Goal: Task Accomplishment & Management: Manage account settings

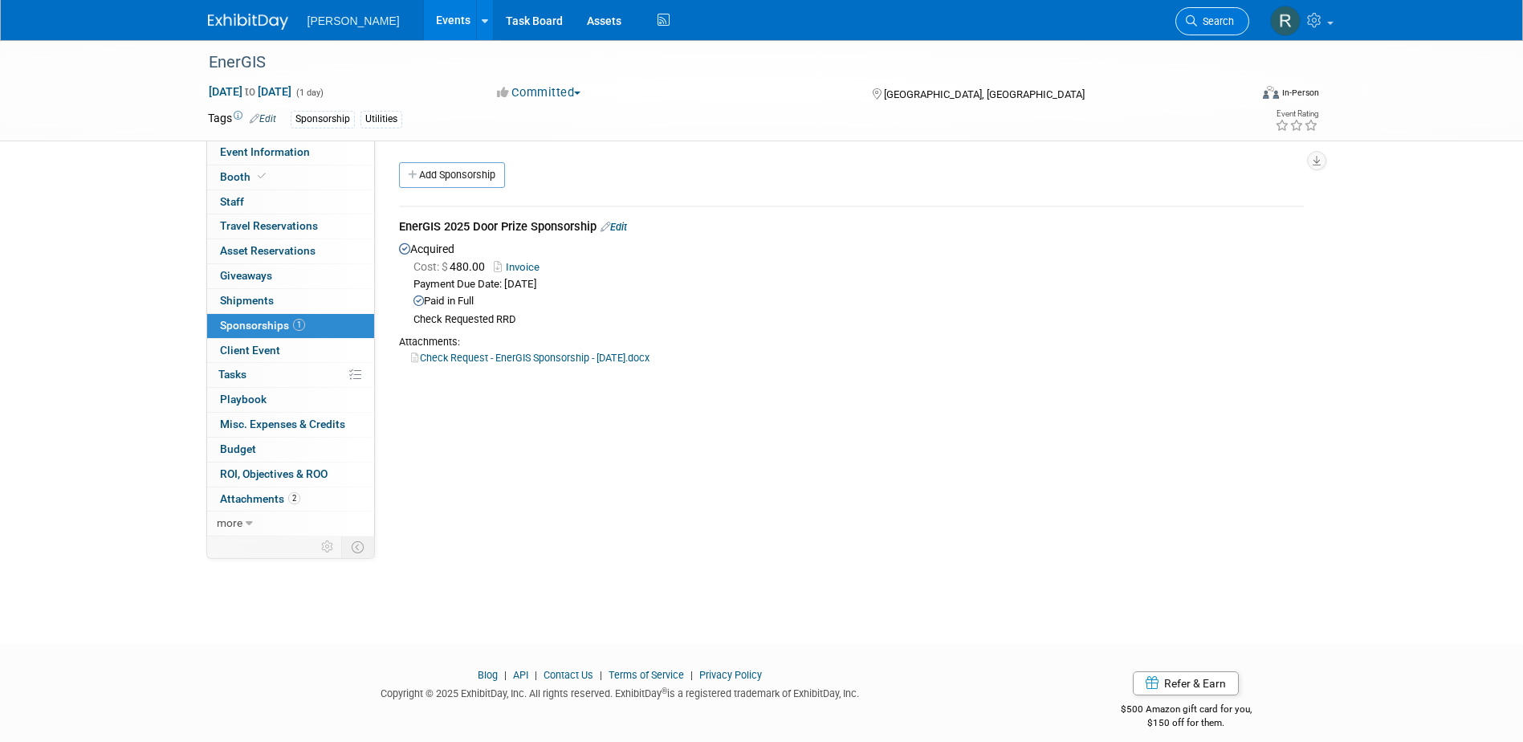
click at [1192, 18] on icon at bounding box center [1191, 20] width 11 height 11
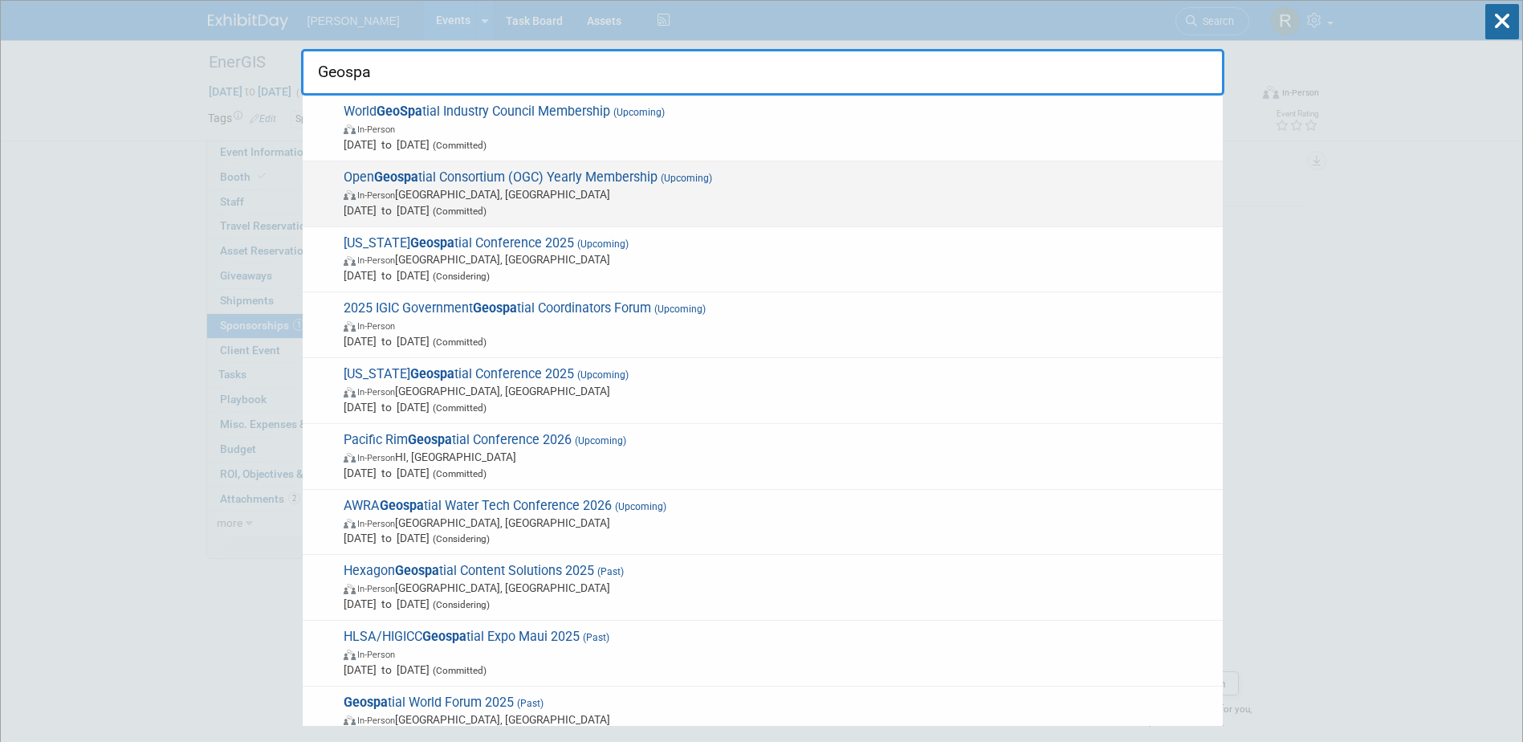
type input "Geospa"
click at [551, 169] on span "Open Geospa tial Consortium (OGC) Yearly Membership (Upcoming) In-Person Arling…" at bounding box center [777, 193] width 876 height 49
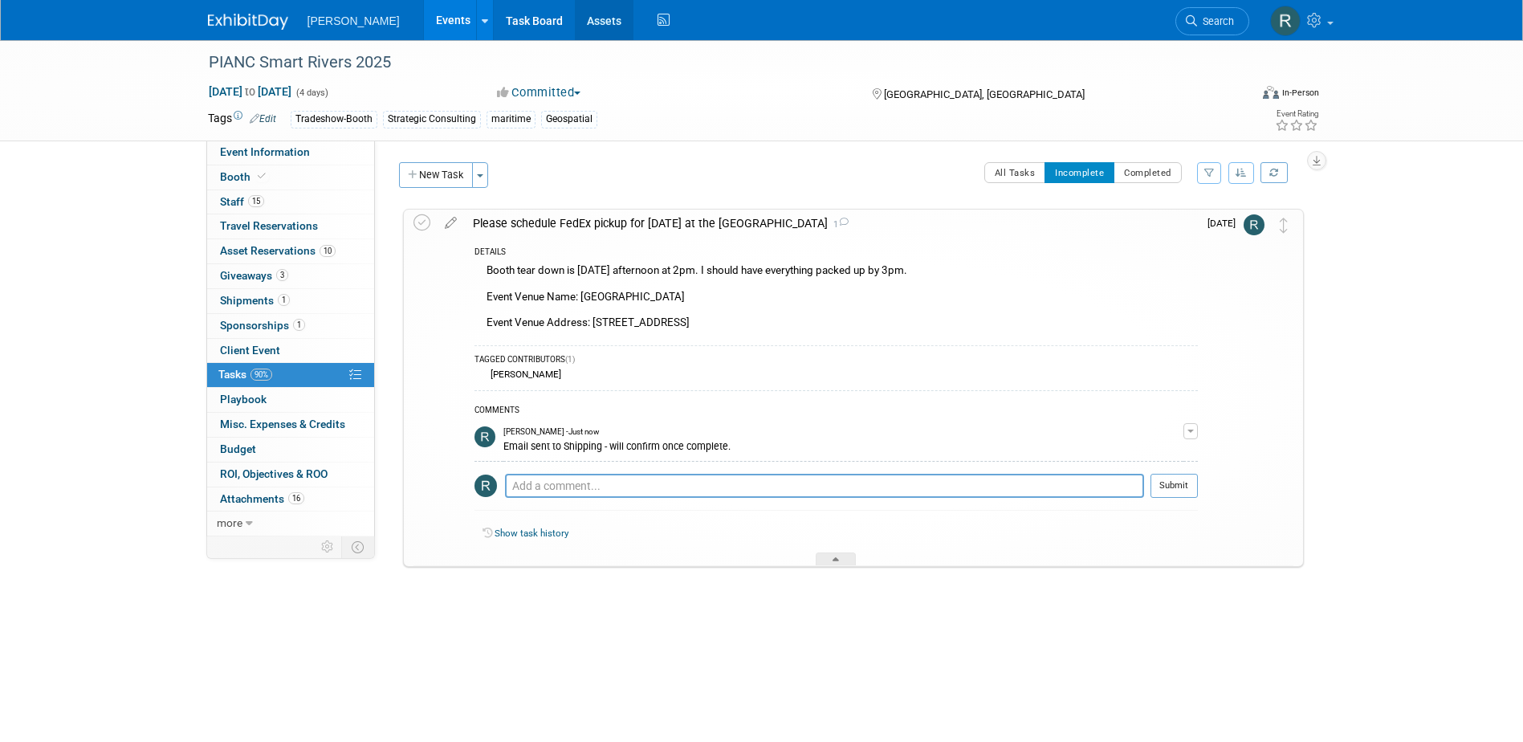
click at [575, 22] on link "Assets" at bounding box center [604, 20] width 59 height 40
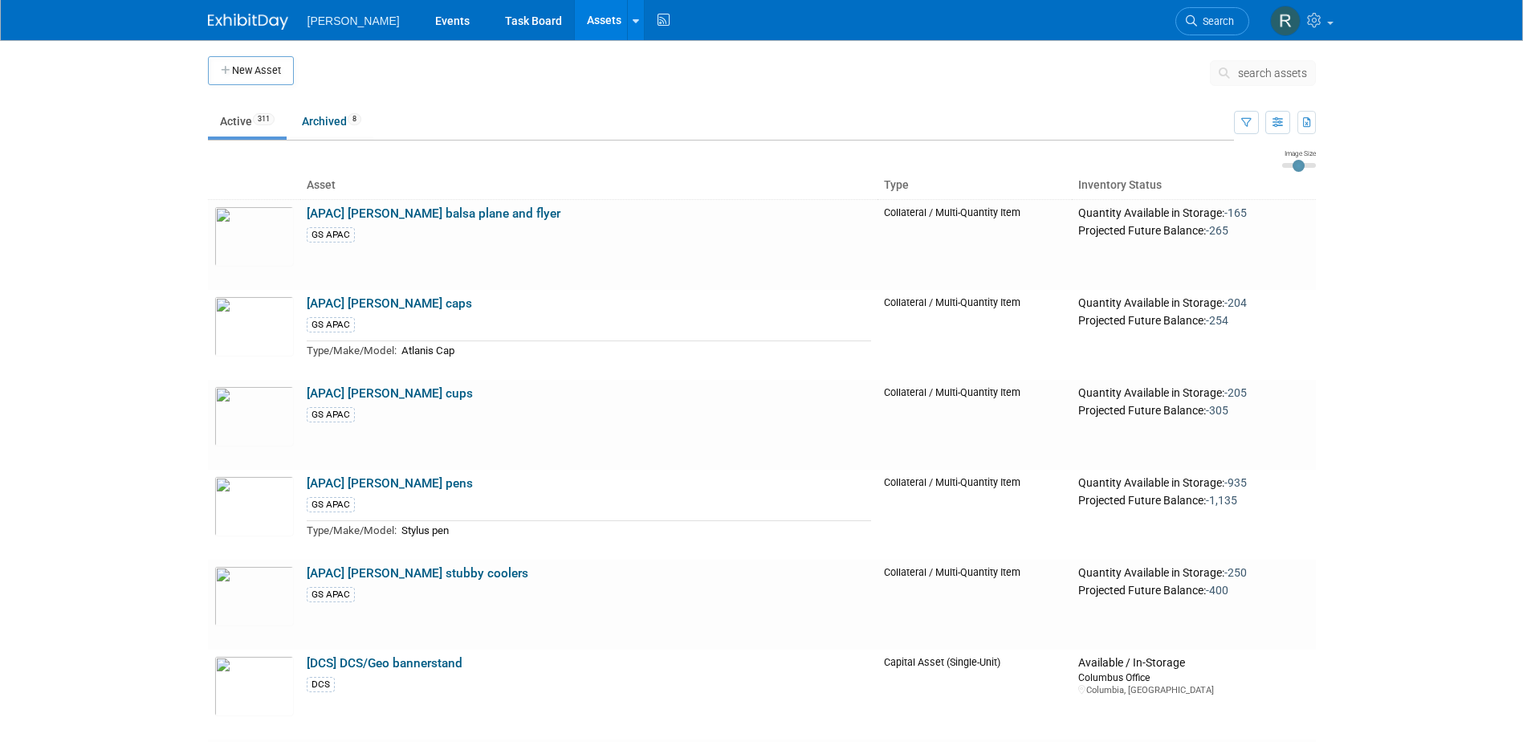
click at [1254, 77] on span "search assets" at bounding box center [1272, 73] width 69 height 13
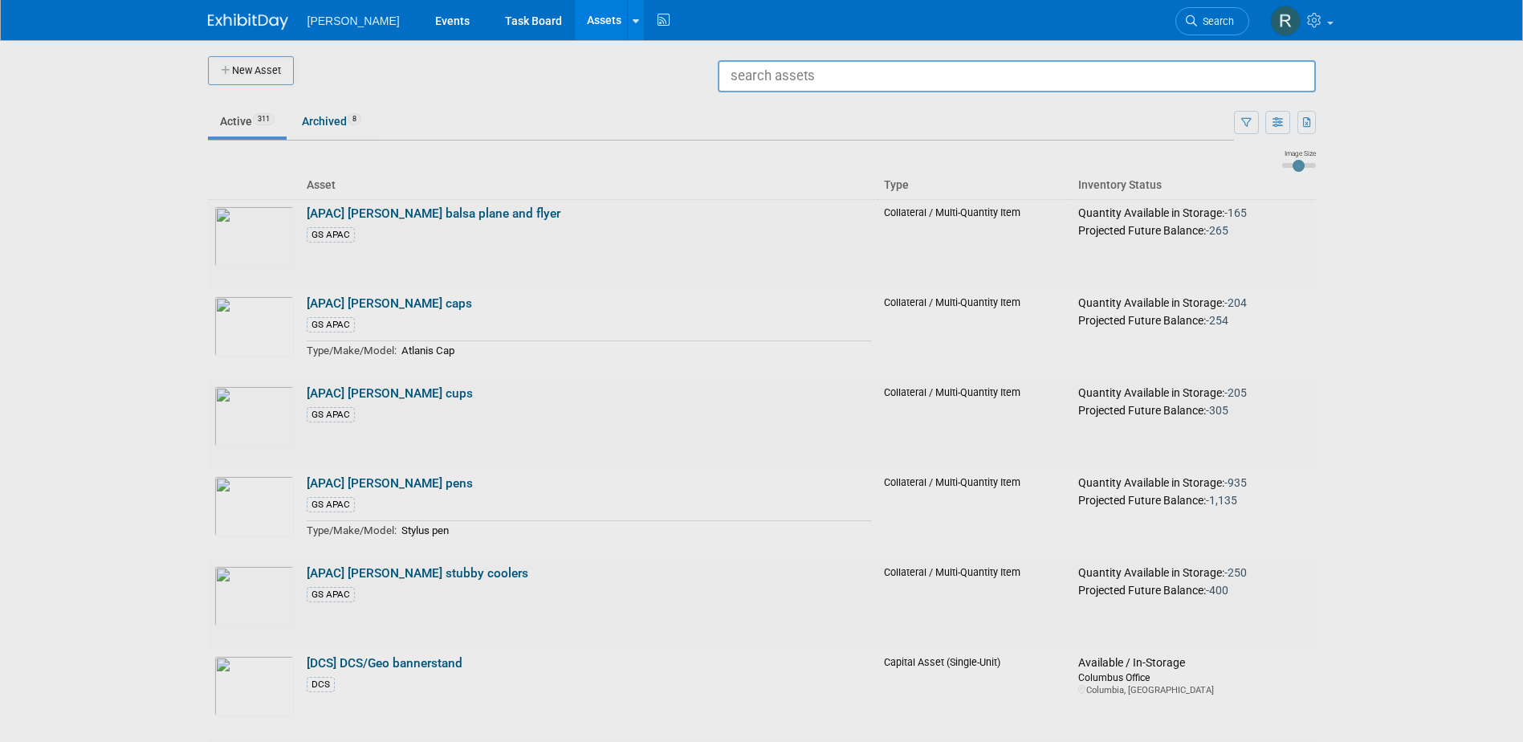
click at [1087, 86] on input "text" at bounding box center [1017, 76] width 598 height 32
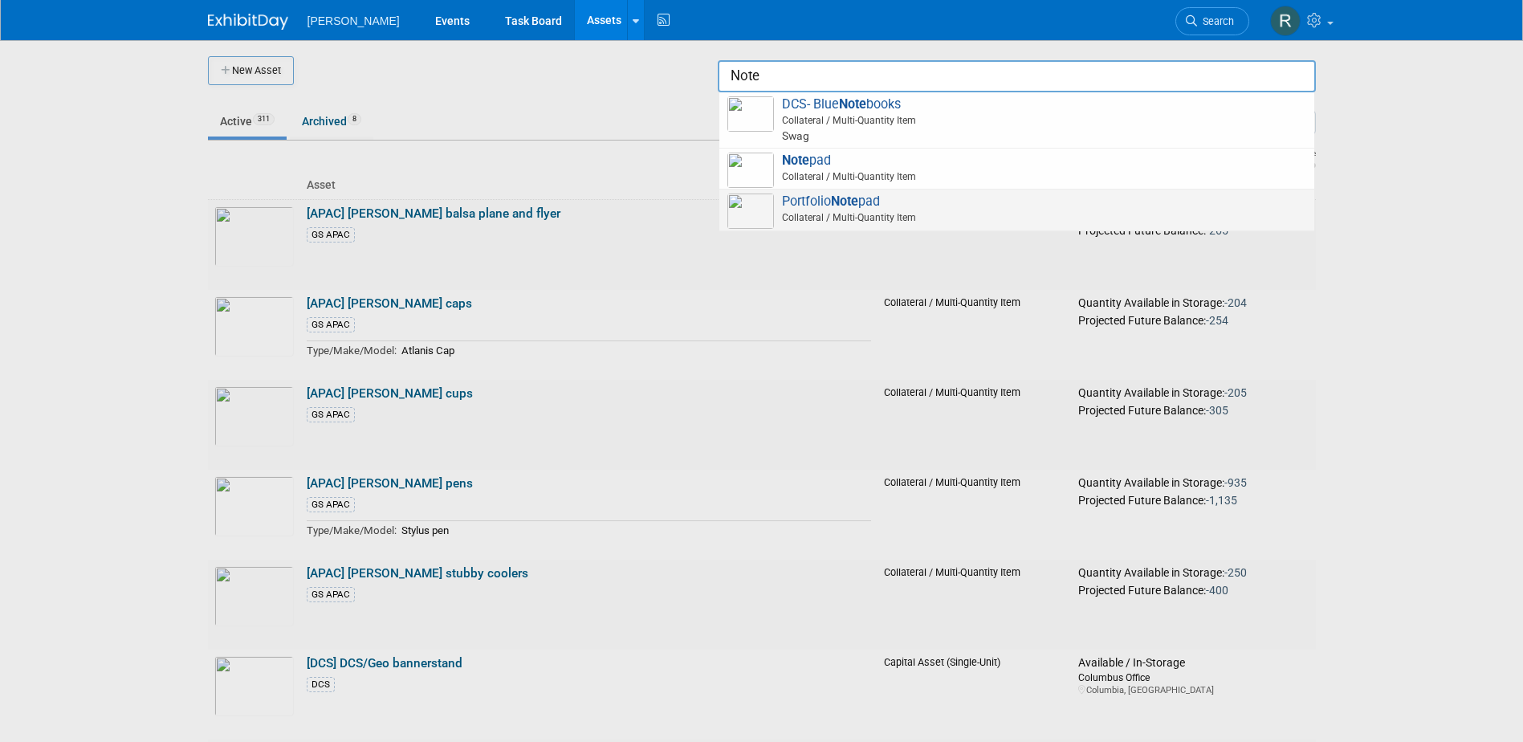
click at [826, 206] on span "Portfolio Note pad Collateral / Multi-Quantity Item" at bounding box center [1017, 210] width 579 height 33
type input "Portfolio Notepad"
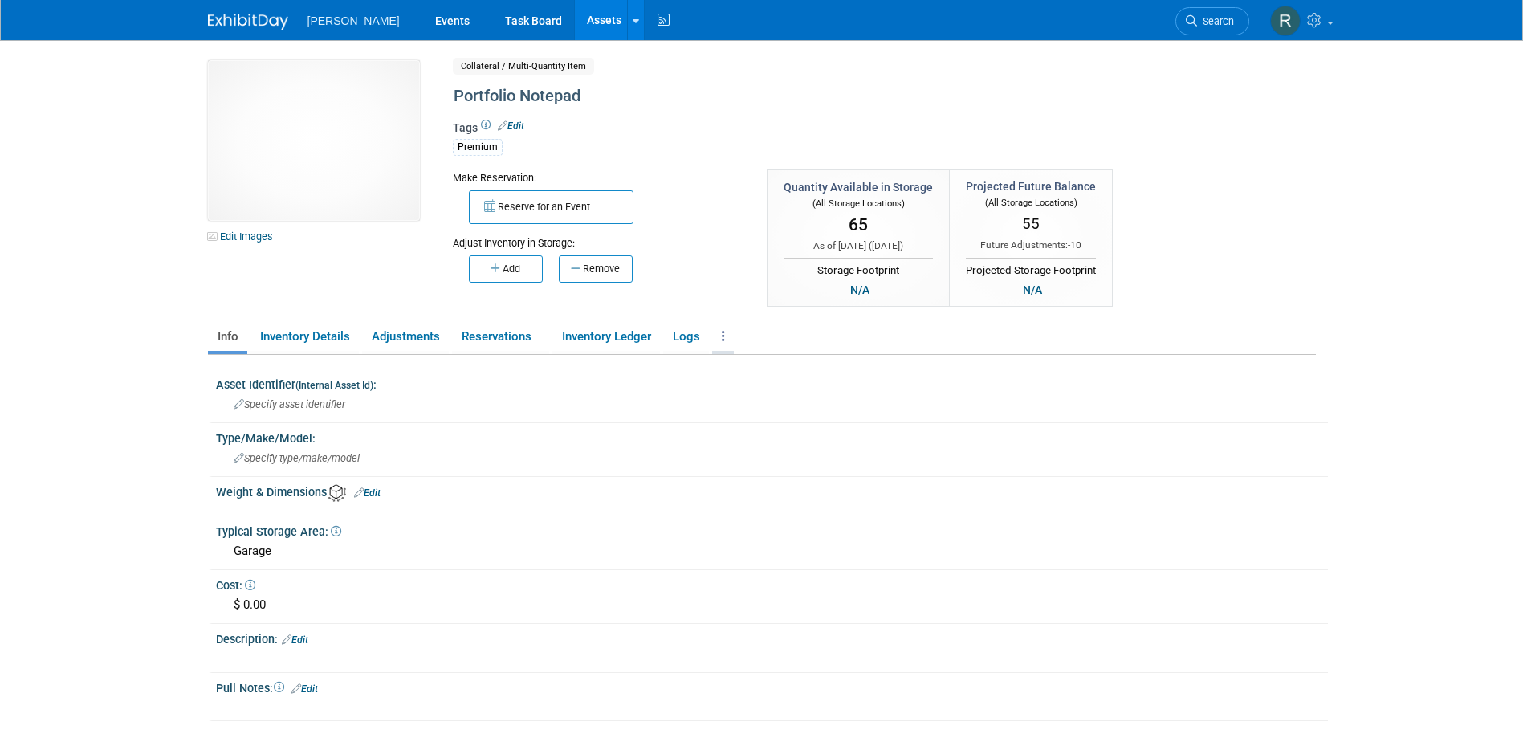
click at [729, 337] on link at bounding box center [723, 337] width 22 height 28
click at [752, 371] on link "Copy/Duplicate Asset" at bounding box center [782, 368] width 140 height 27
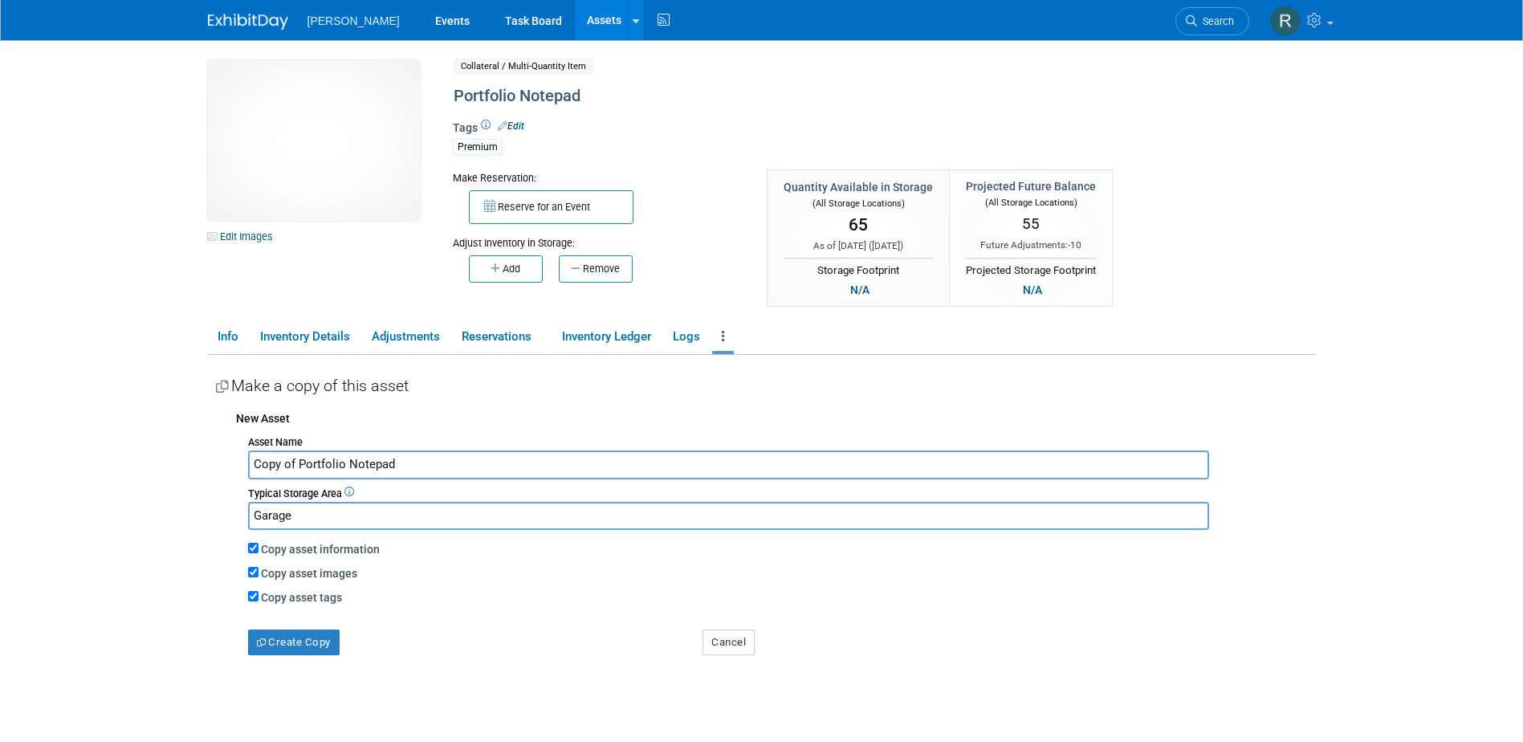
drag, startPoint x: 298, startPoint y: 464, endPoint x: 193, endPoint y: 463, distance: 105.2
click at [193, 463] on body "Woolpert Events Task Board Assets New Asset Search Assets" at bounding box center [761, 371] width 1523 height 742
type input "Portfolio Notepad (Light Gray)"
drag, startPoint x: 296, startPoint y: 517, endPoint x: 247, endPoint y: 515, distance: 49.8
click at [247, 515] on div "Asset Name Portfolio Notepad (Light Gray) Typical Storage Area Garage Copy asse…" at bounding box center [776, 542] width 1080 height 225
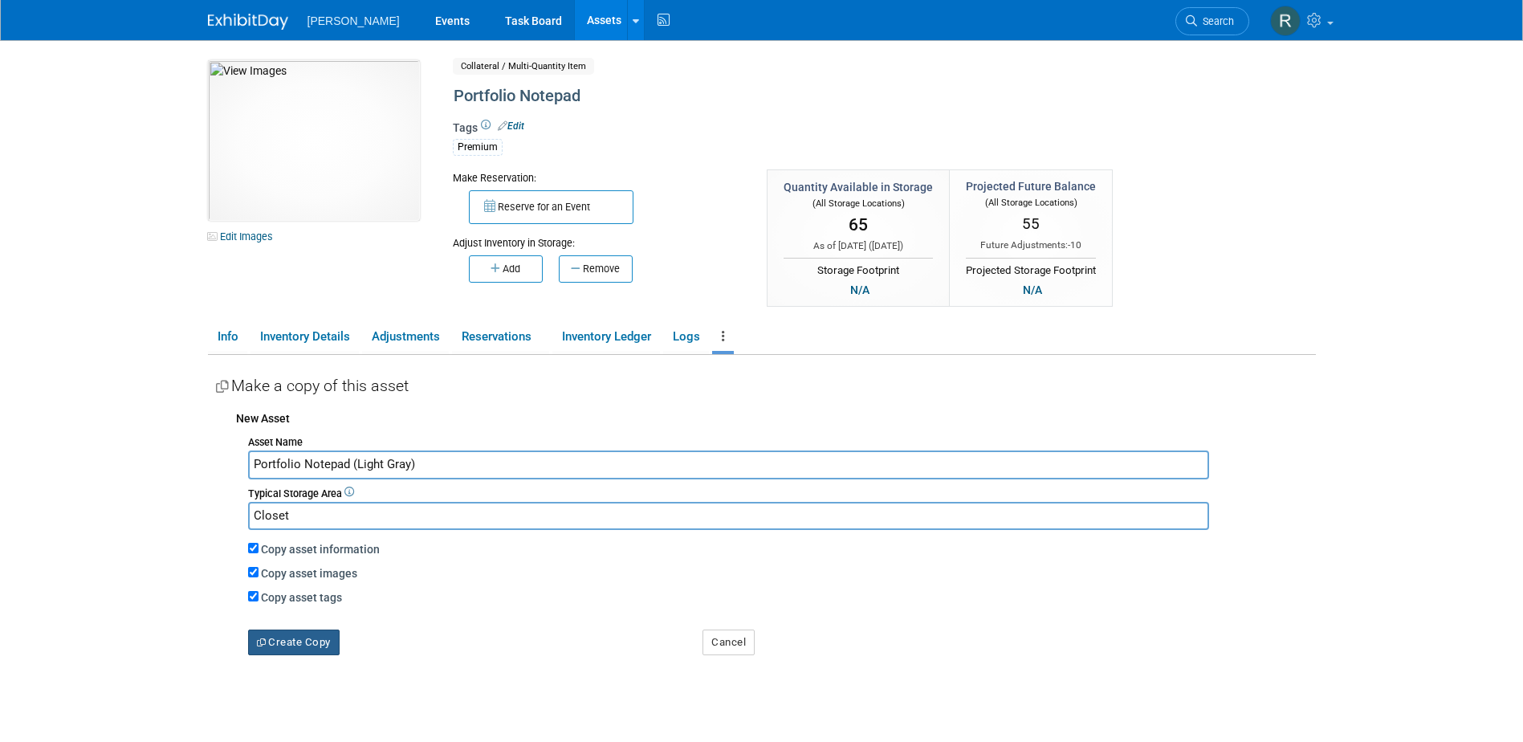
type input "Closet"
click at [309, 644] on button "Create Copy" at bounding box center [294, 643] width 92 height 26
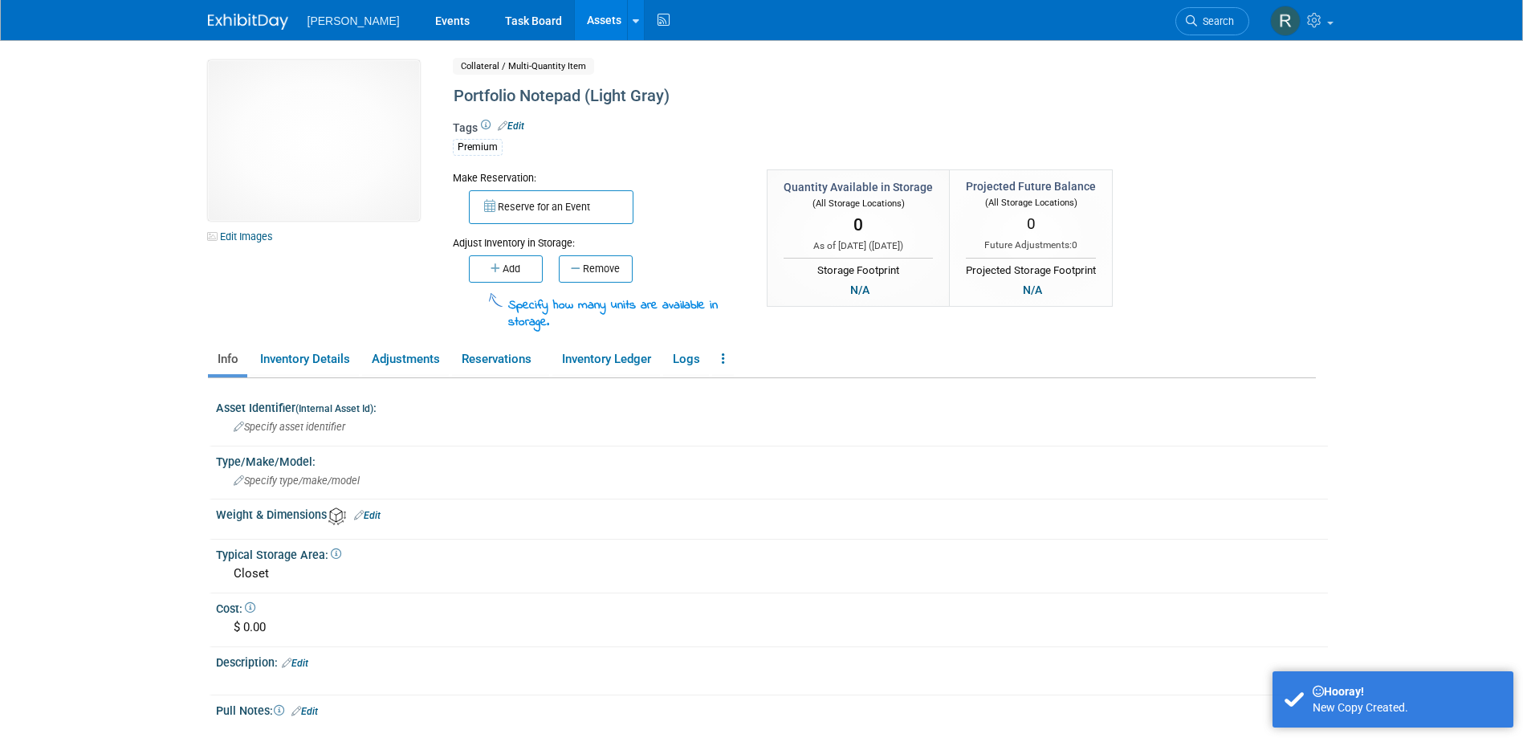
click at [520, 126] on link "Edit" at bounding box center [511, 125] width 27 height 11
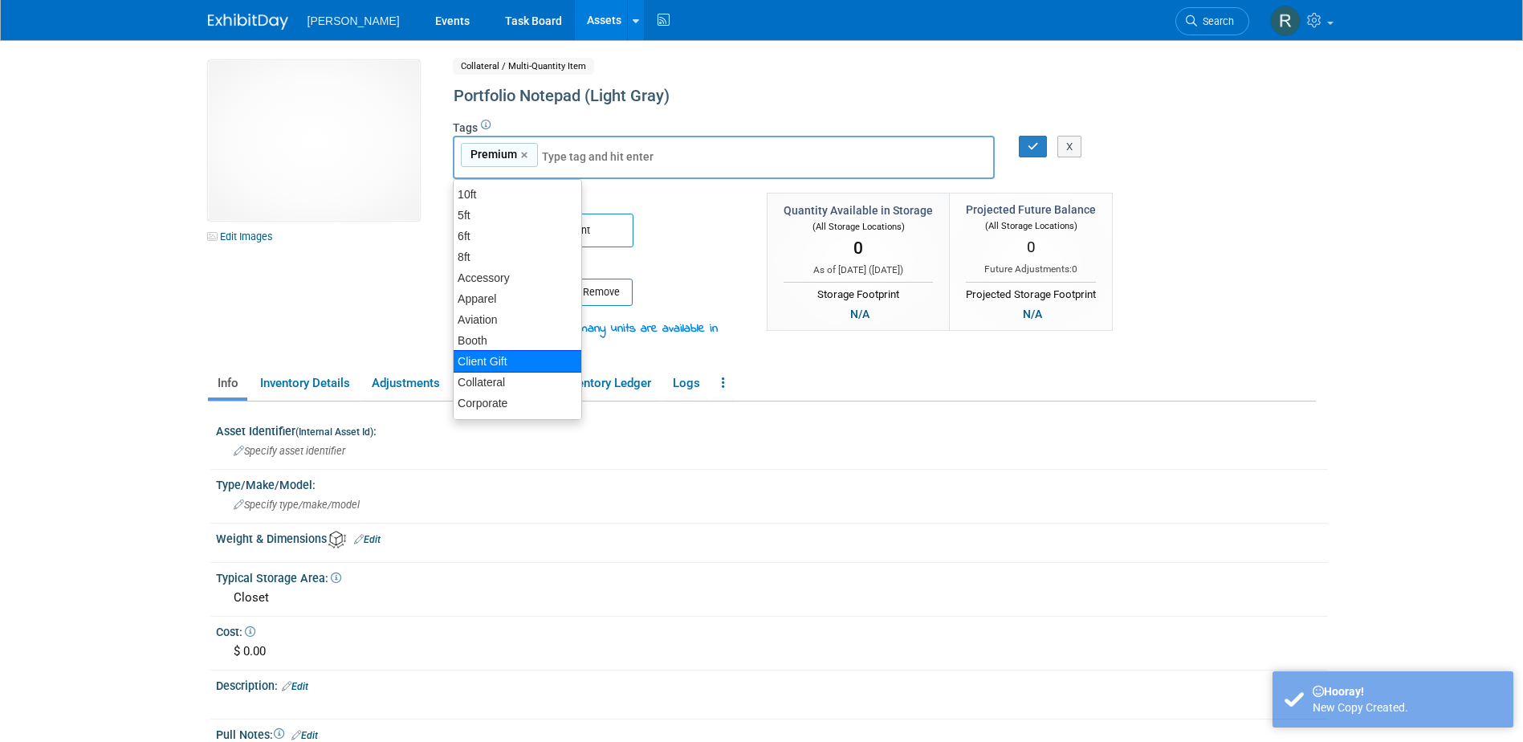
click at [516, 361] on div "Client Gift" at bounding box center [517, 361] width 129 height 22
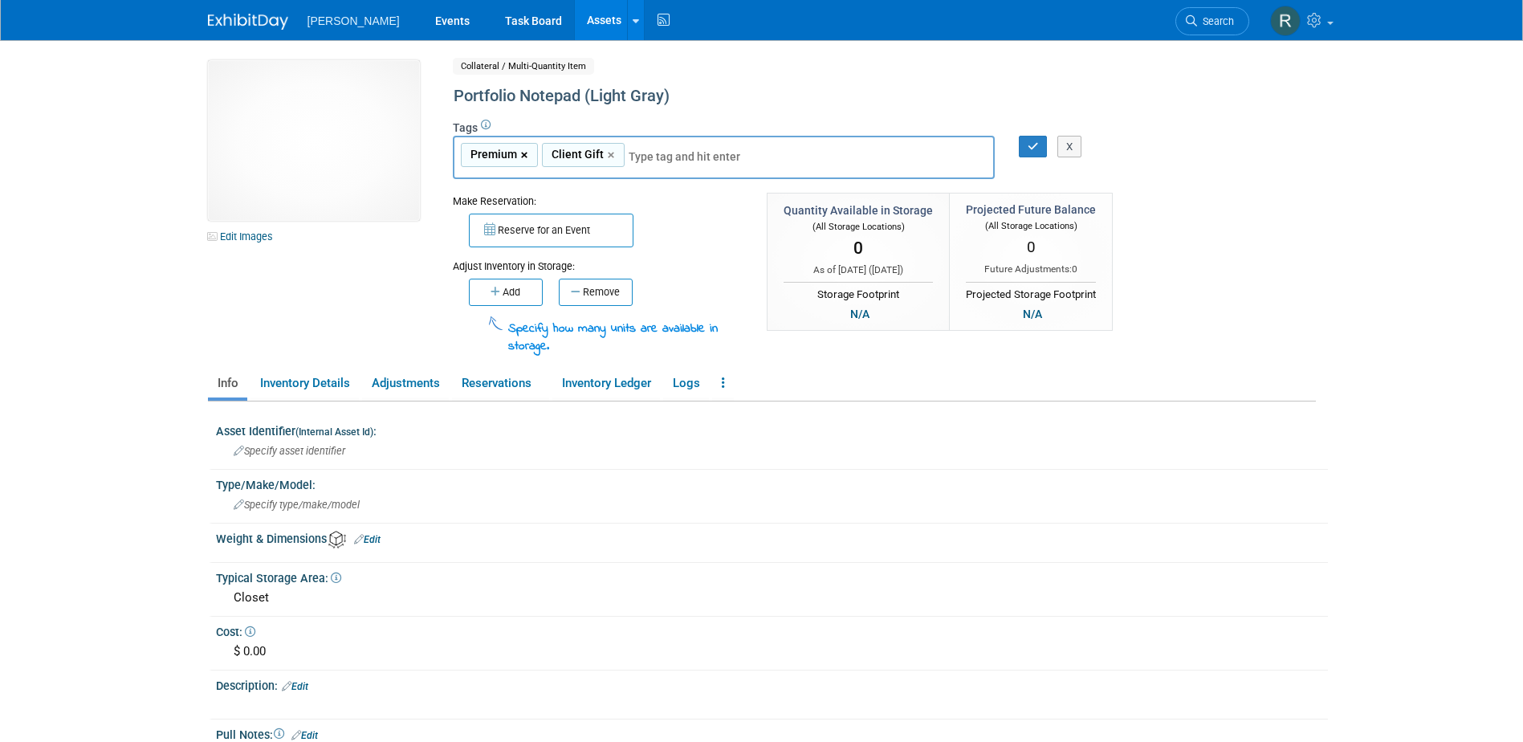
click at [526, 155] on link "×" at bounding box center [526, 155] width 10 height 18
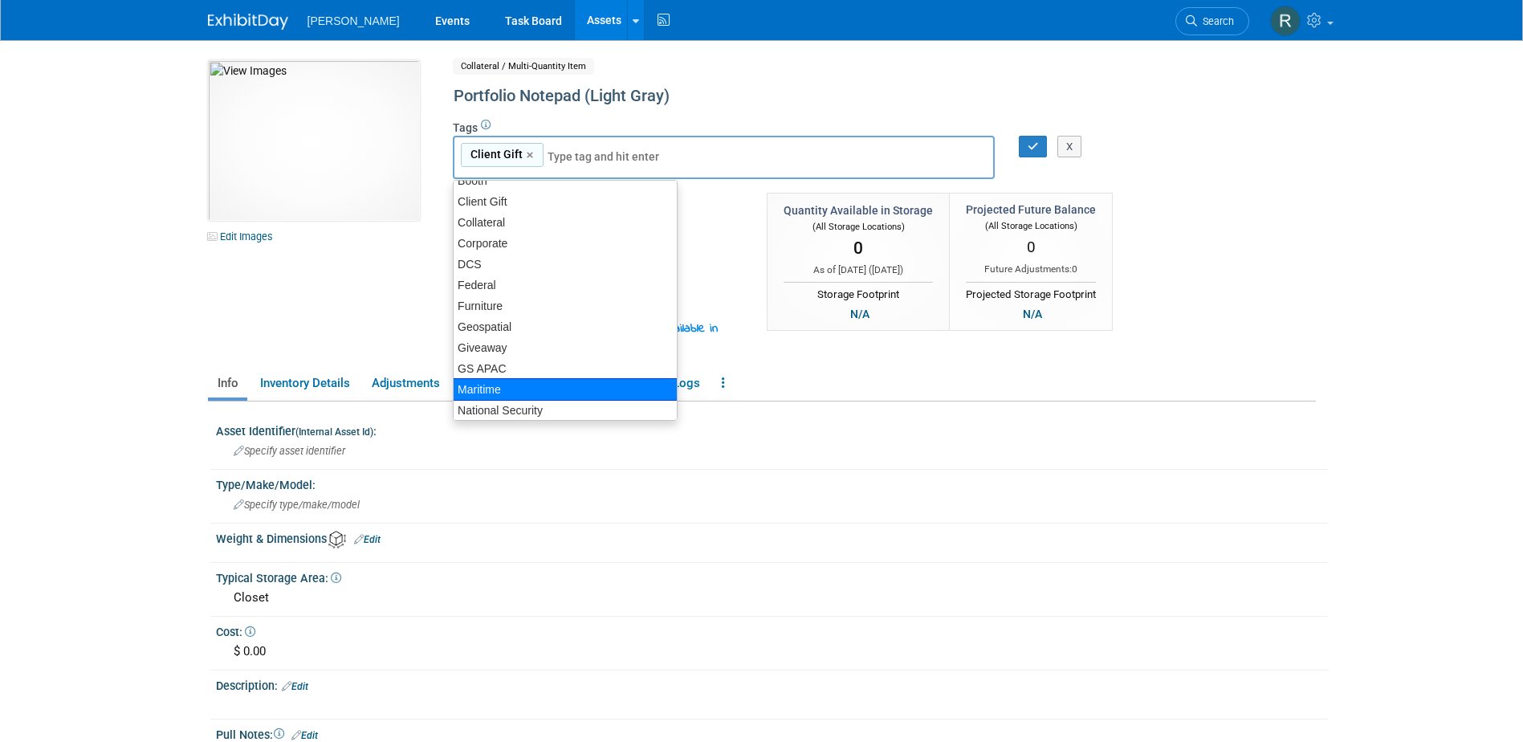
scroll to position [241, 0]
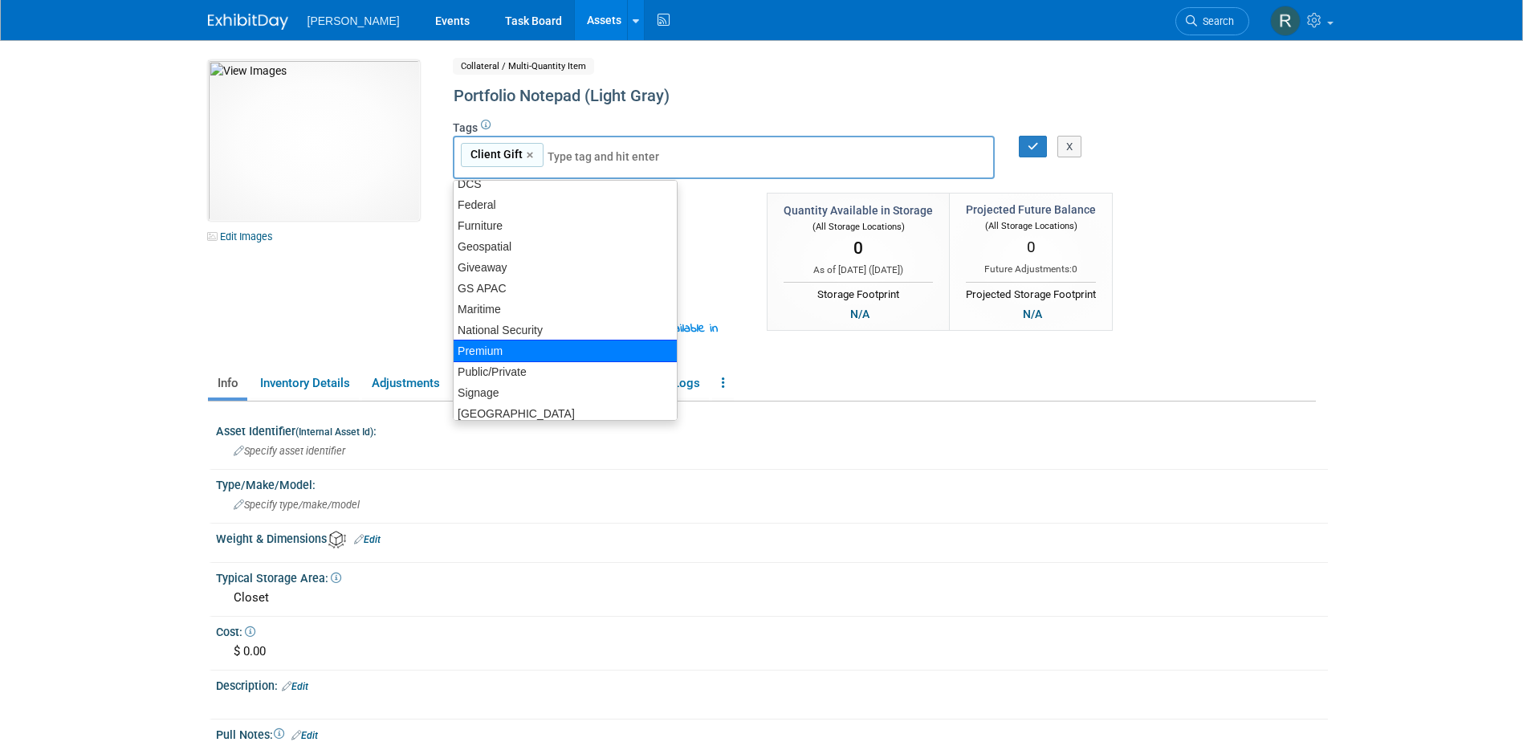
click at [512, 350] on div "Premium" at bounding box center [565, 351] width 225 height 22
type input "Client Gift, Premium"
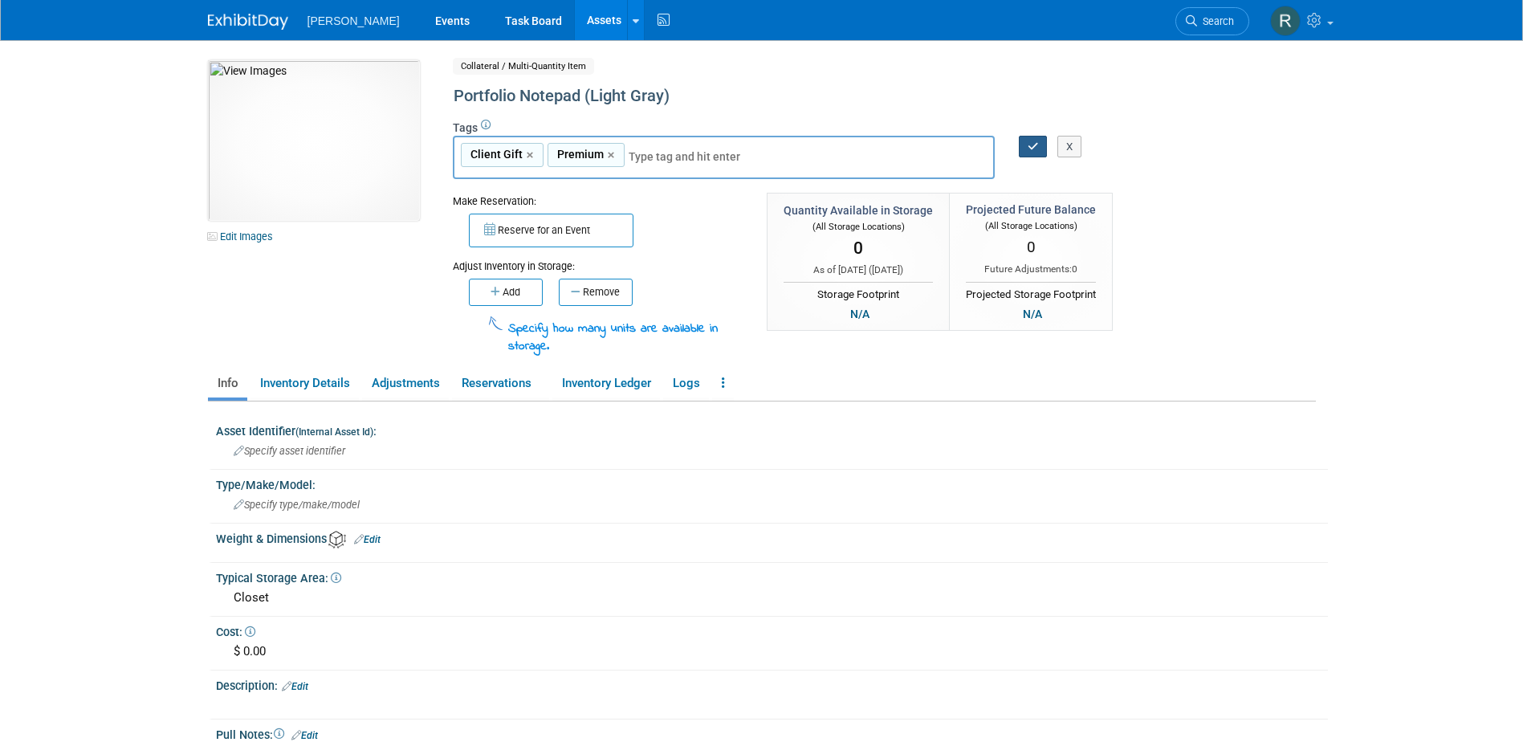
click at [1030, 143] on icon "button" at bounding box center [1033, 146] width 11 height 10
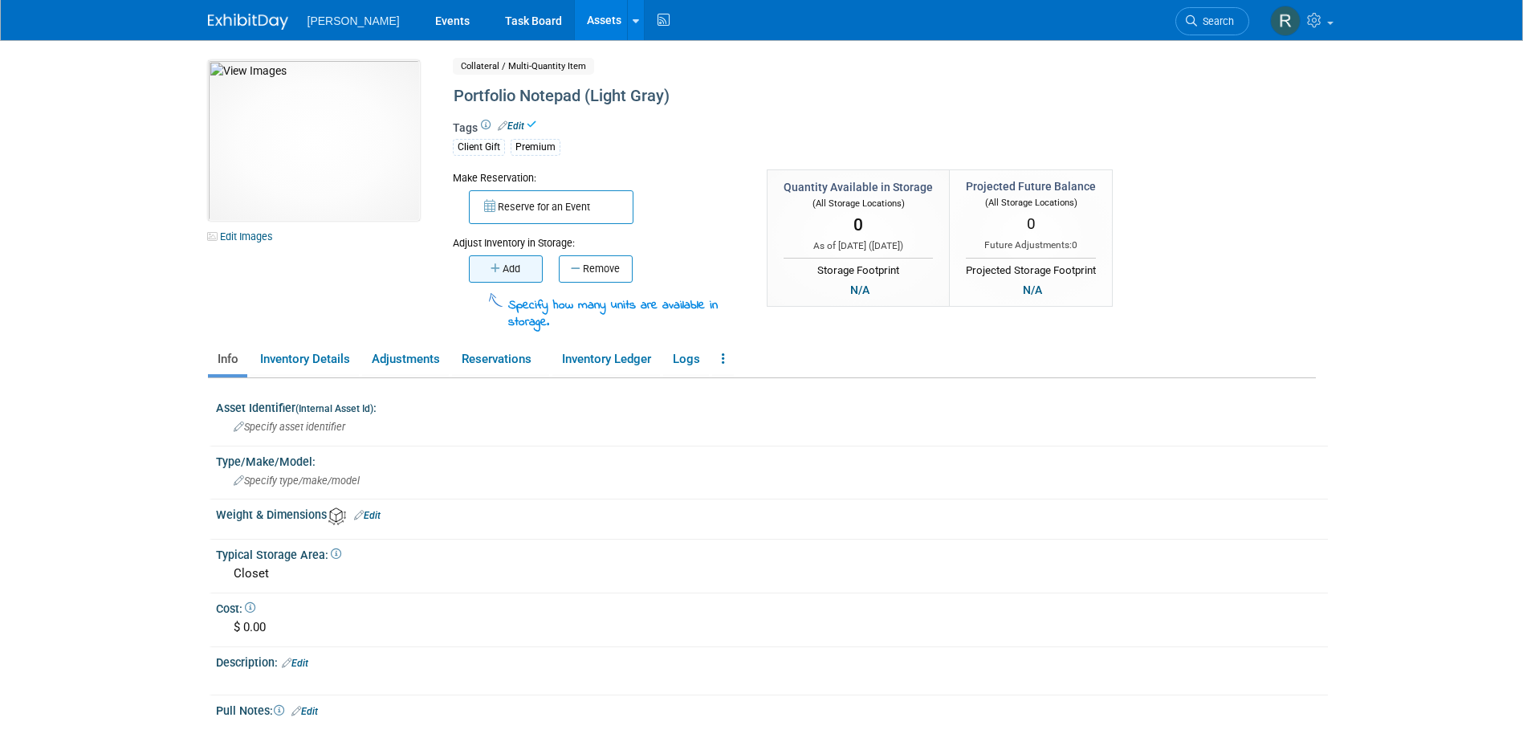
click at [530, 269] on button "Add" at bounding box center [506, 268] width 74 height 27
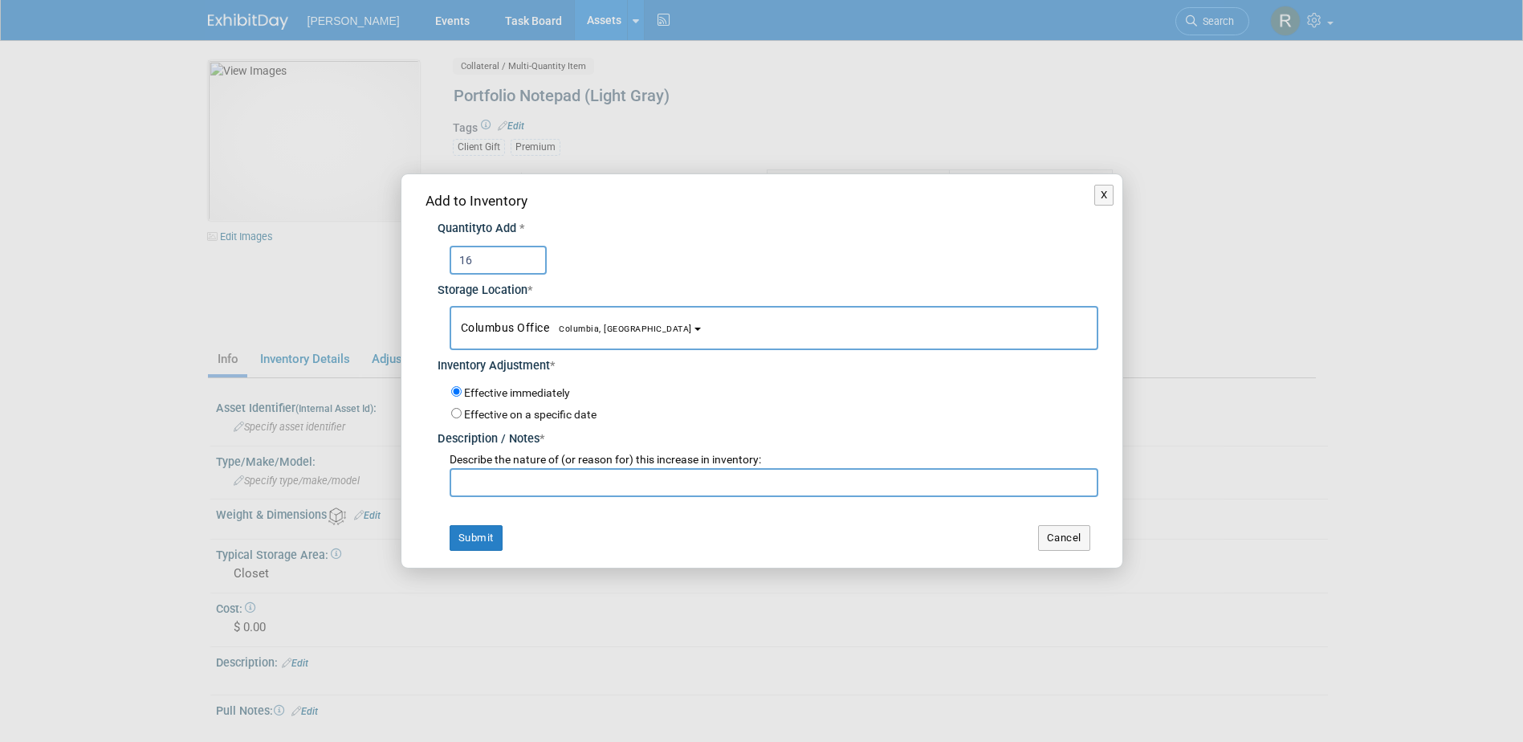
type input "16"
click at [557, 324] on span "Columbia, [GEOGRAPHIC_DATA]" at bounding box center [620, 329] width 143 height 10
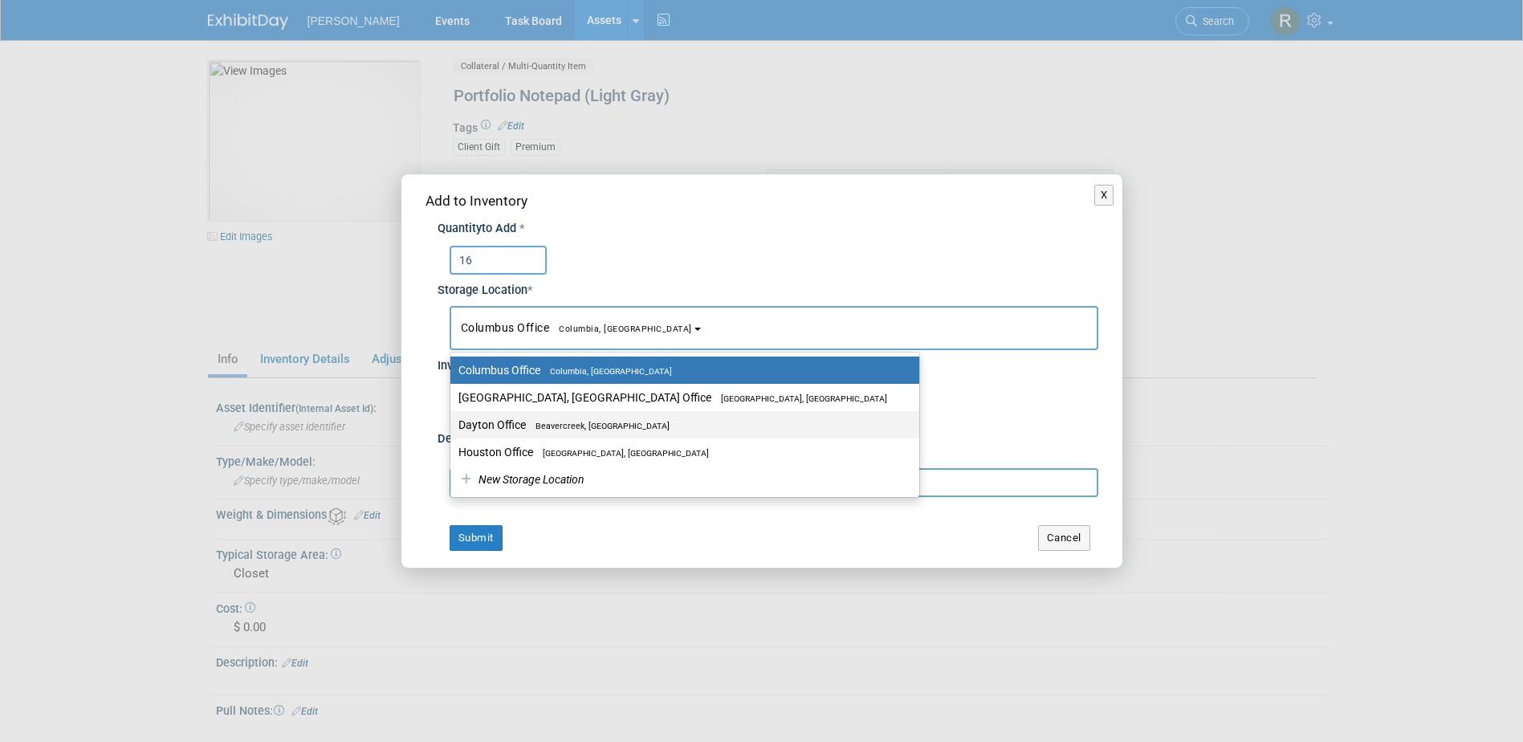
click at [537, 418] on label "Dayton Office Beavercreek, OH" at bounding box center [681, 424] width 445 height 21
click at [453, 420] on input "Dayton Office Beavercreek, OH" at bounding box center [447, 425] width 10 height 10
select select "11223930"
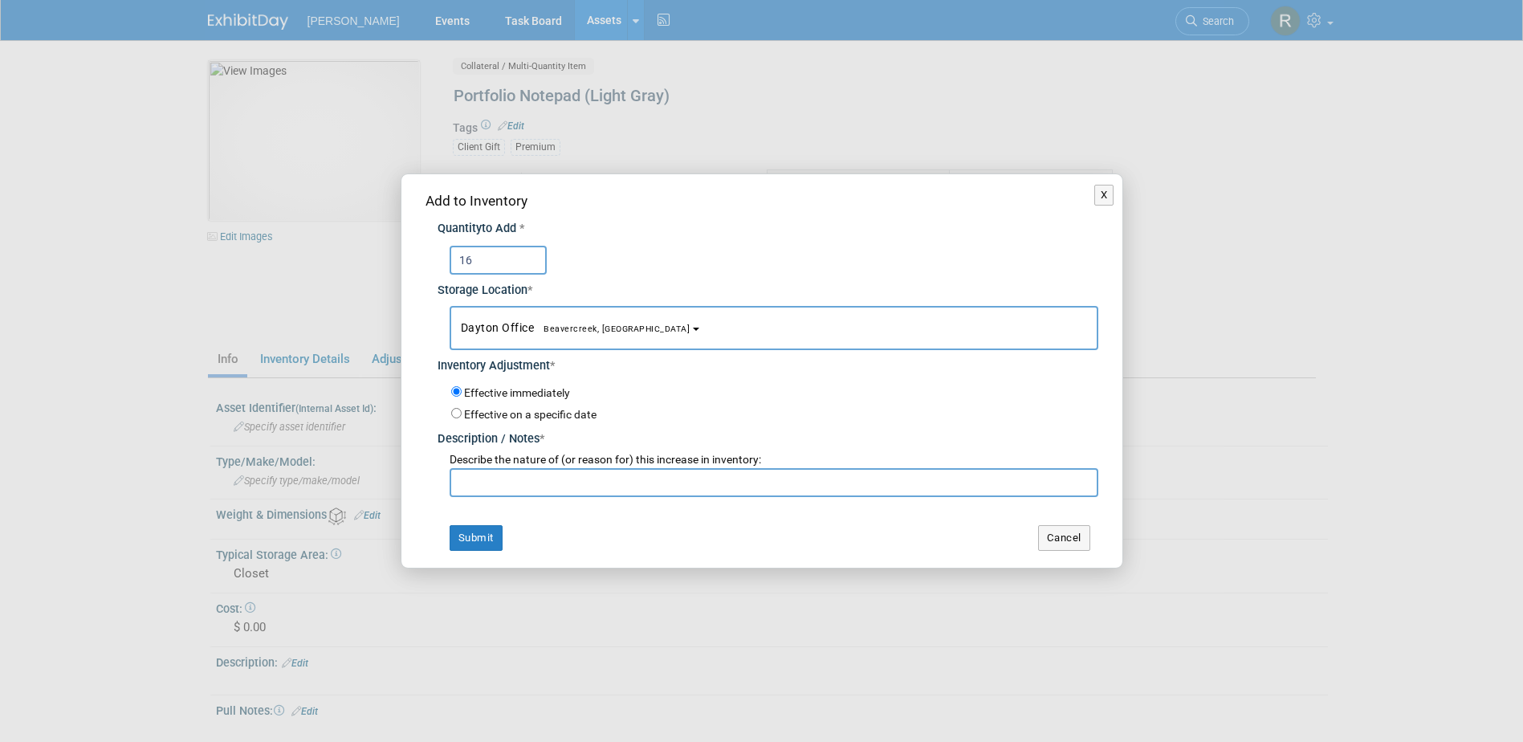
click at [528, 482] on input "text" at bounding box center [774, 482] width 649 height 29
type input "Current Inventory"
click at [477, 539] on button "Submit" at bounding box center [476, 538] width 53 height 26
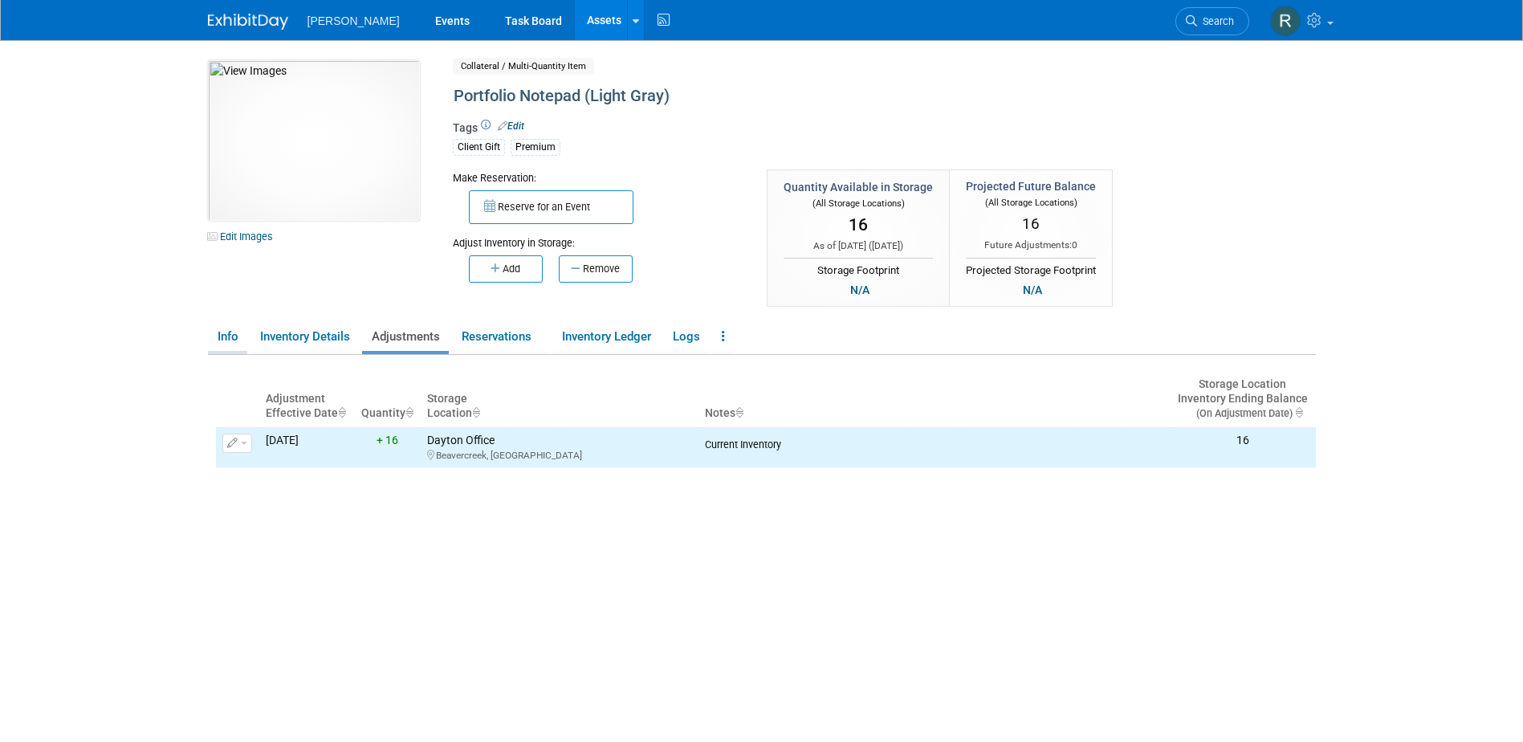
click at [231, 341] on link "Info" at bounding box center [227, 337] width 39 height 28
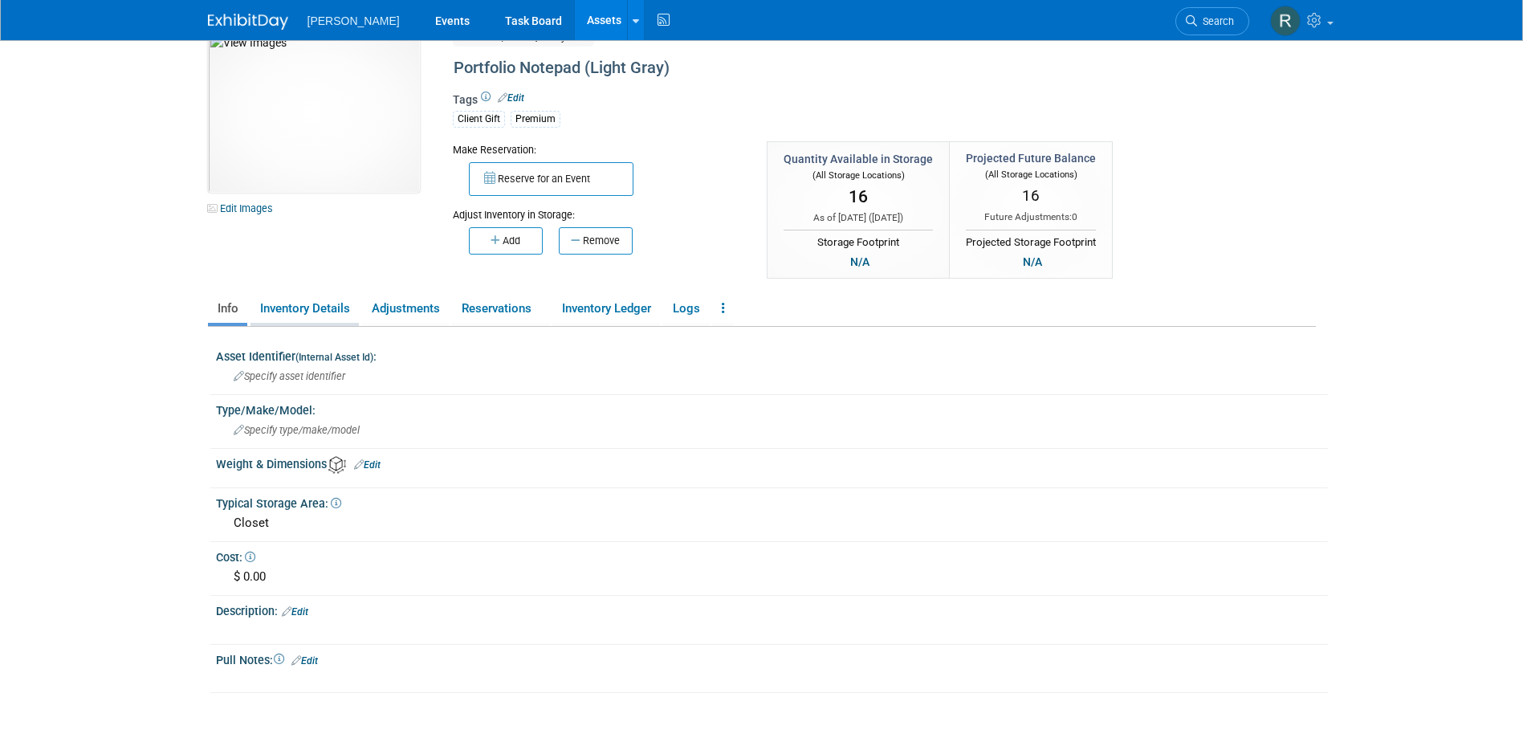
scroll to position [0, 0]
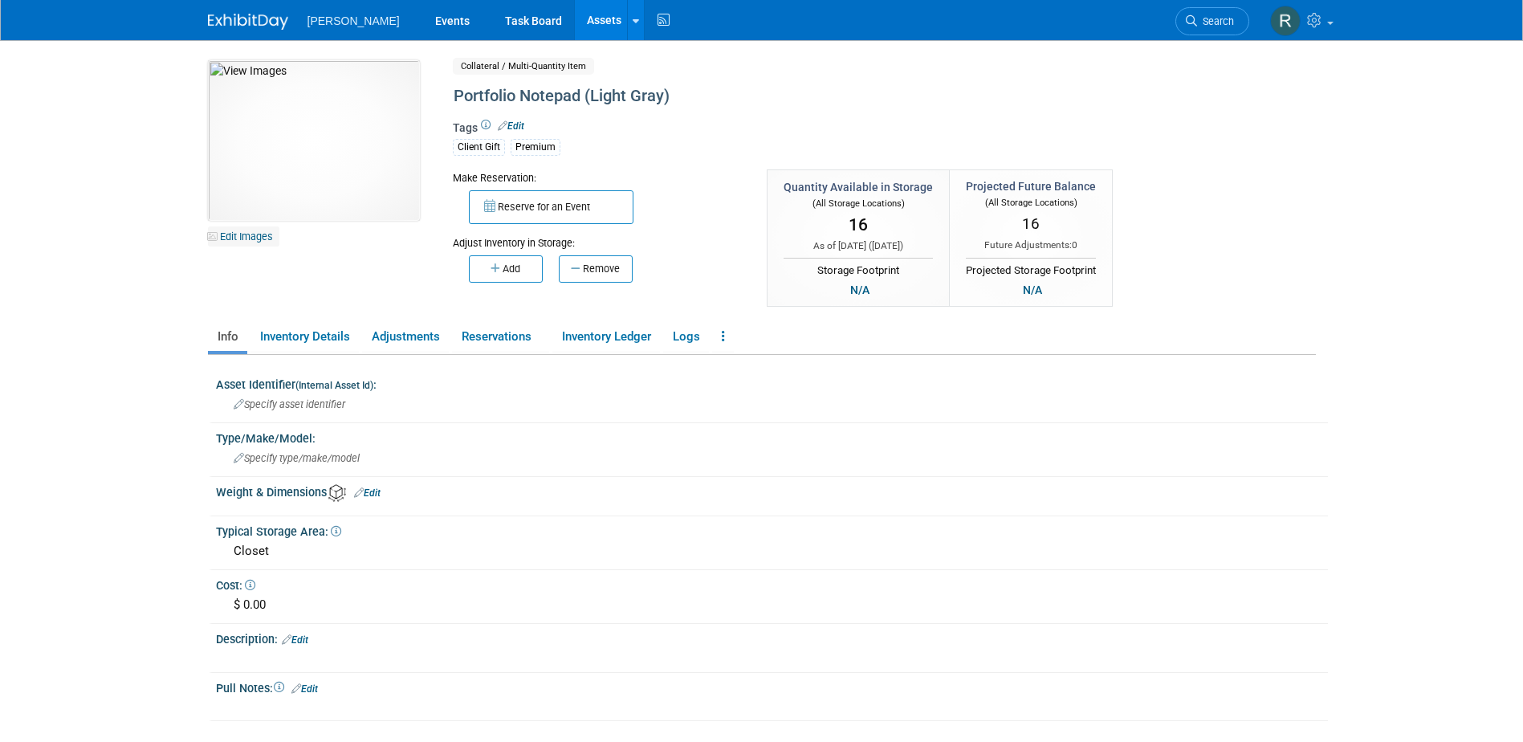
click at [226, 234] on link "Edit Images" at bounding box center [243, 236] width 71 height 20
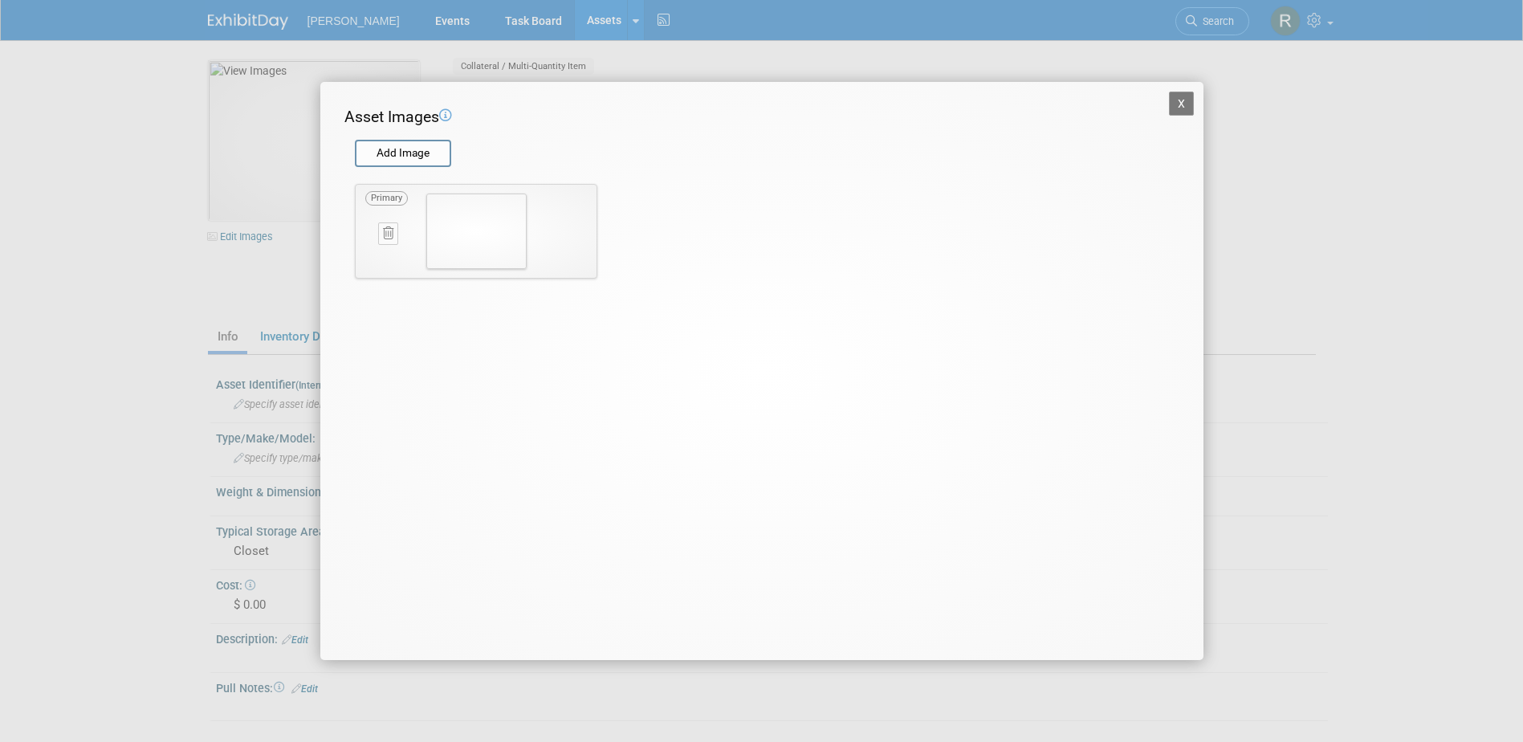
click at [394, 233] on button at bounding box center [388, 233] width 20 height 22
click at [384, 258] on button "button" at bounding box center [379, 252] width 28 height 21
click at [399, 161] on input "file" at bounding box center [354, 153] width 191 height 24
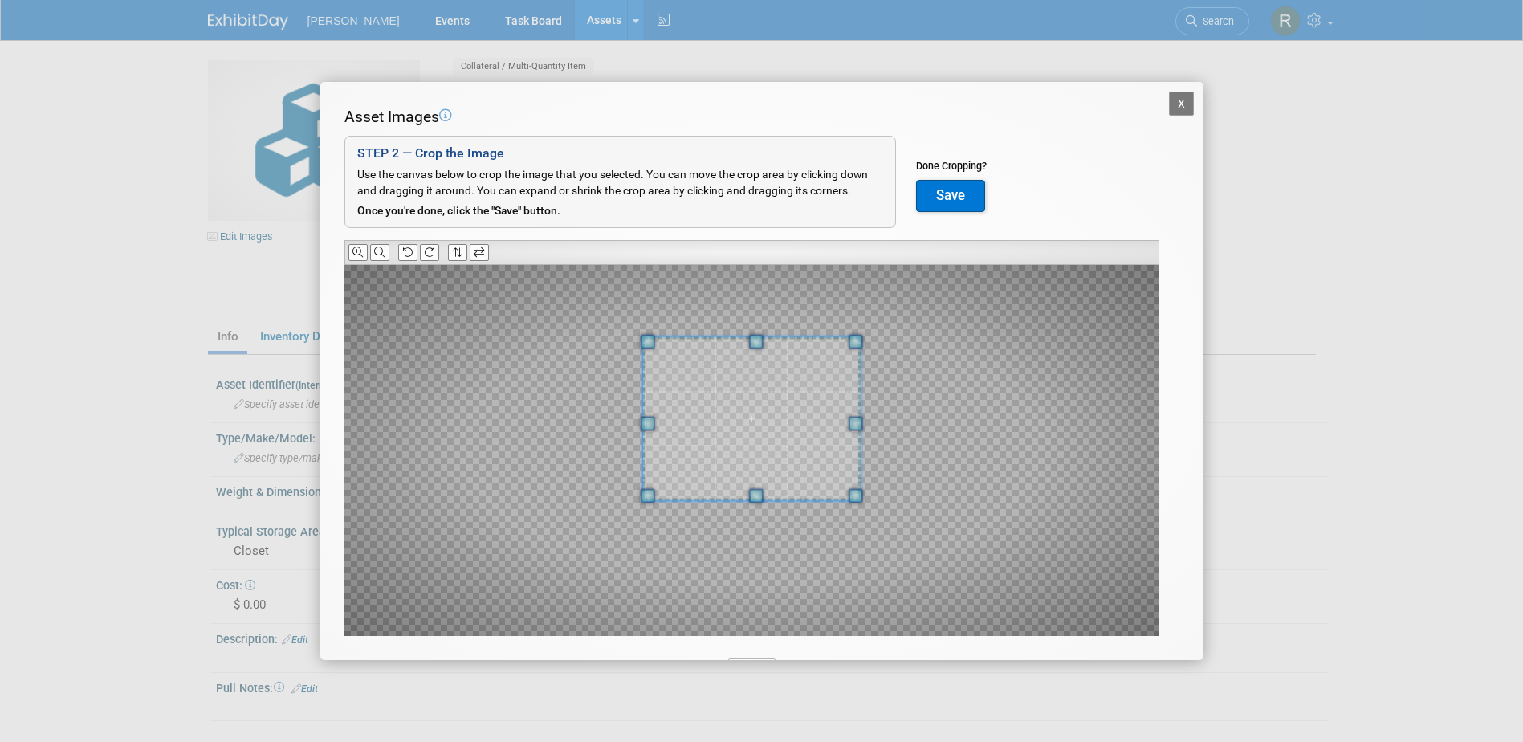
click at [745, 341] on div at bounding box center [751, 418] width 218 height 164
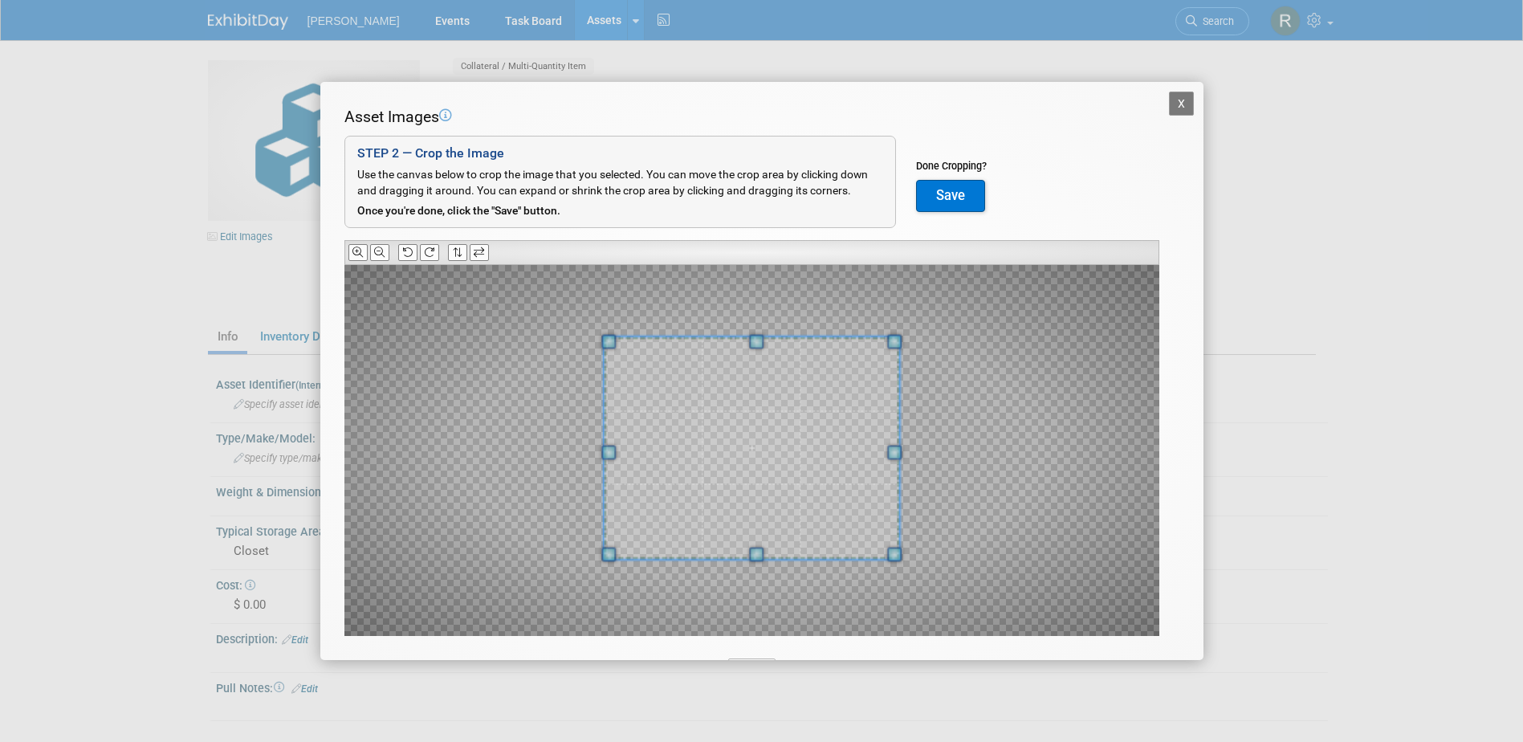
click at [756, 557] on span at bounding box center [756, 554] width 14 height 14
click at [936, 194] on button "Save" at bounding box center [950, 196] width 69 height 32
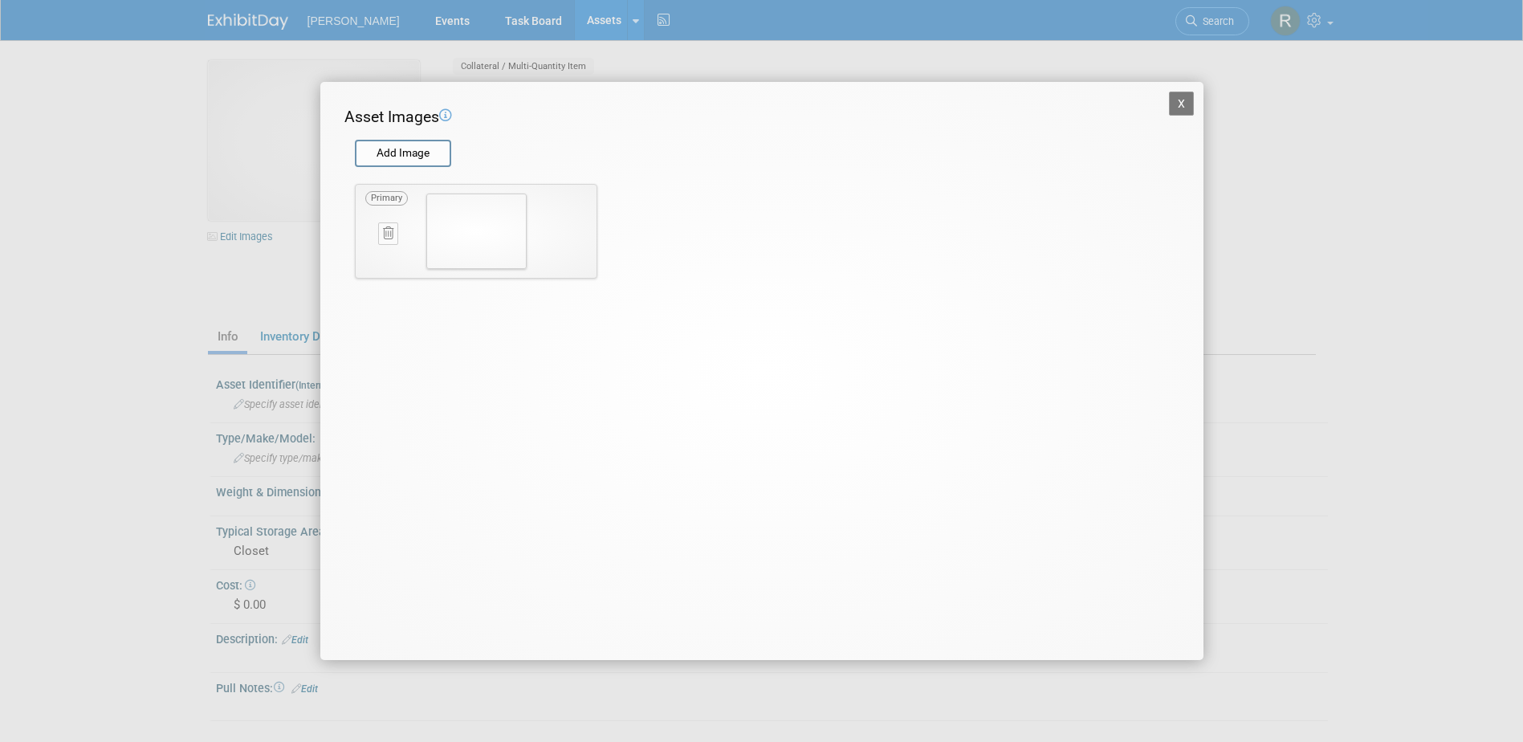
click at [1184, 105] on button "X" at bounding box center [1182, 104] width 26 height 24
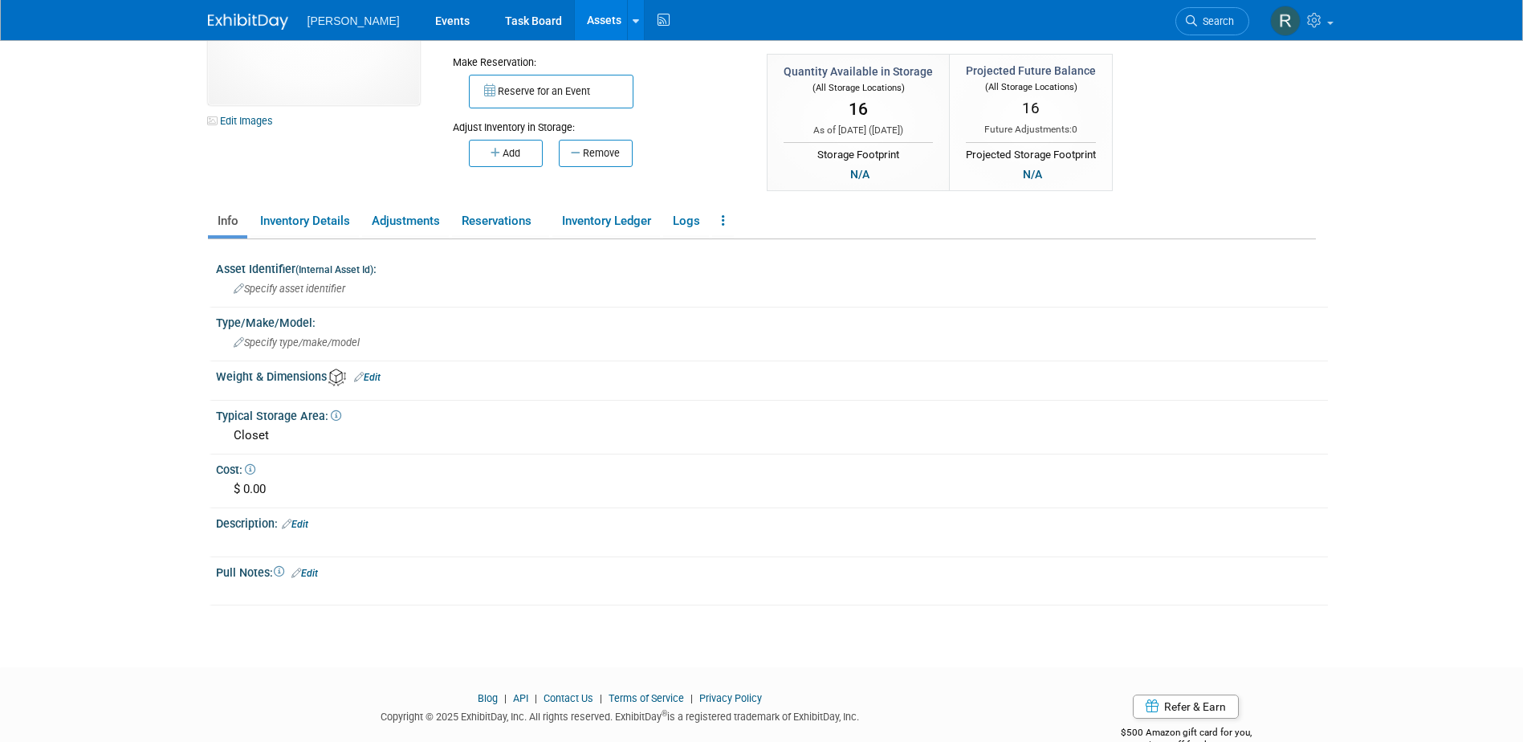
scroll to position [153, 0]
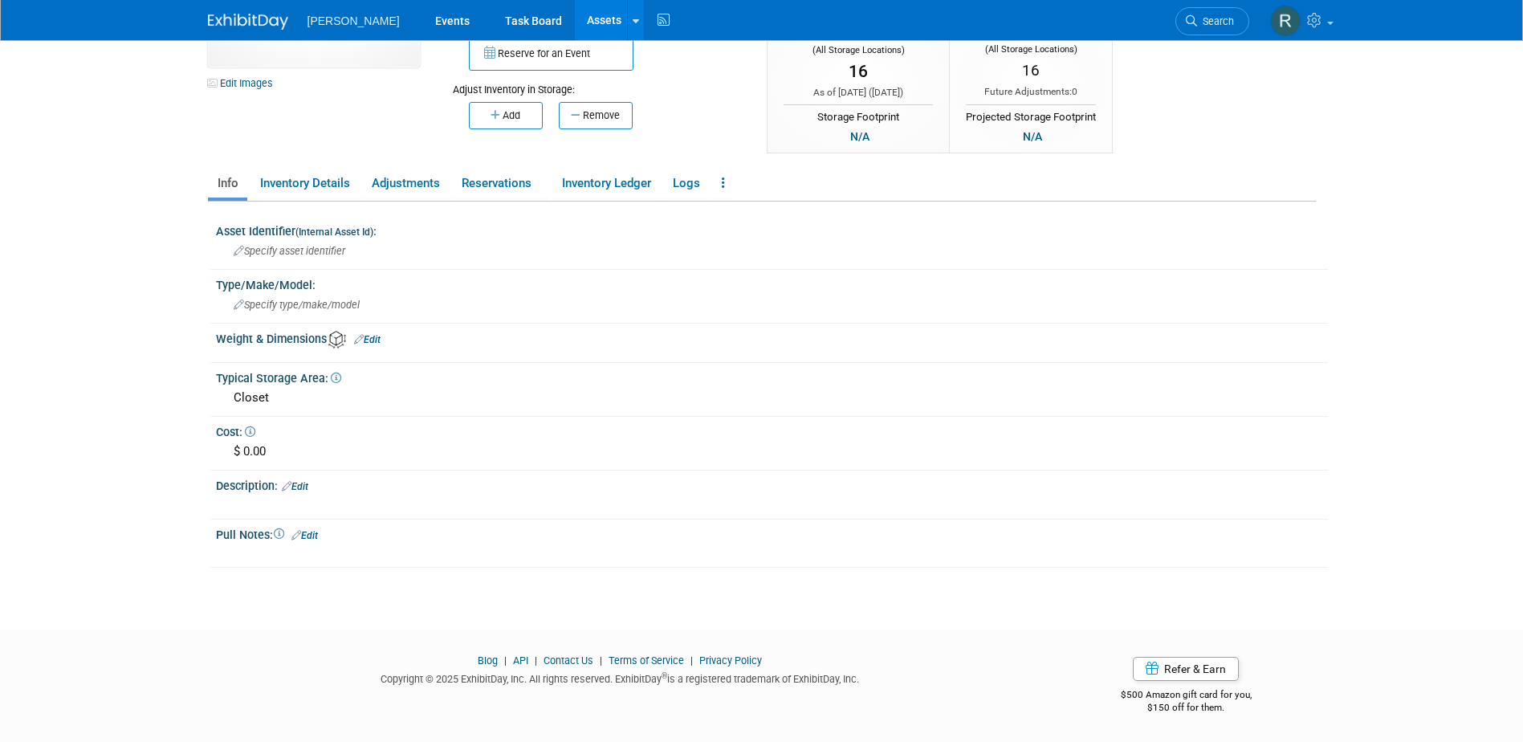
click at [304, 484] on link "Edit" at bounding box center [295, 486] width 27 height 11
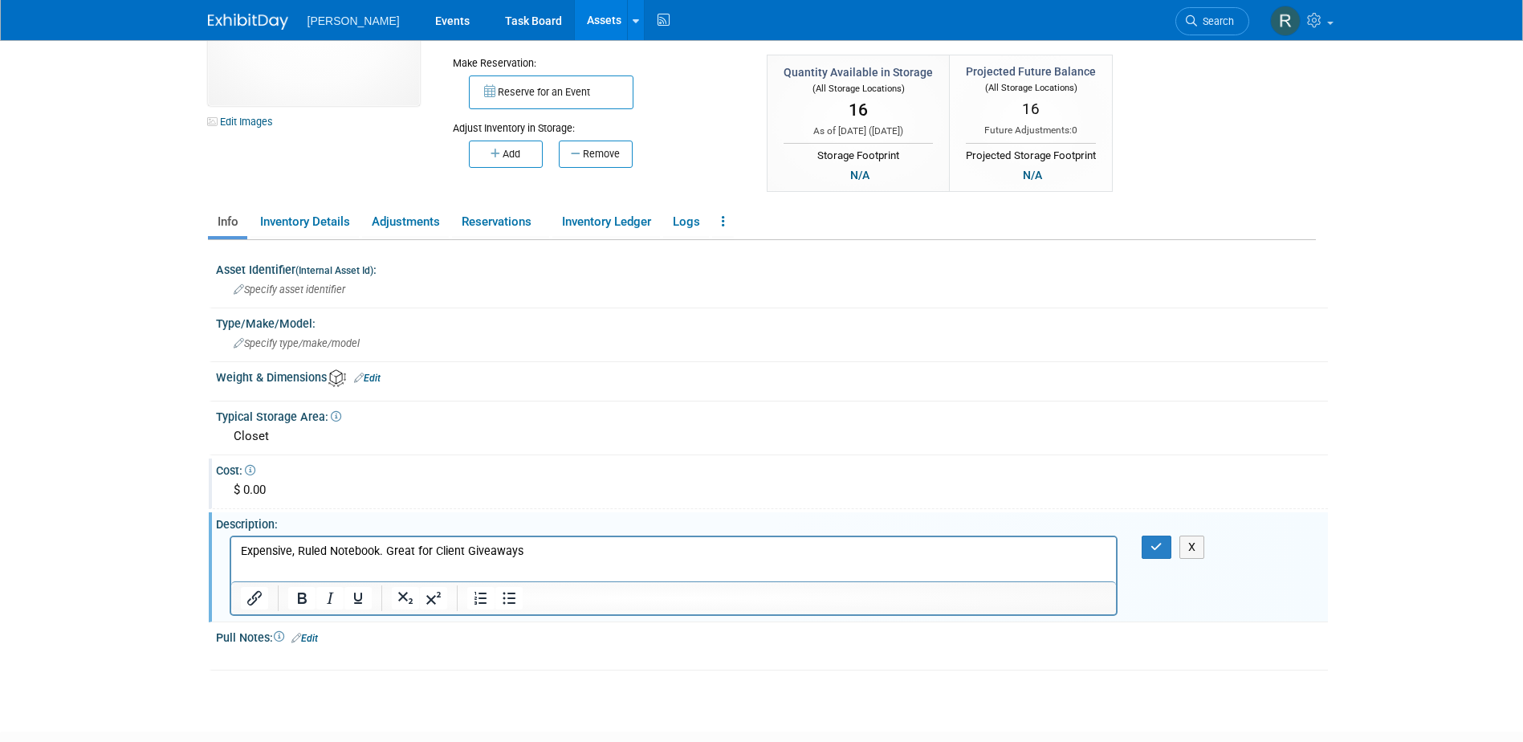
scroll to position [161, 0]
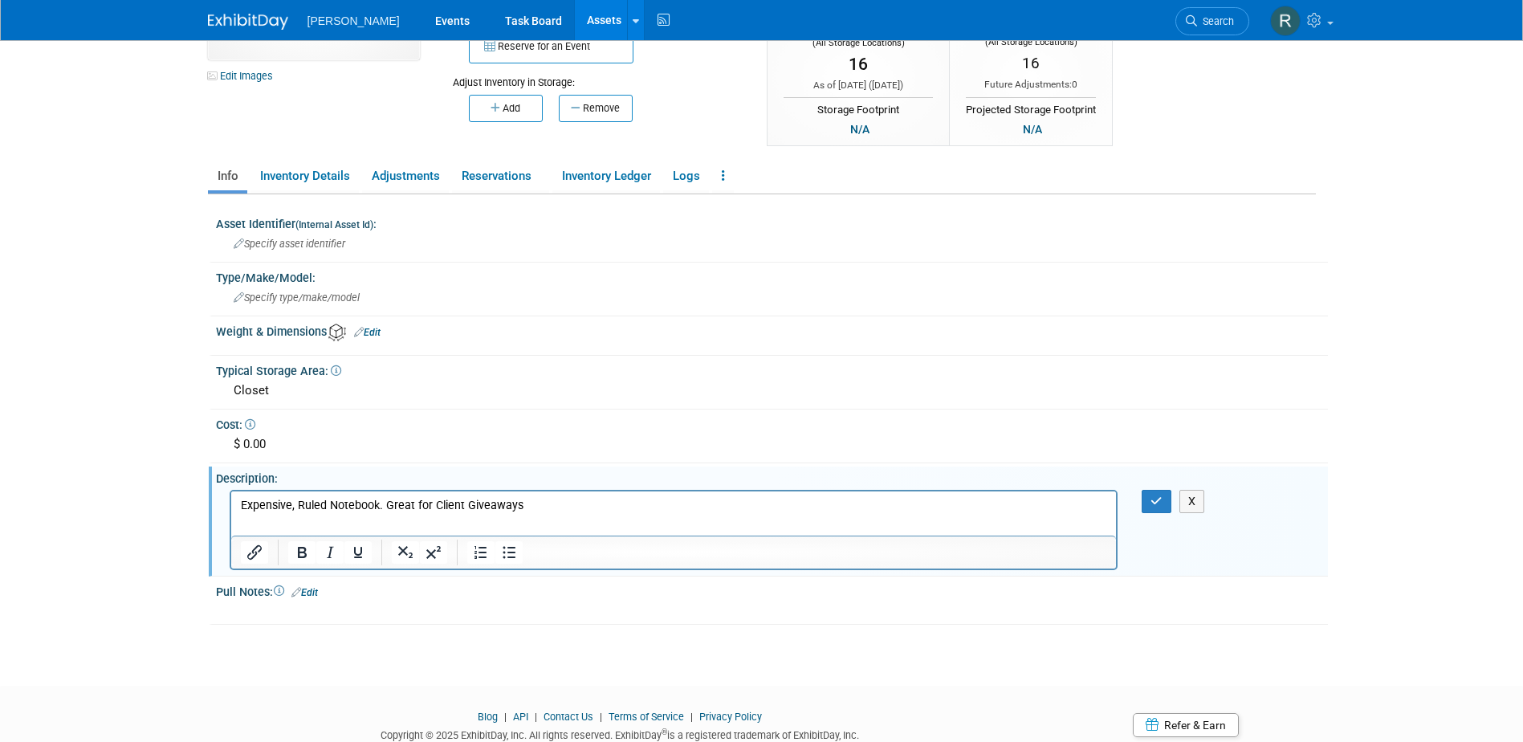
click at [508, 512] on p "Expensive, Ruled Notebook. Great for Client Giveaways" at bounding box center [673, 505] width 867 height 16
click at [1163, 502] on button "button" at bounding box center [1157, 501] width 30 height 23
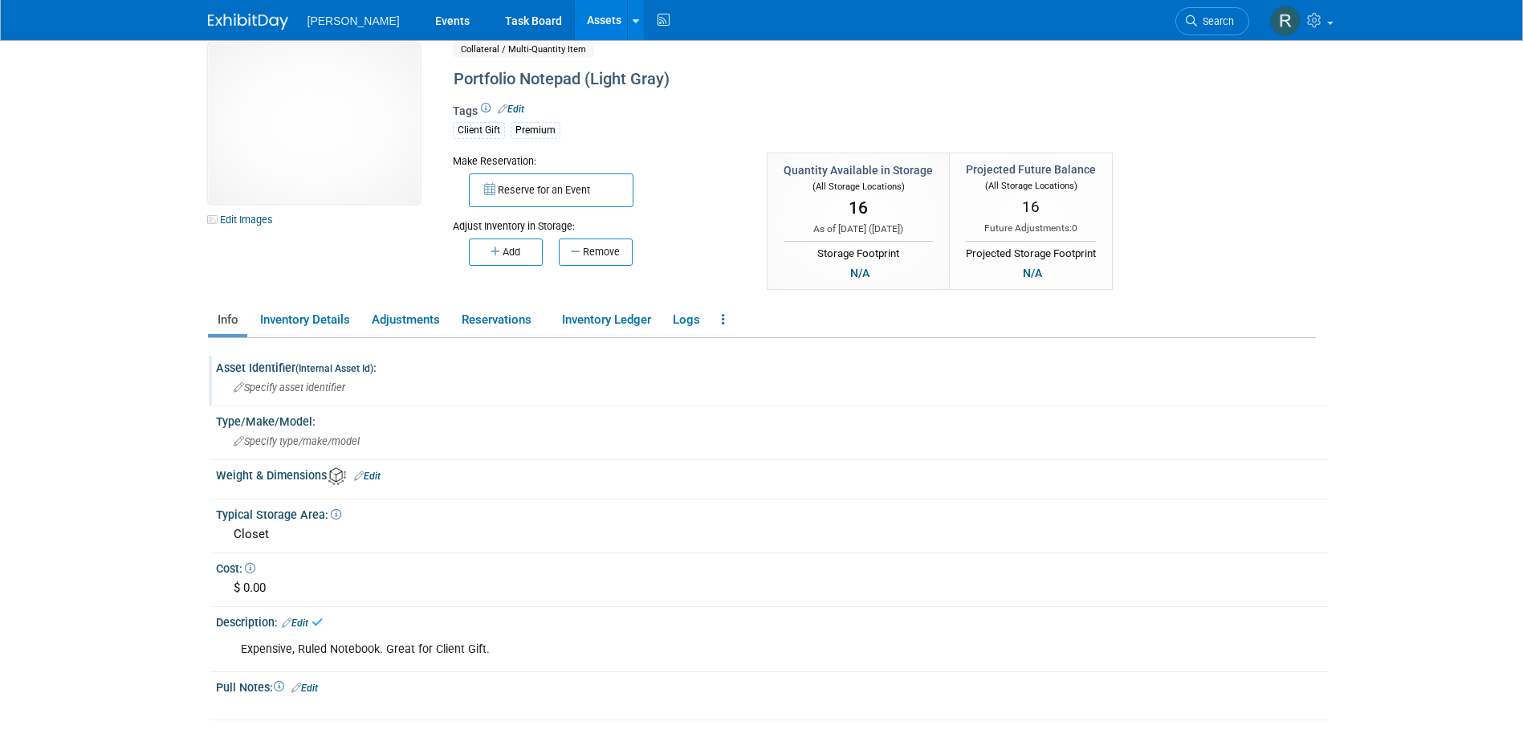
scroll to position [0, 0]
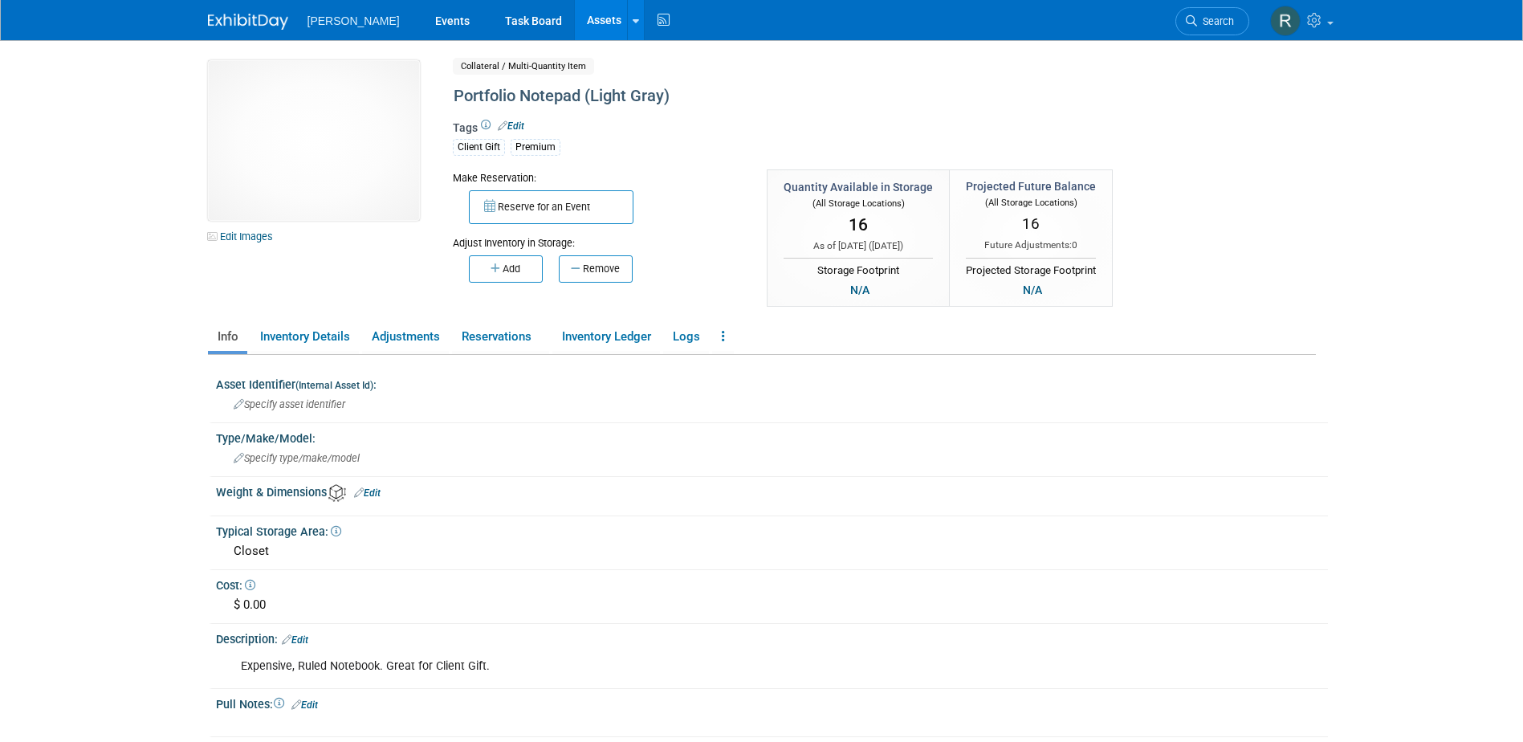
click at [575, 15] on link "Assets" at bounding box center [604, 20] width 59 height 40
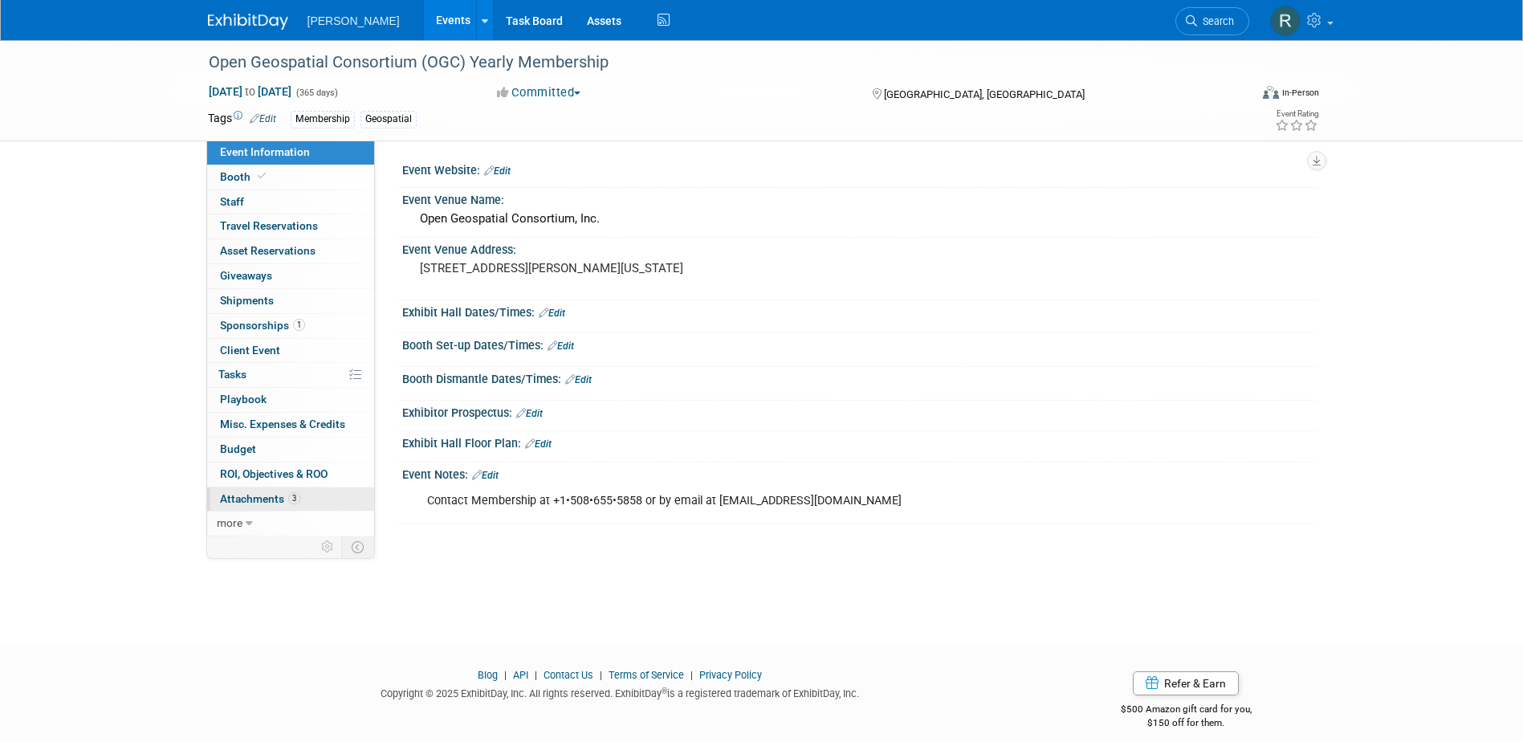
click at [269, 498] on span "Attachments 3" at bounding box center [260, 498] width 80 height 13
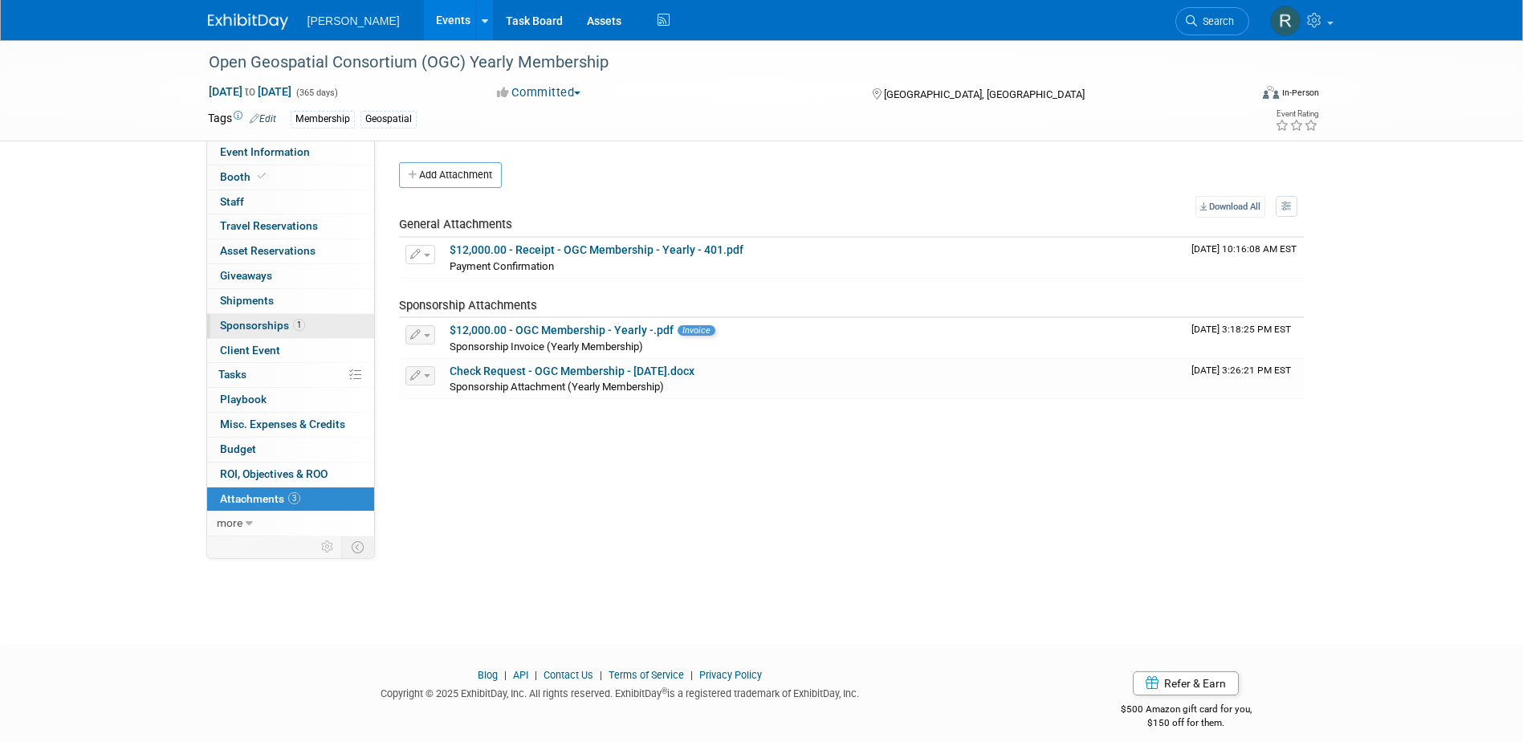
click at [263, 320] on span "Sponsorships 1" at bounding box center [262, 325] width 85 height 13
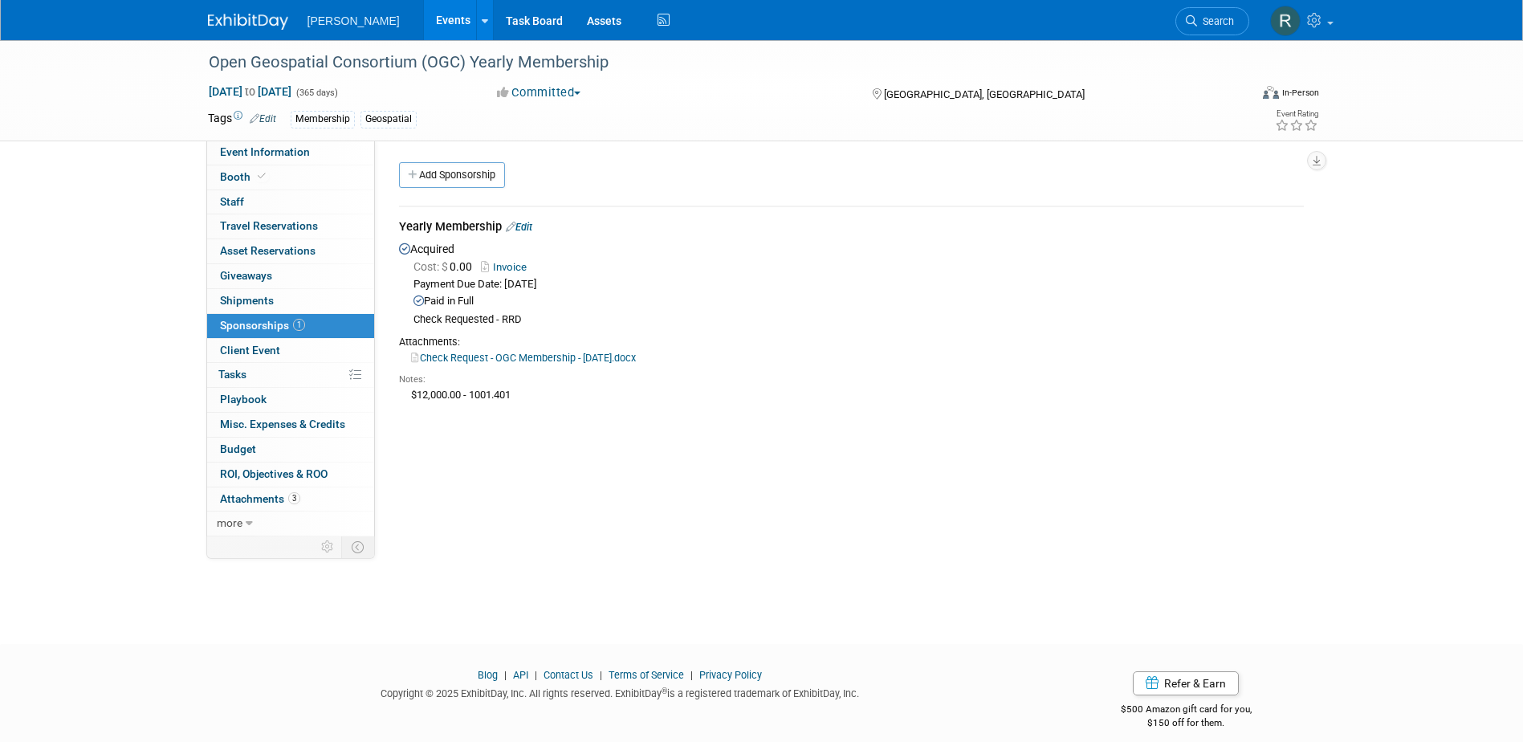
click at [524, 226] on link "Edit" at bounding box center [519, 227] width 27 height 12
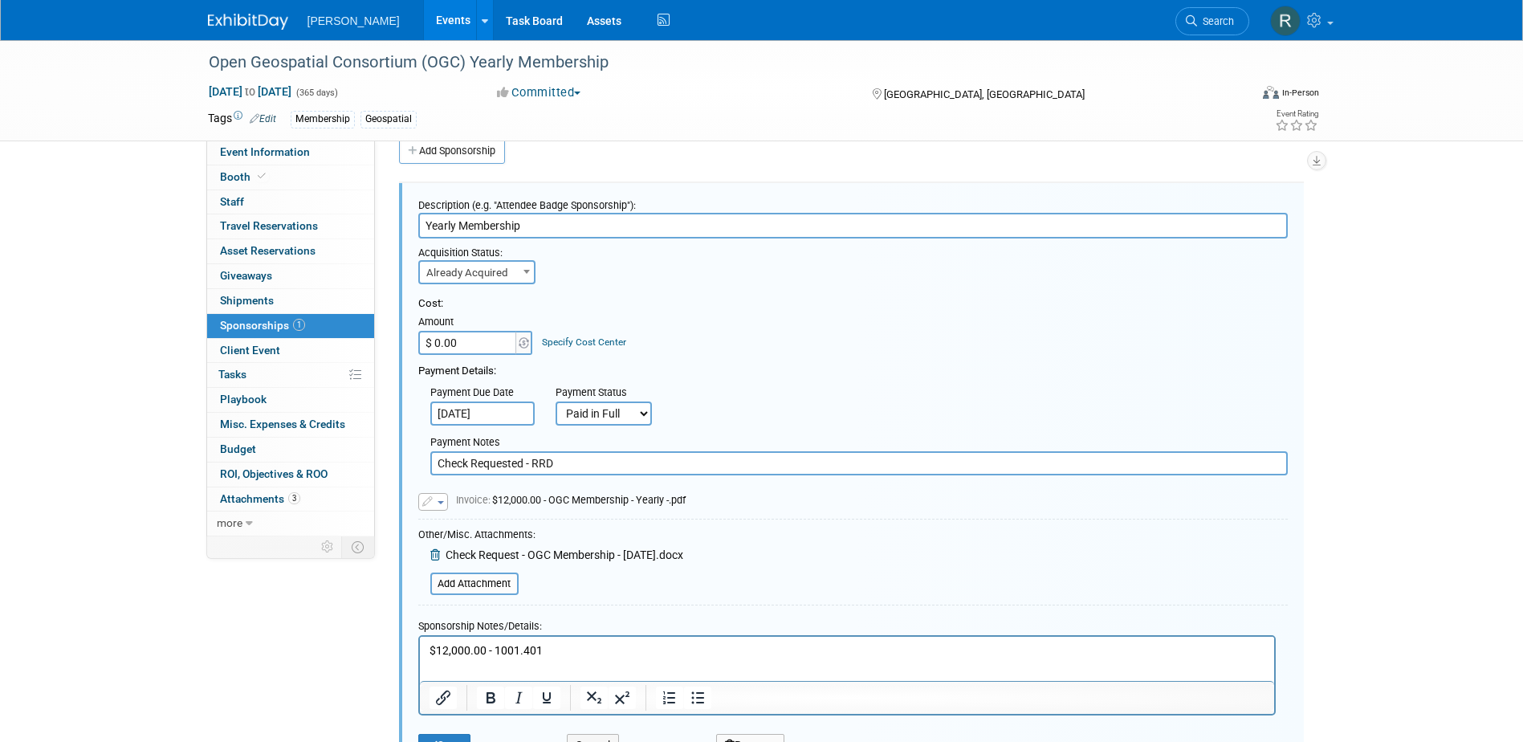
click at [546, 340] on link "Specify Cost Center" at bounding box center [584, 341] width 84 height 11
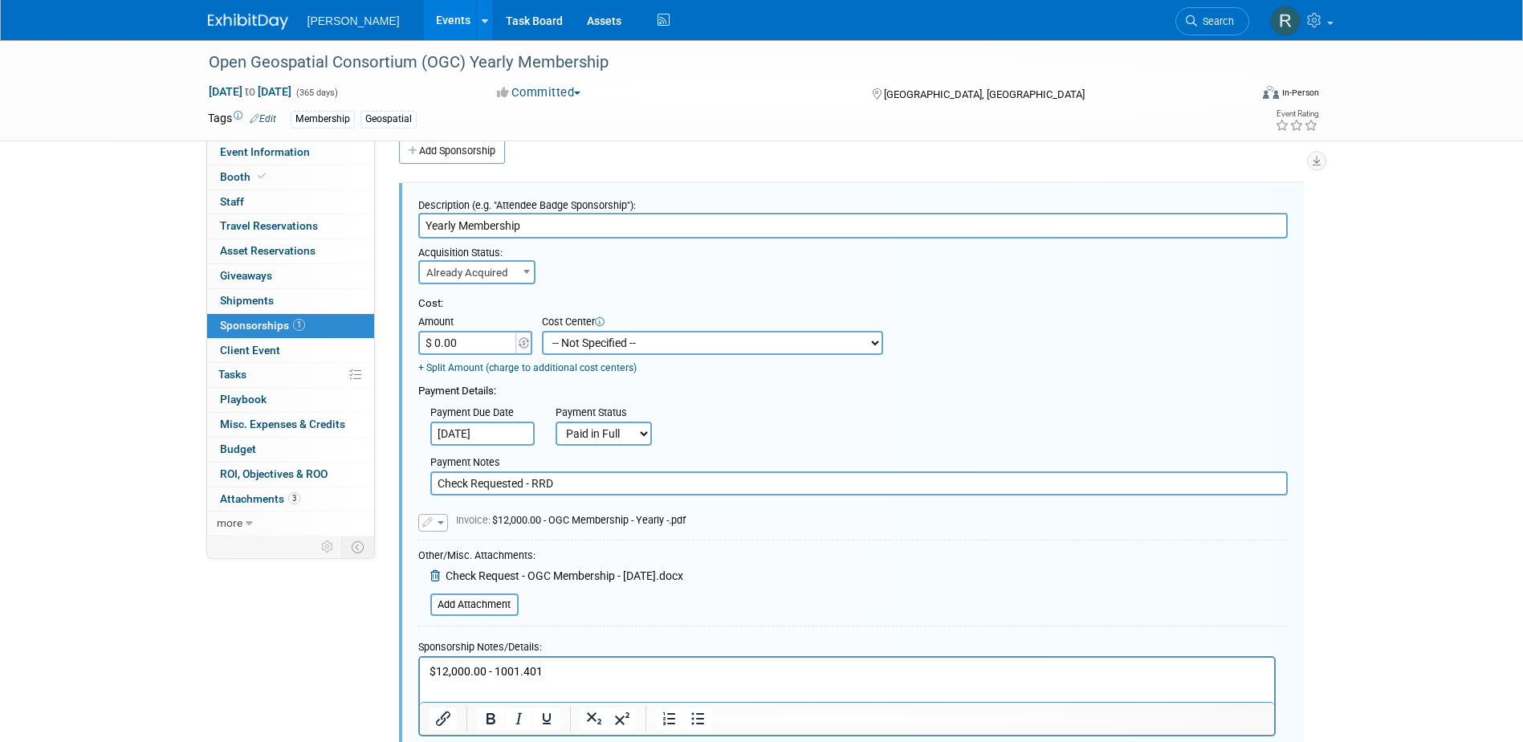
click at [589, 338] on select "-- Not Specified -- Advisory Services - Expenses_1001.502 Aerial Acquisition - …" at bounding box center [712, 343] width 341 height 24
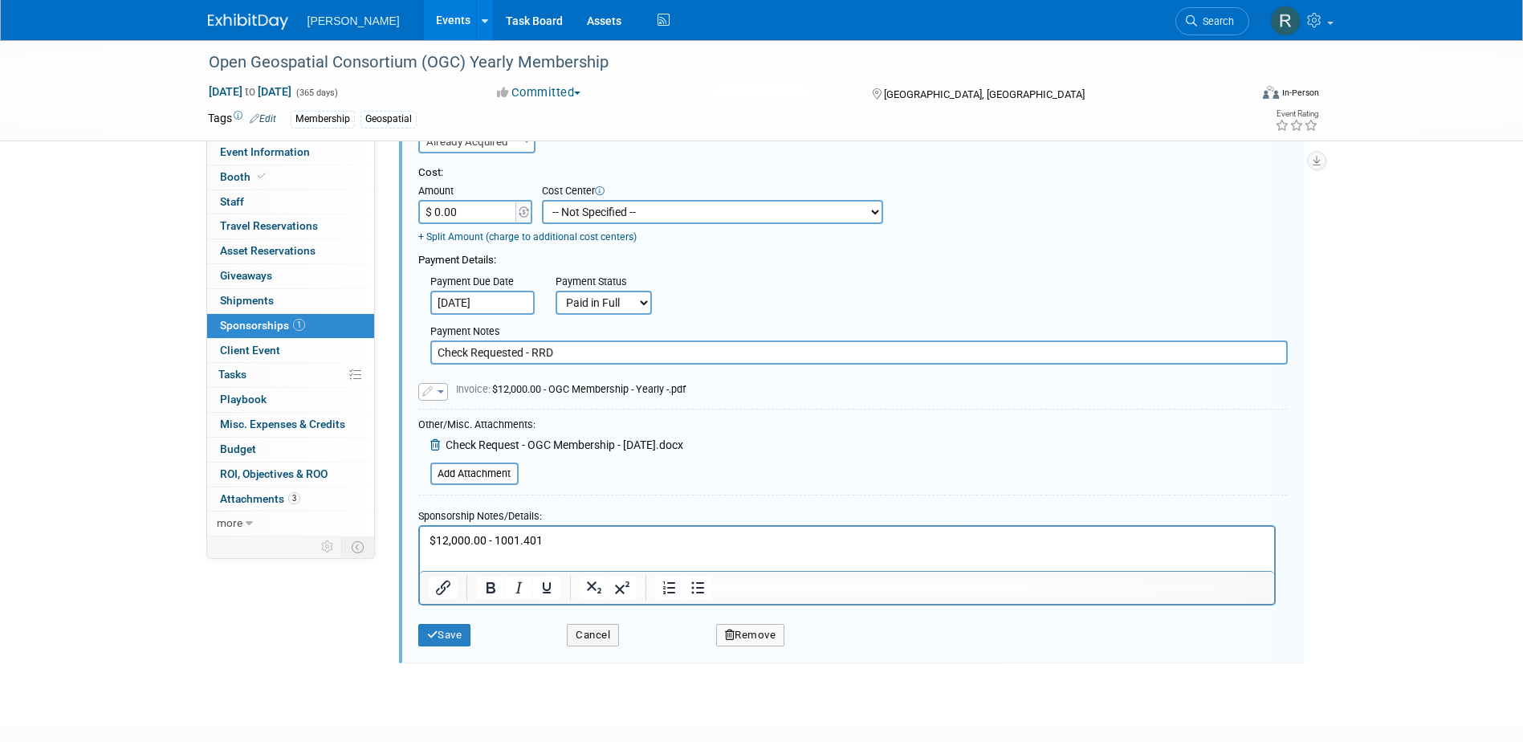
scroll to position [185, 0]
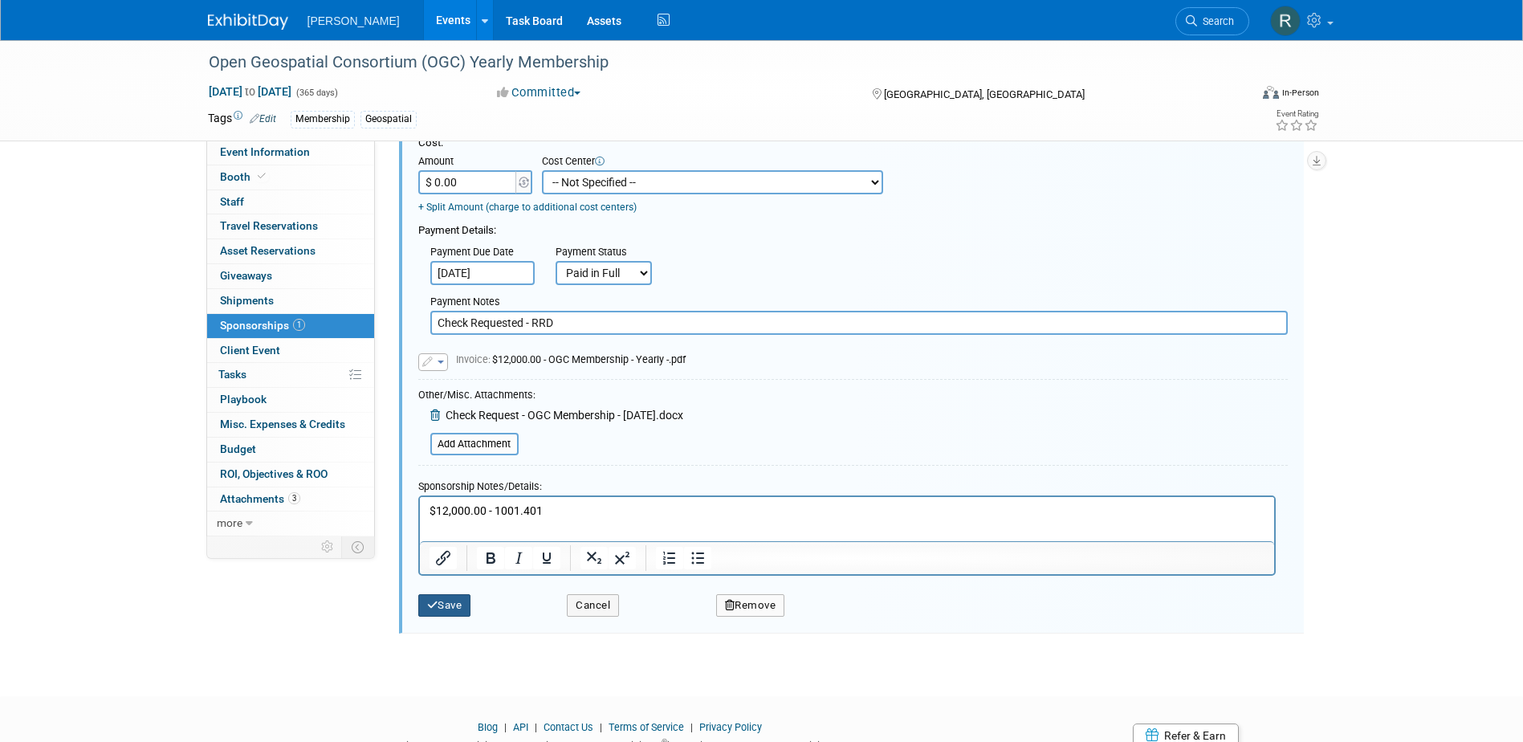
click at [450, 599] on button "Save" at bounding box center [444, 605] width 53 height 22
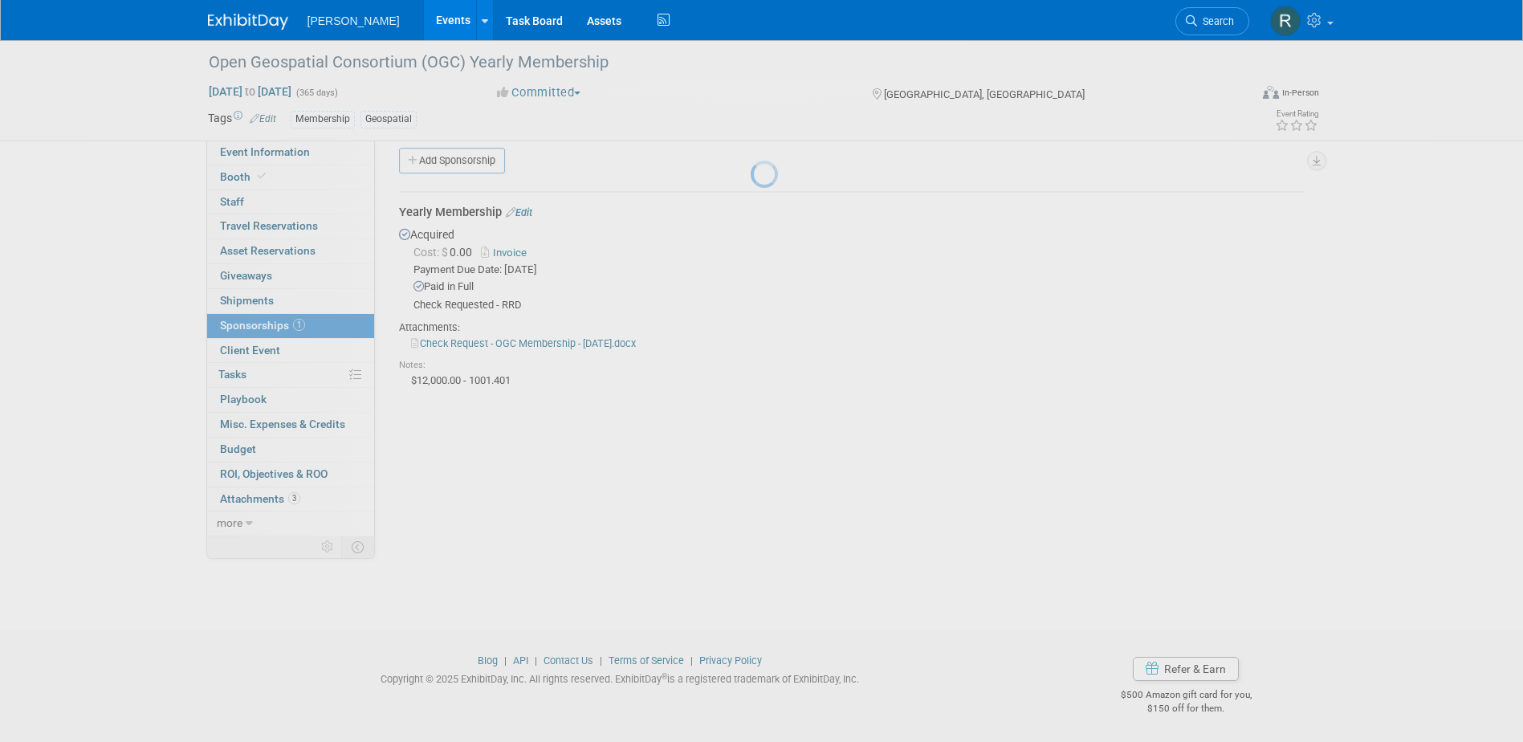
scroll to position [14, 0]
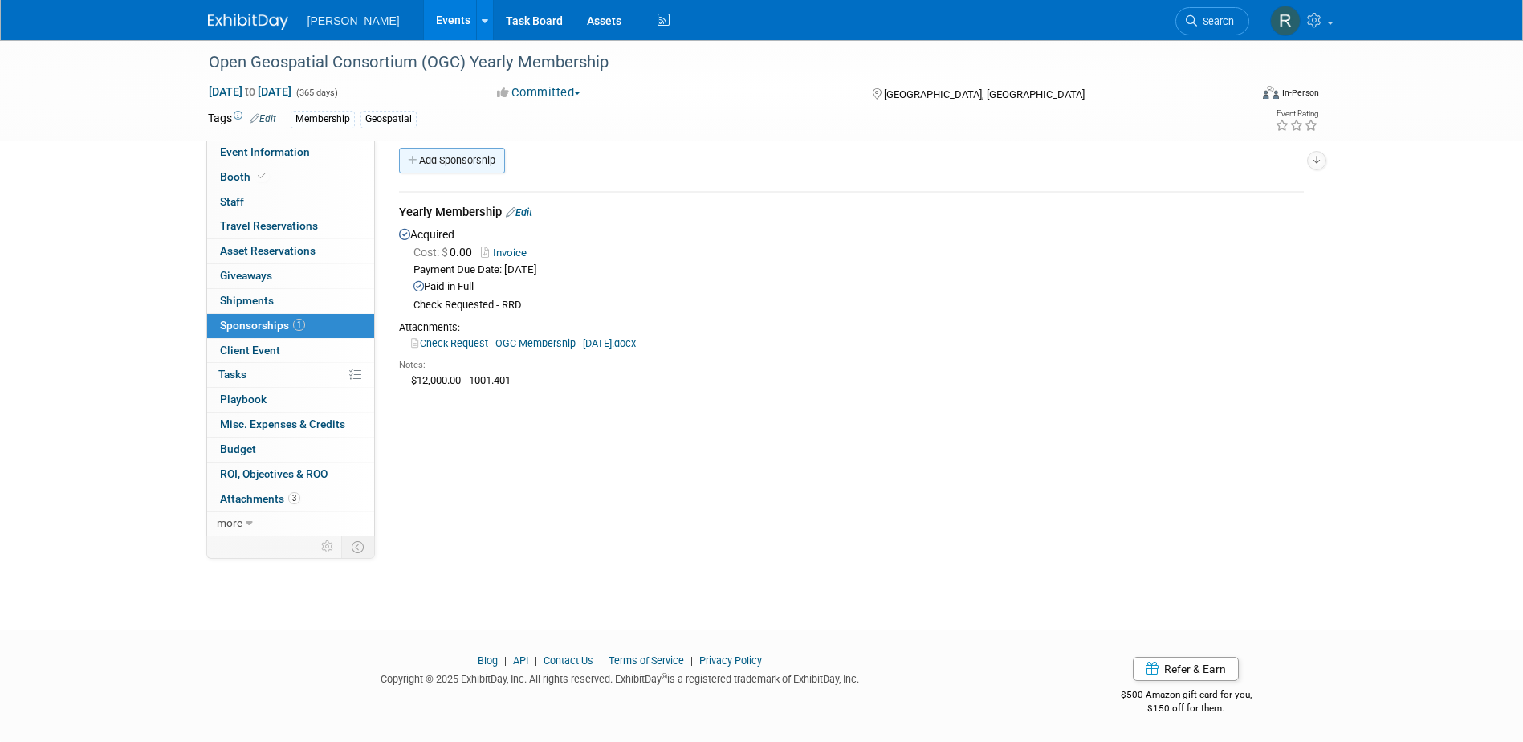
click at [461, 165] on link "Add Sponsorship" at bounding box center [452, 161] width 106 height 26
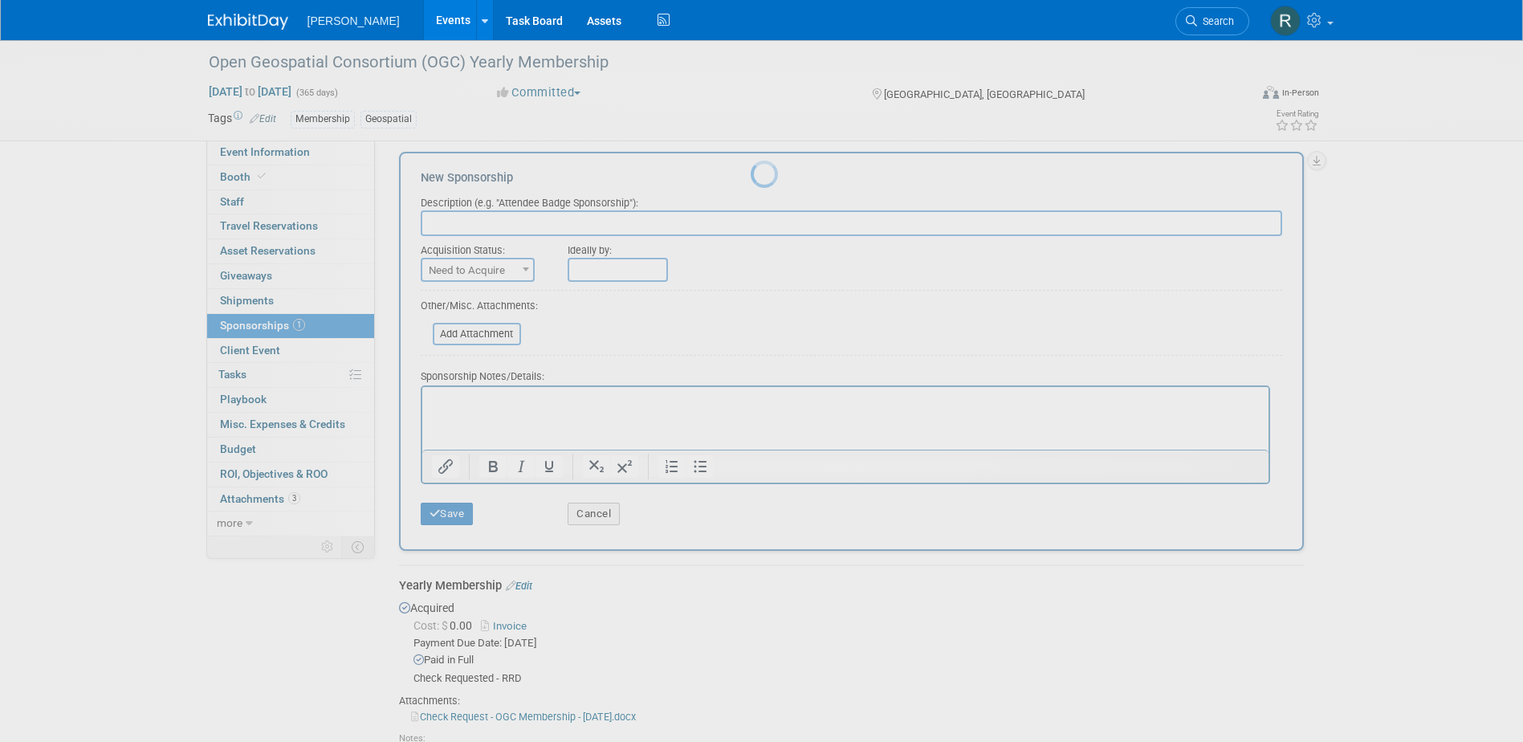
scroll to position [0, 0]
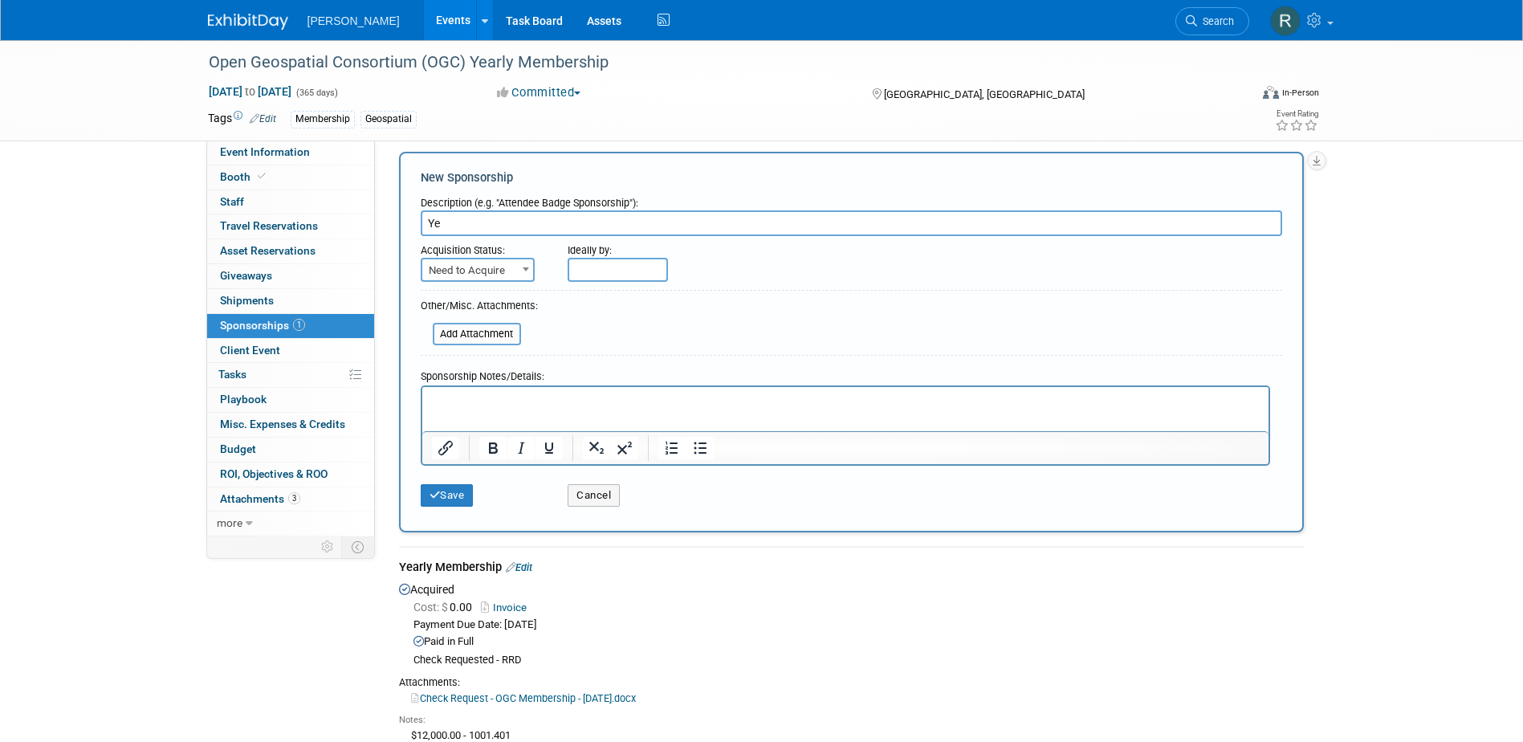
type input "Y"
click at [593, 501] on button "Cancel" at bounding box center [594, 495] width 52 height 22
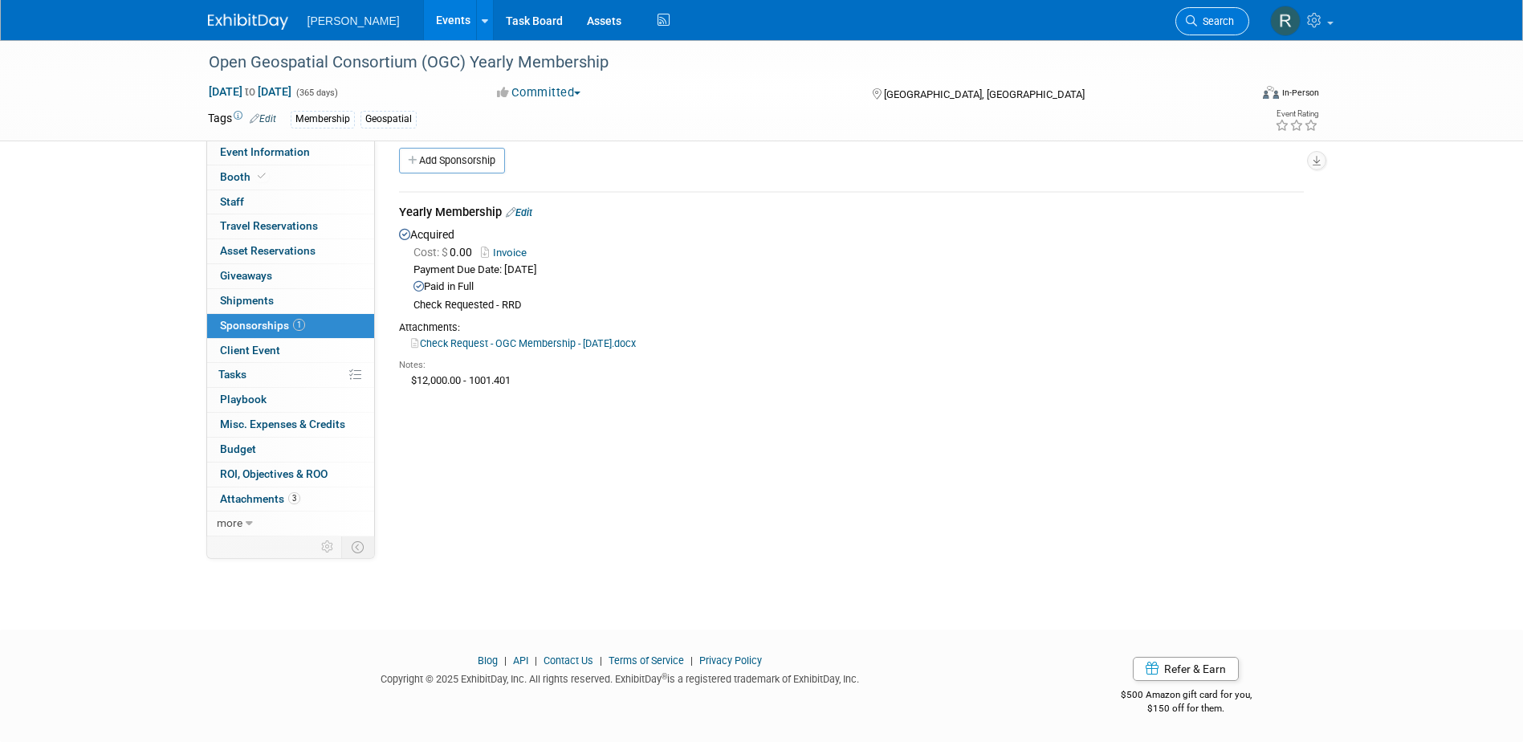
click at [1205, 18] on span "Search" at bounding box center [1215, 21] width 37 height 12
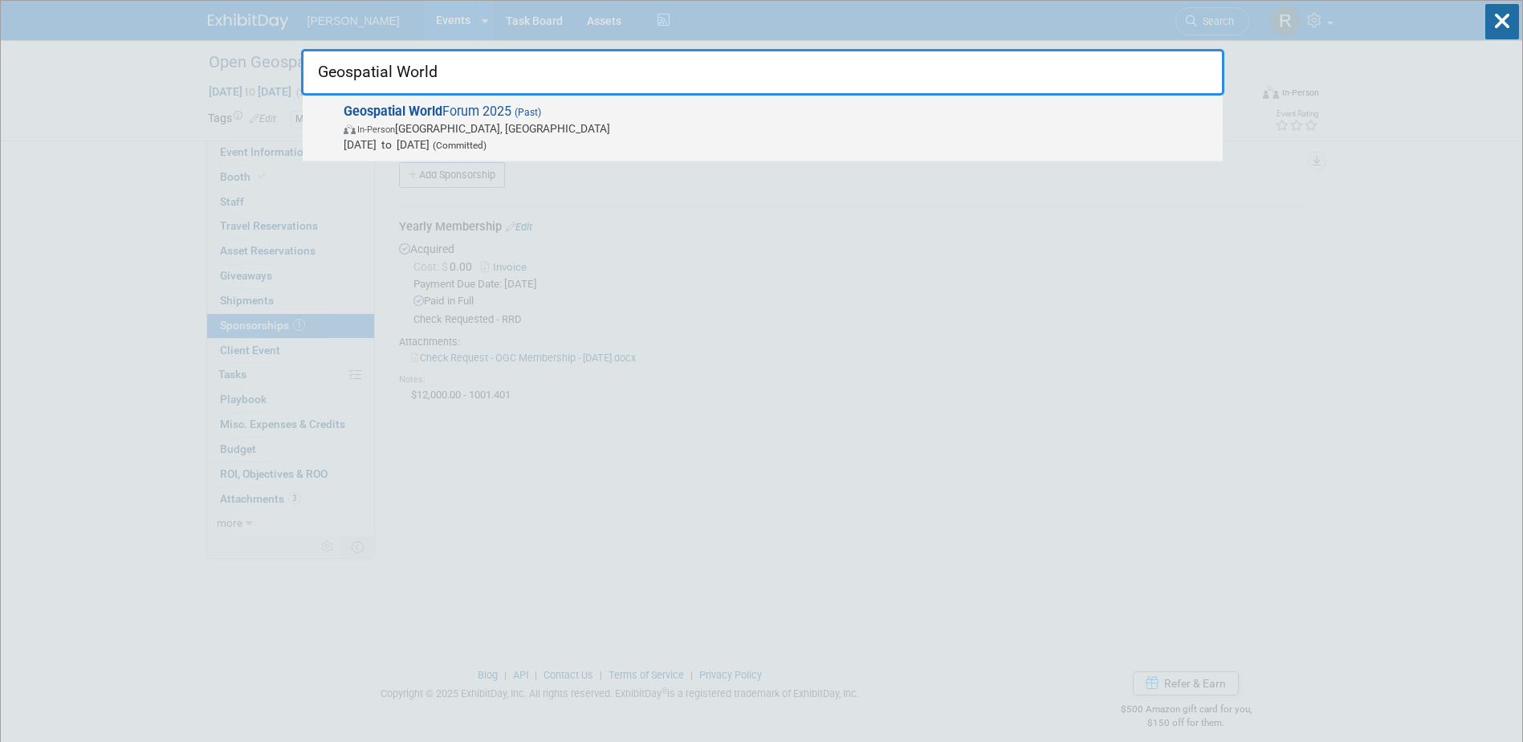
type input "Geospatial World"
click at [471, 112] on span "Geospatial World Forum 2025 (Past) In-Person Madrid, Spain Apr 22, 2025 to Apr …" at bounding box center [777, 128] width 876 height 49
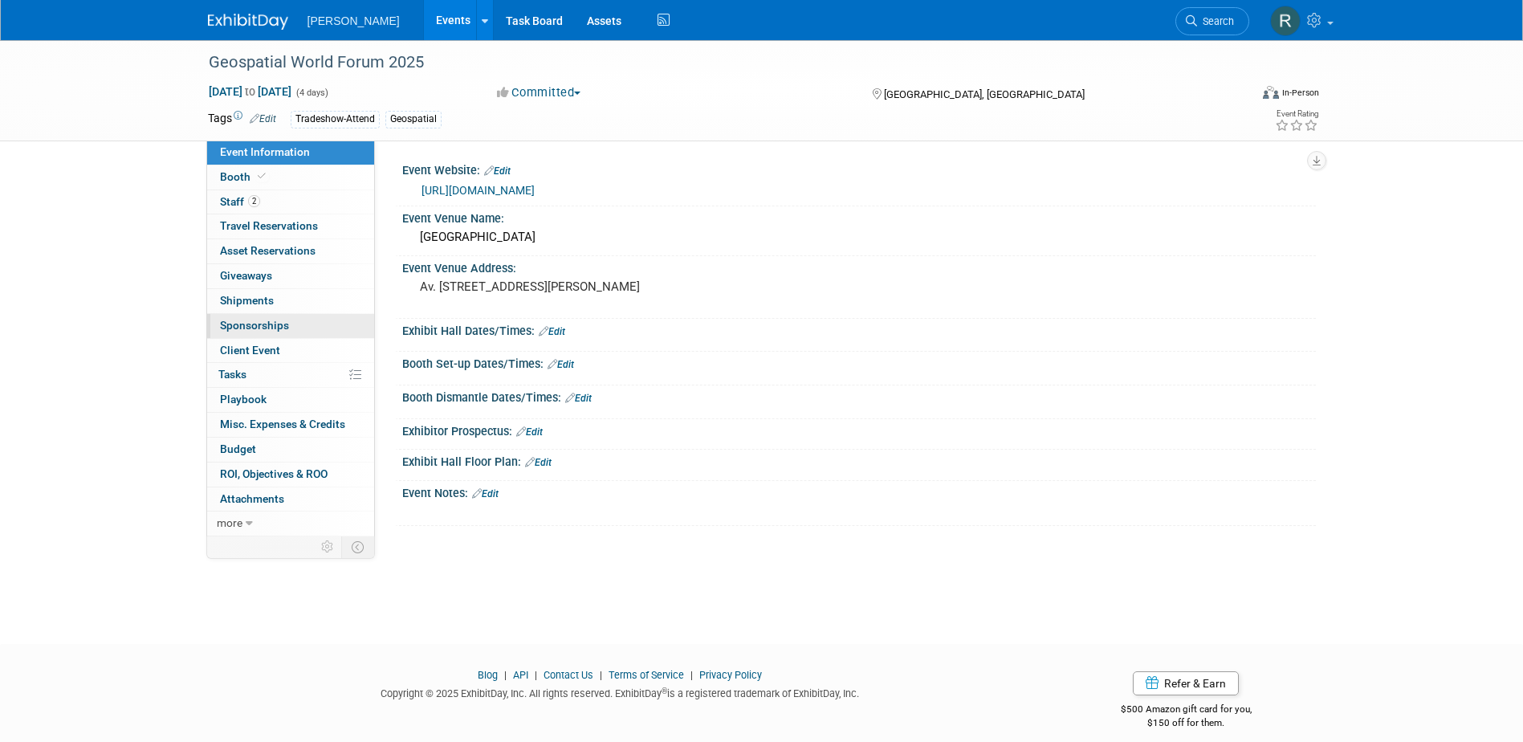
click at [278, 324] on span "Sponsorships 0" at bounding box center [254, 325] width 69 height 13
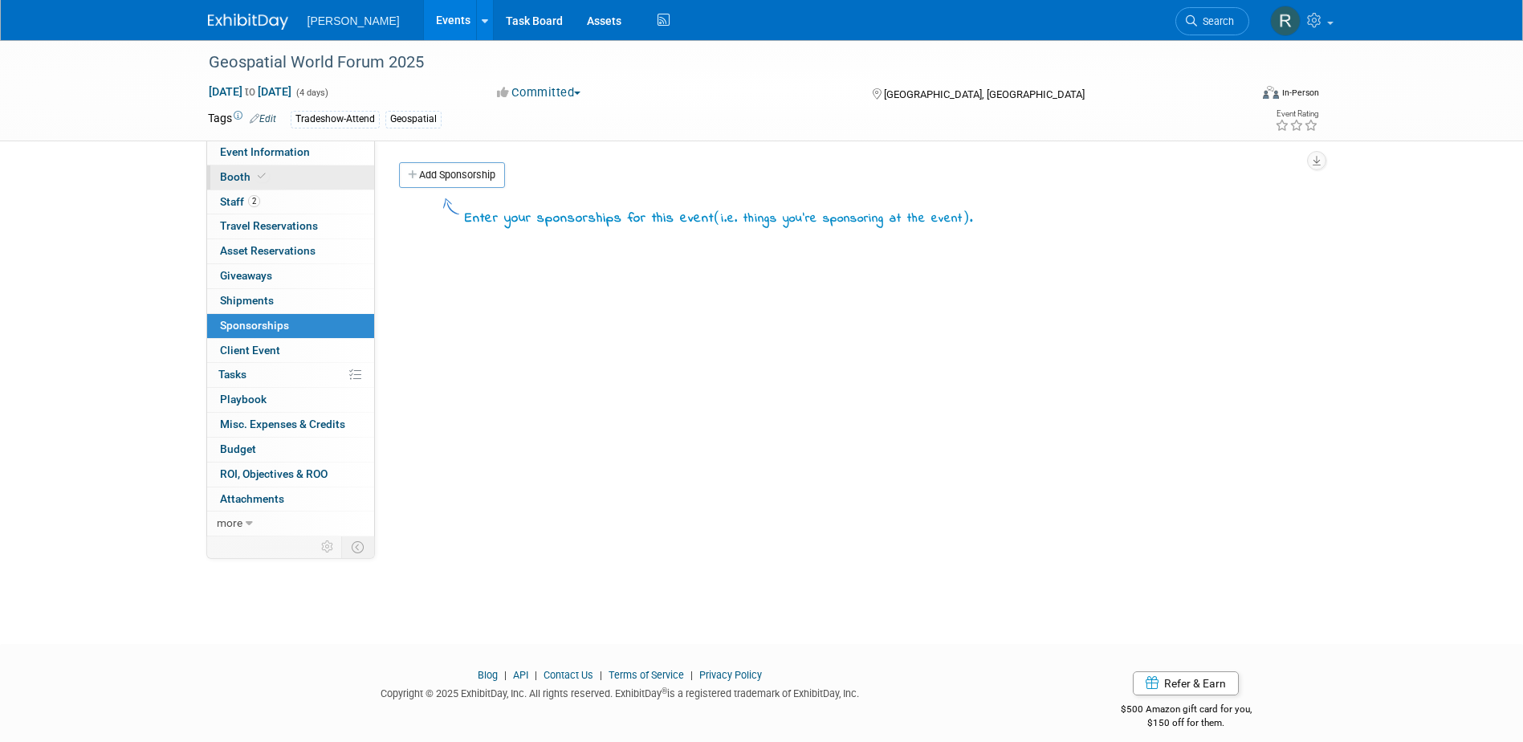
click at [270, 177] on link "Booth" at bounding box center [290, 177] width 167 height 24
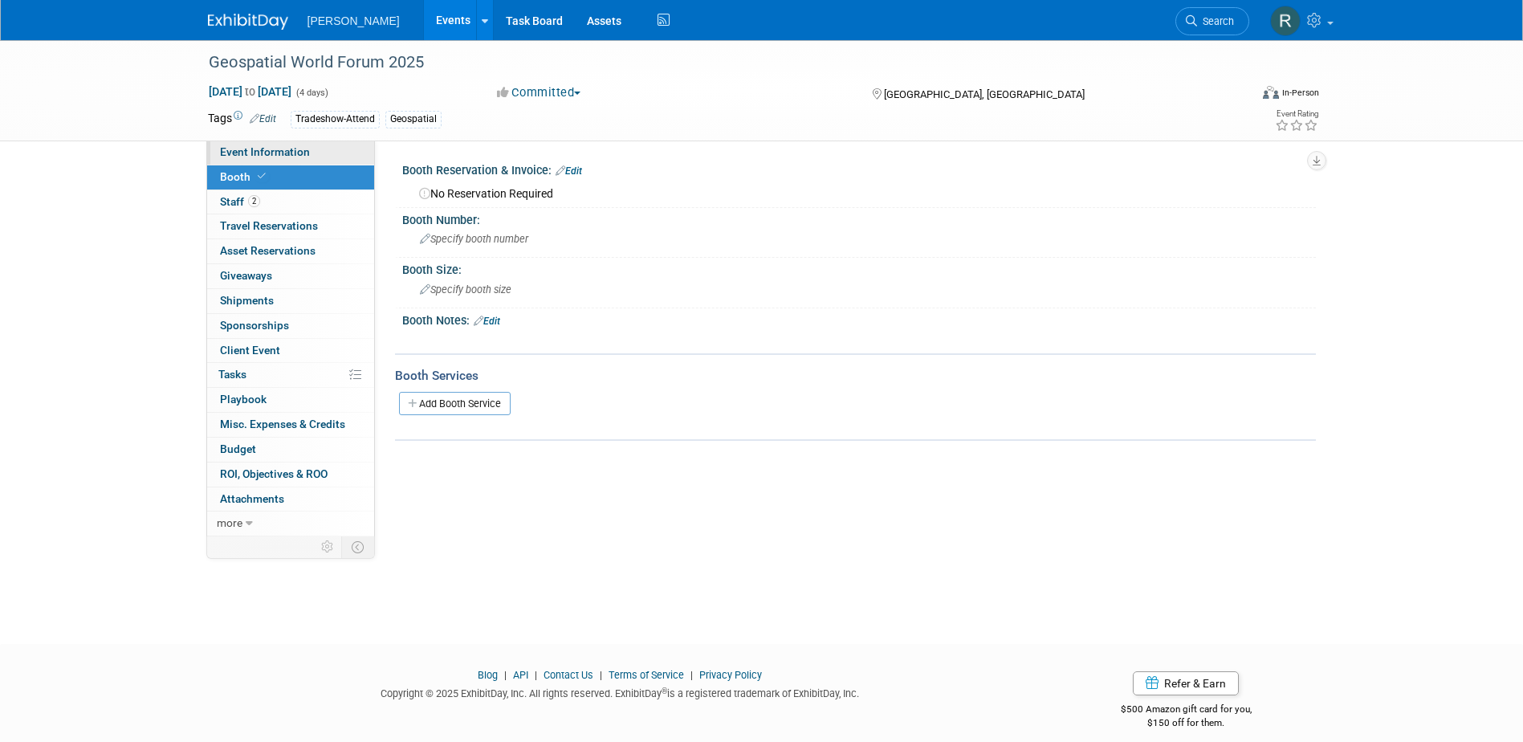
click at [283, 153] on span "Event Information" at bounding box center [265, 151] width 90 height 13
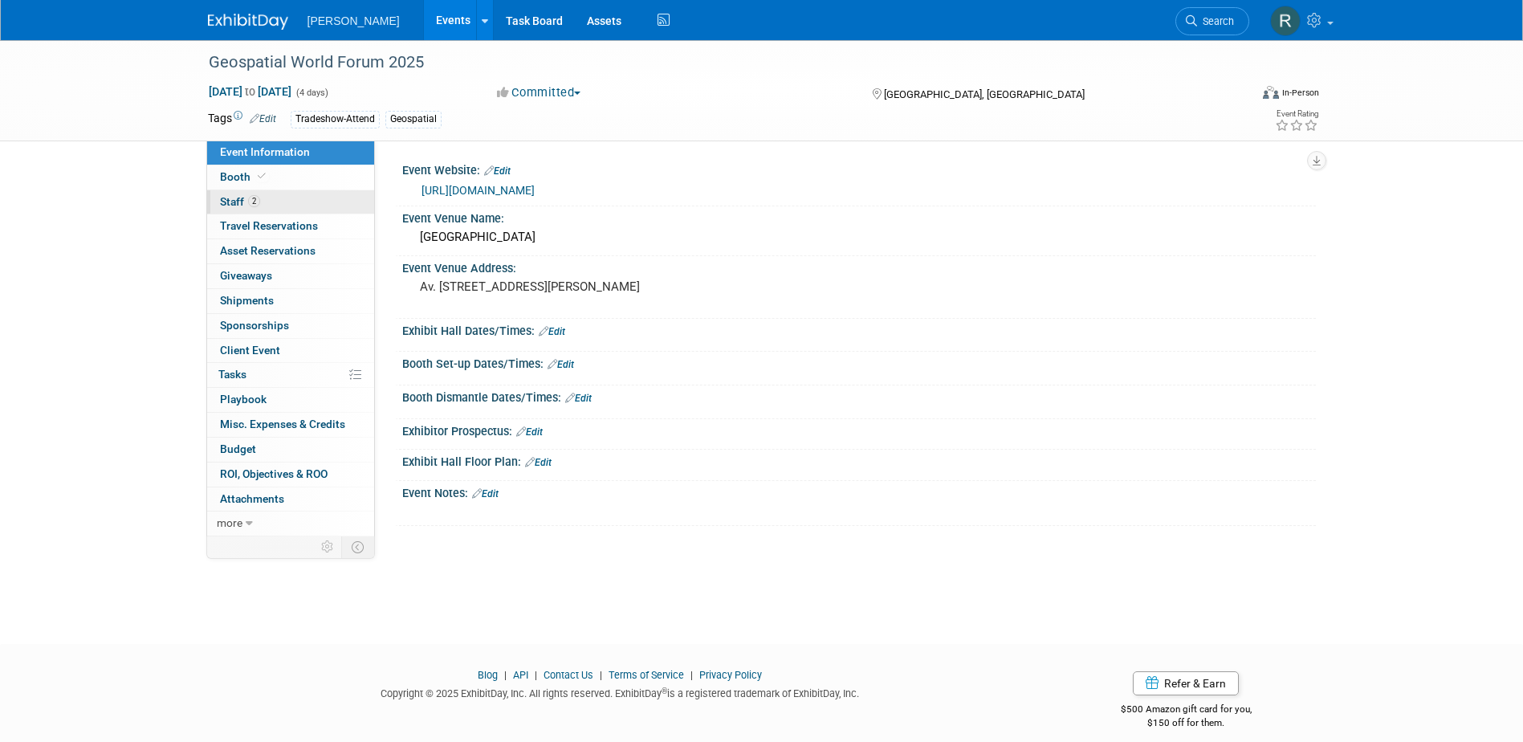
click at [285, 206] on link "2 Staff 2" at bounding box center [290, 202] width 167 height 24
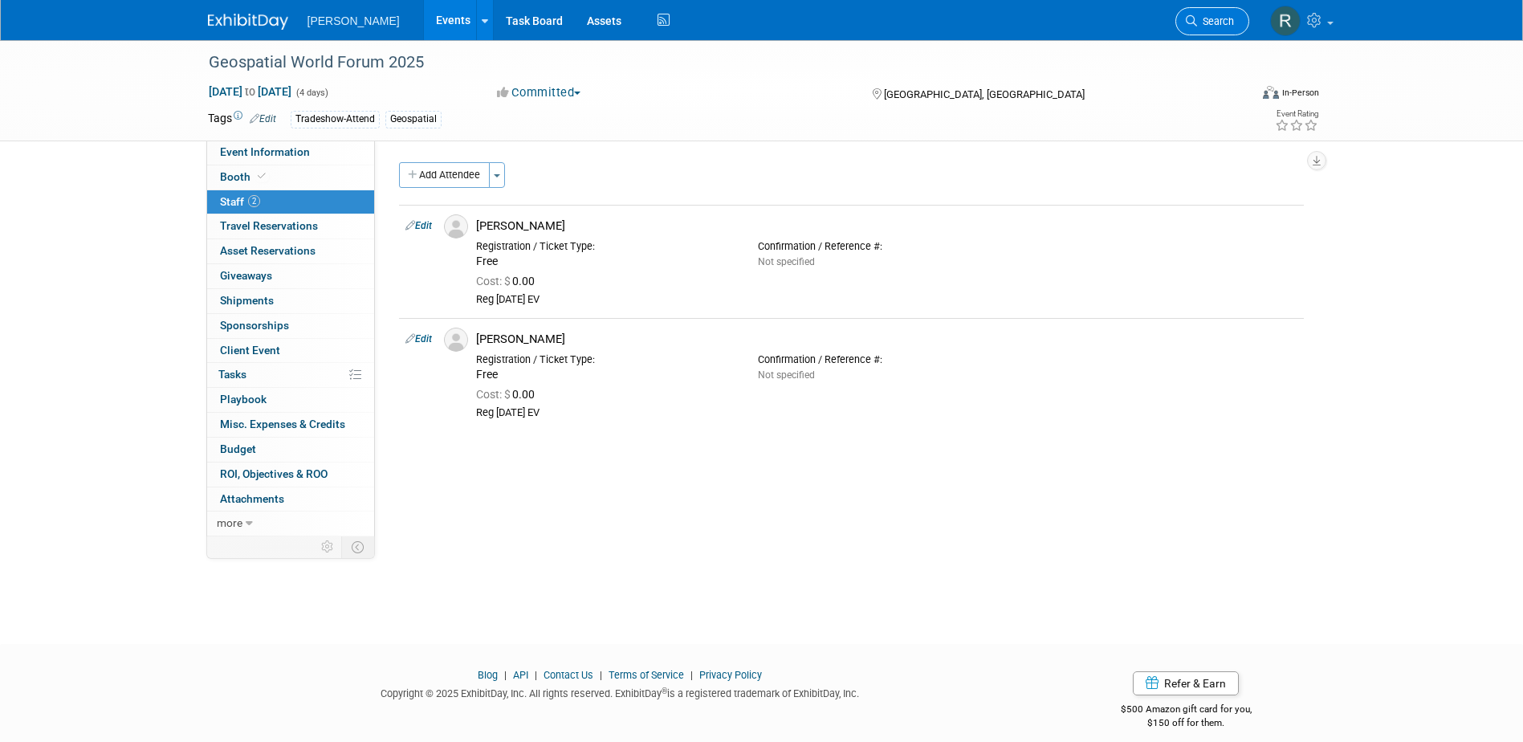
click at [1187, 24] on icon at bounding box center [1191, 20] width 11 height 11
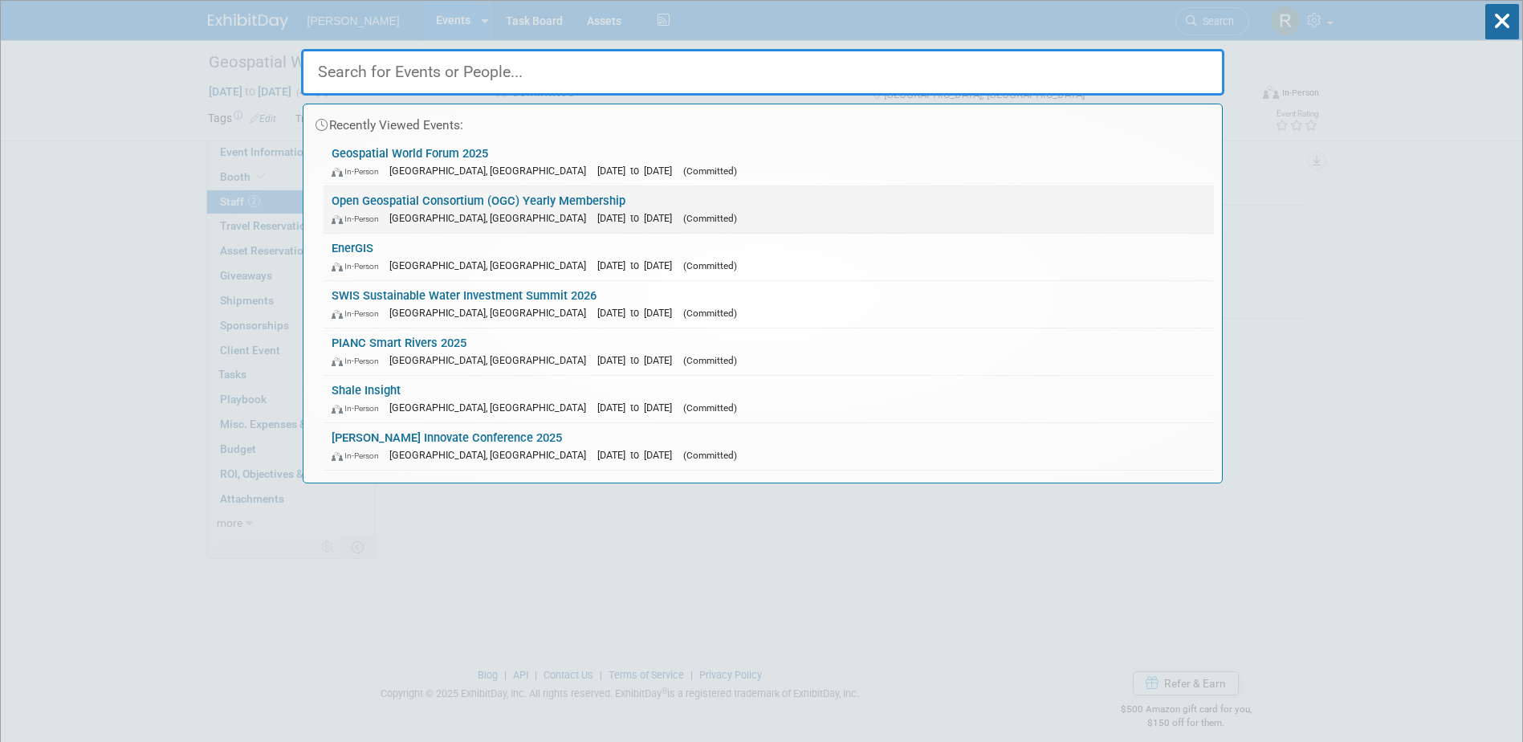
click at [427, 206] on link "Open Geospatial Consortium (OGC) Yearly Membership In-Person Arlington, VA Jul …" at bounding box center [769, 209] width 891 height 47
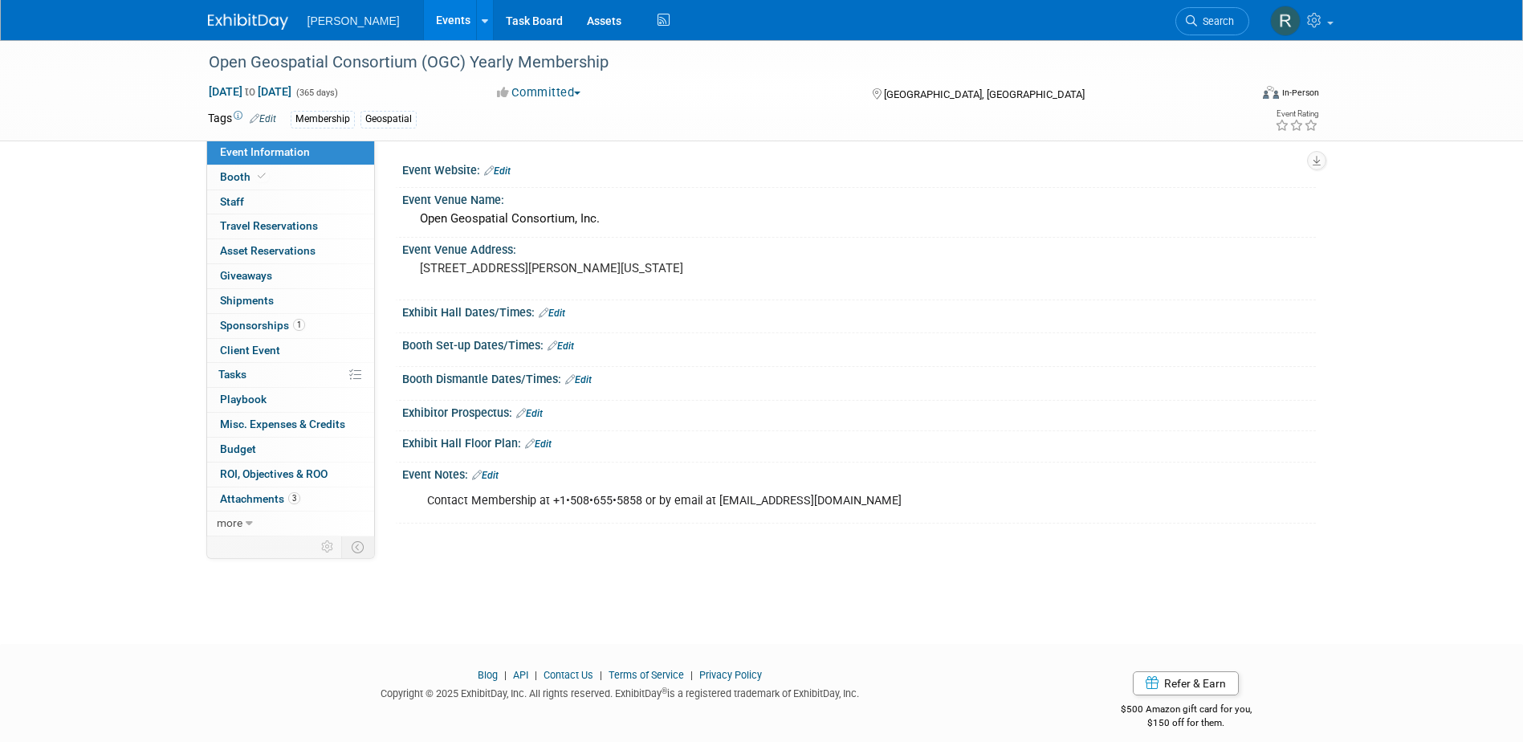
click at [424, 25] on link "Events" at bounding box center [453, 20] width 59 height 40
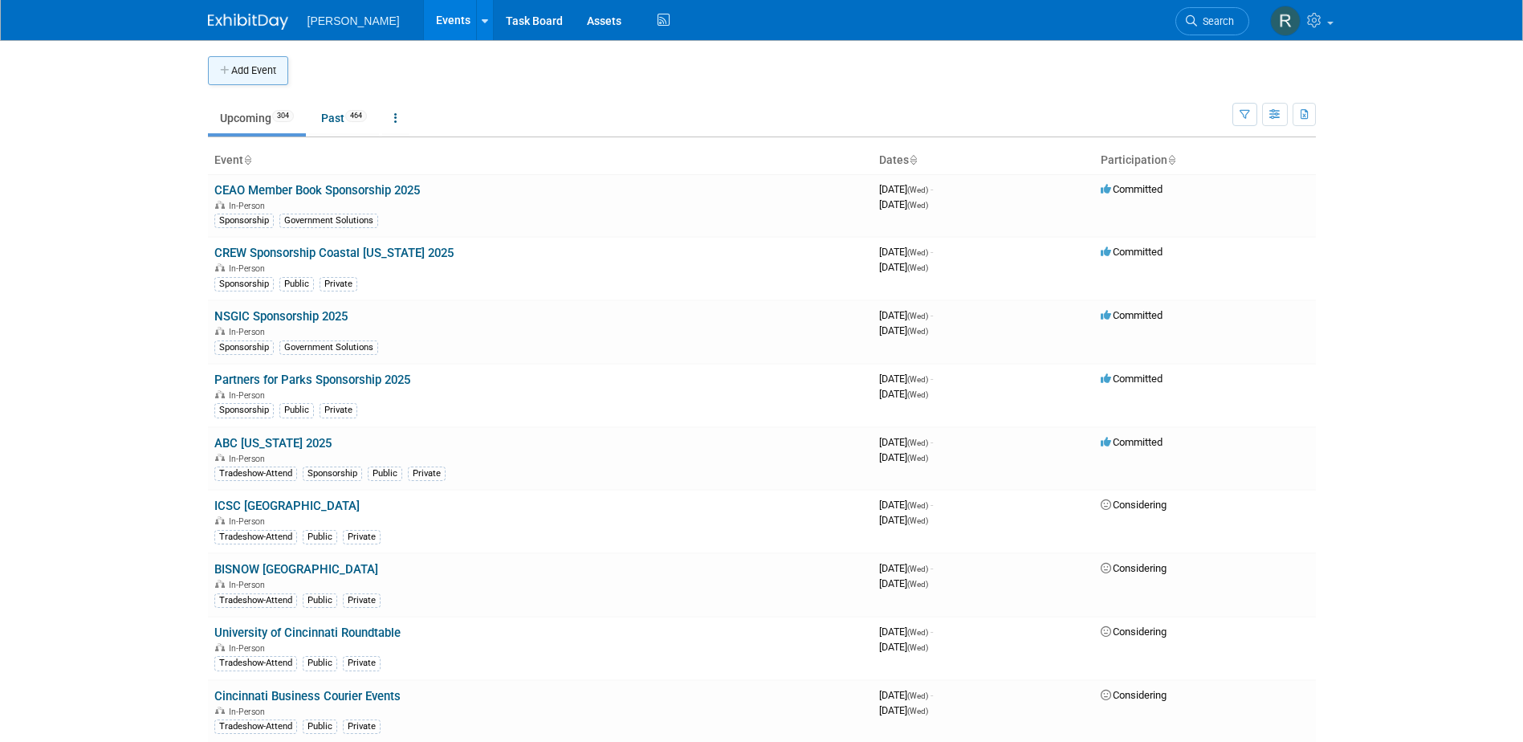
click at [263, 78] on button "Add Event" at bounding box center [248, 70] width 80 height 29
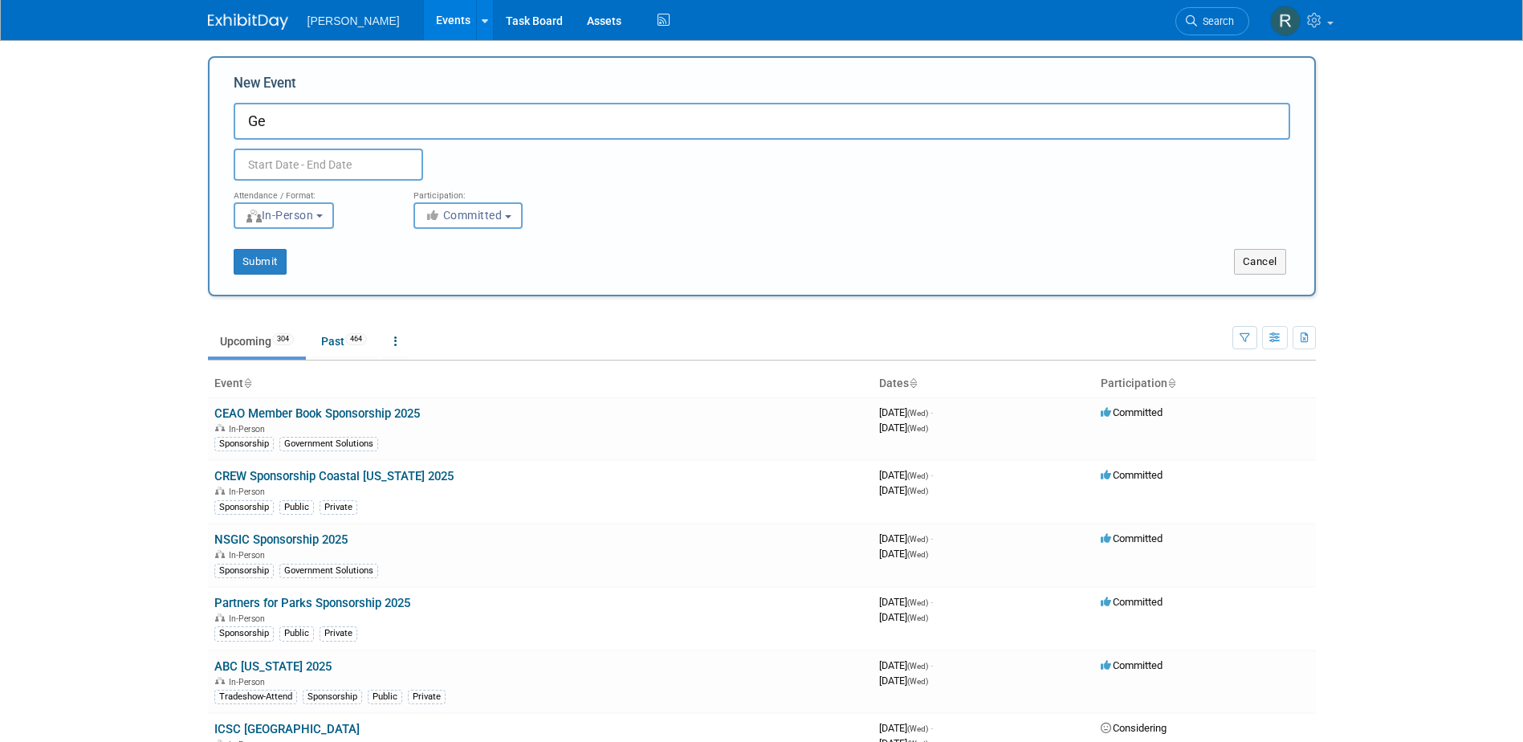
type input "G"
click at [1274, 259] on button "Cancel" at bounding box center [1260, 262] width 52 height 26
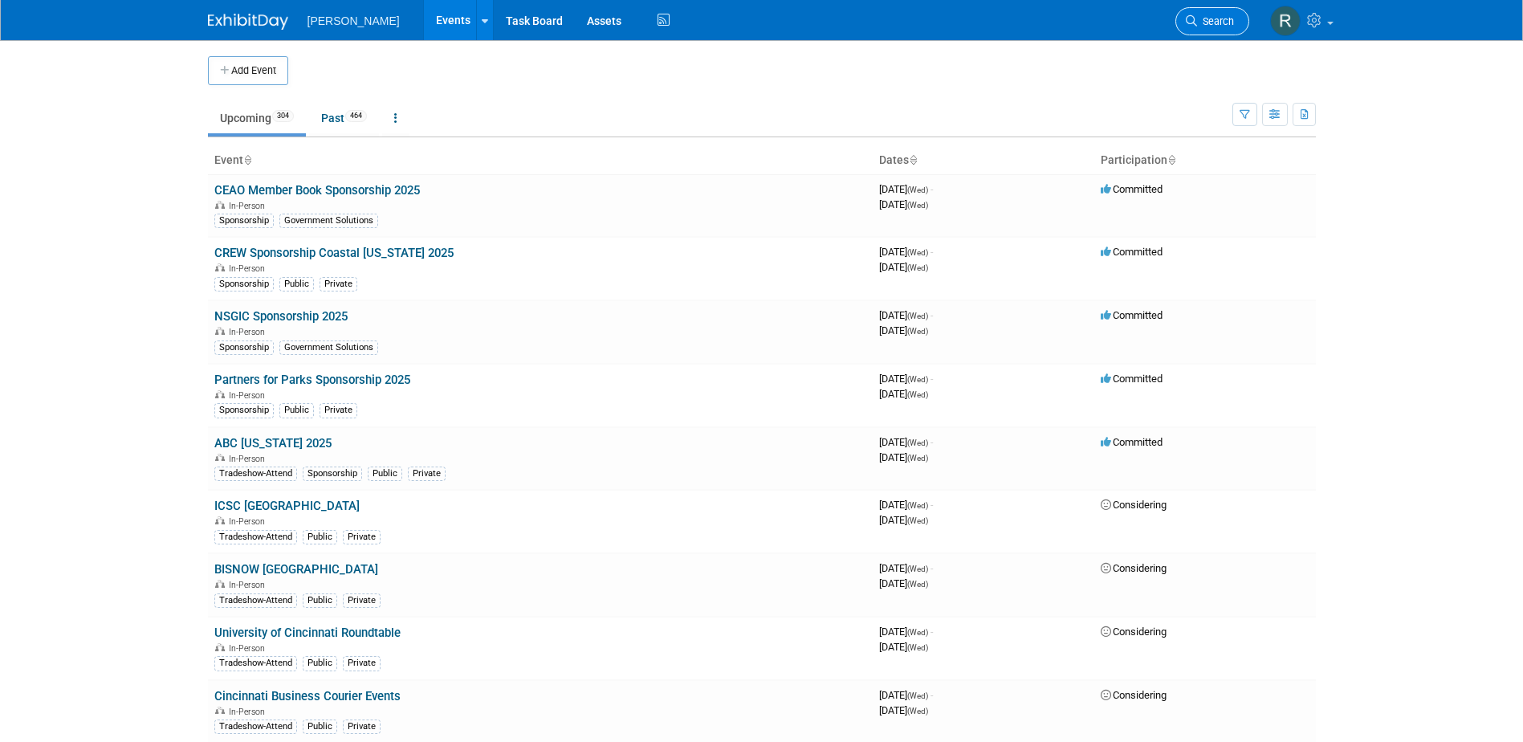
click at [1198, 19] on span "Search" at bounding box center [1215, 21] width 37 height 12
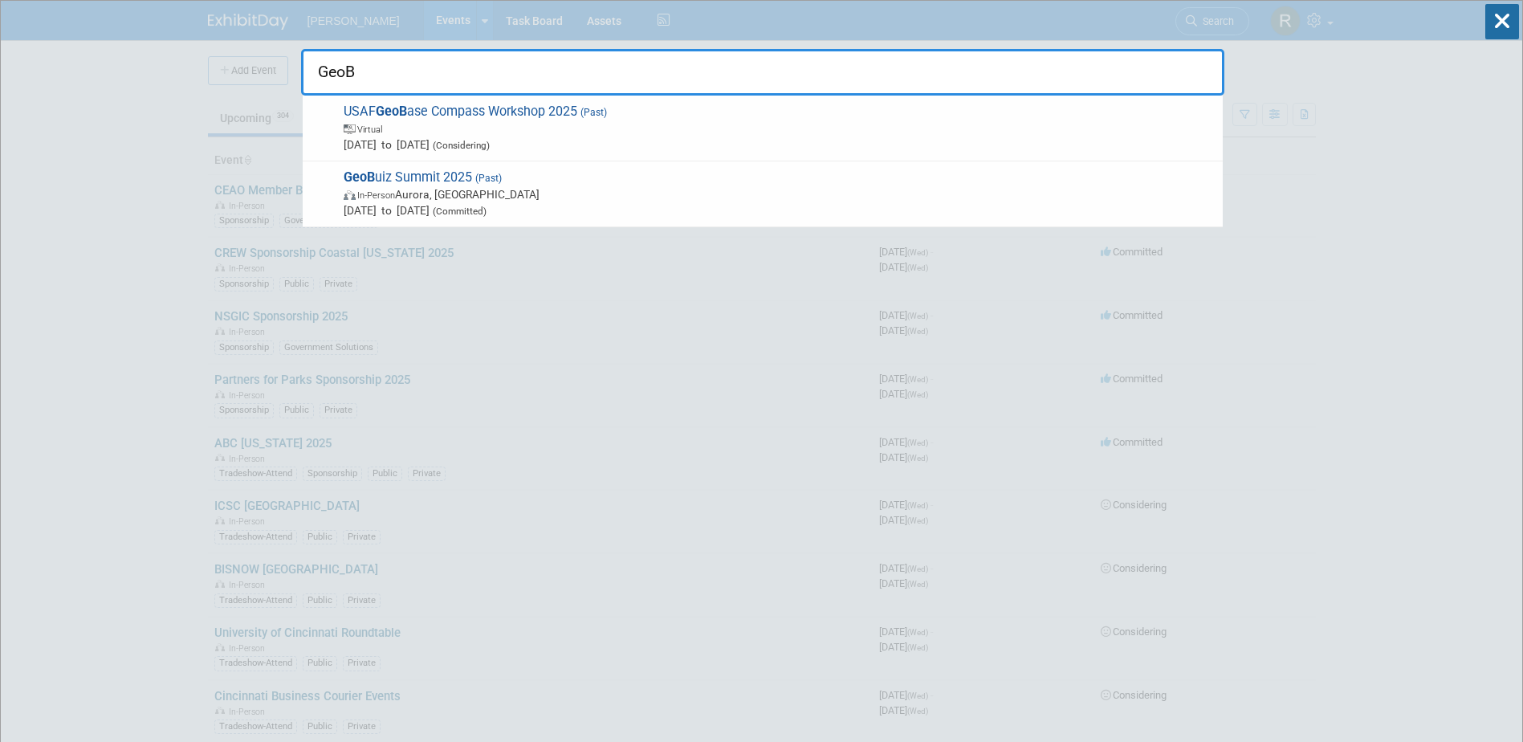
type input "GeoBu"
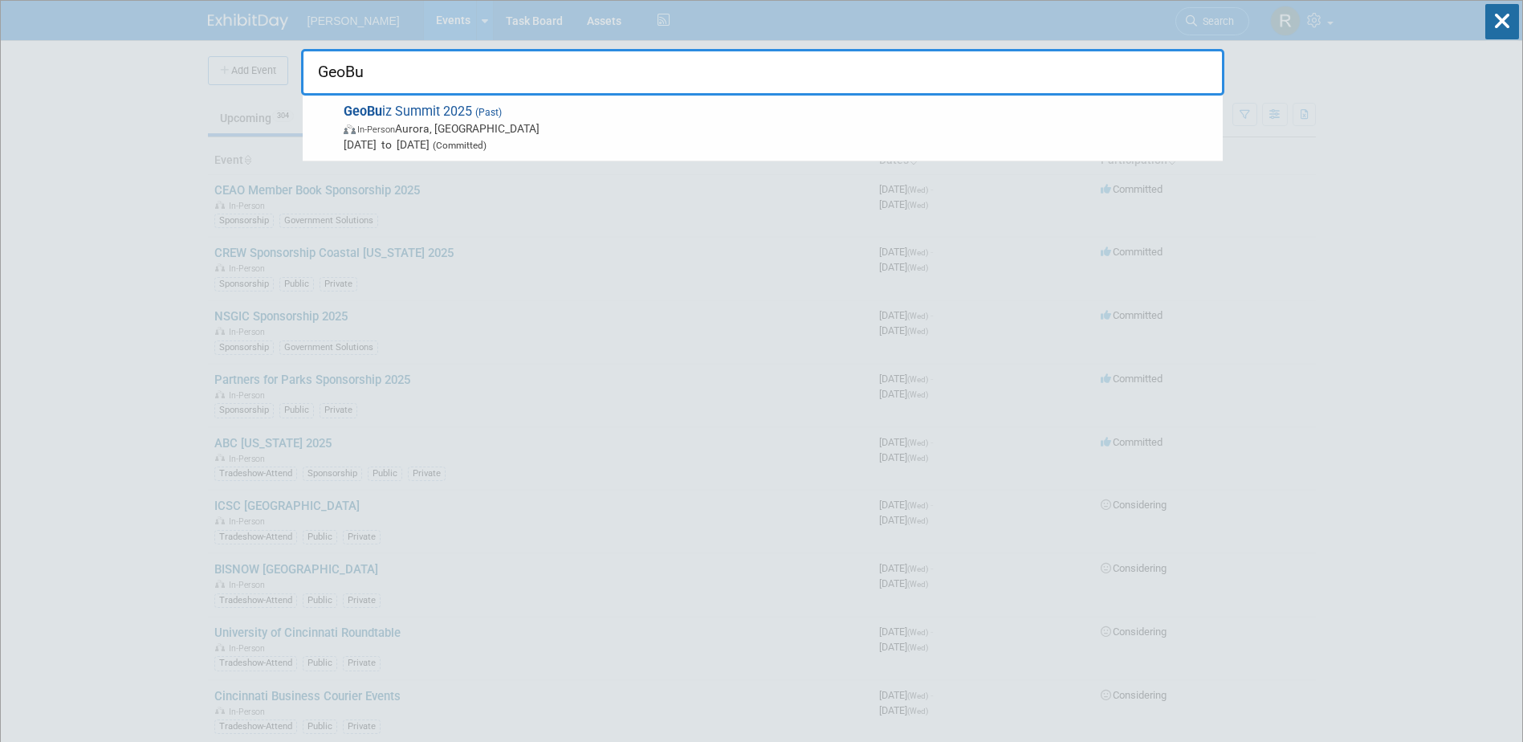
drag, startPoint x: 388, startPoint y: 72, endPoint x: 308, endPoint y: 72, distance: 79.5
click at [308, 72] on input "GeoBu" at bounding box center [763, 72] width 924 height 47
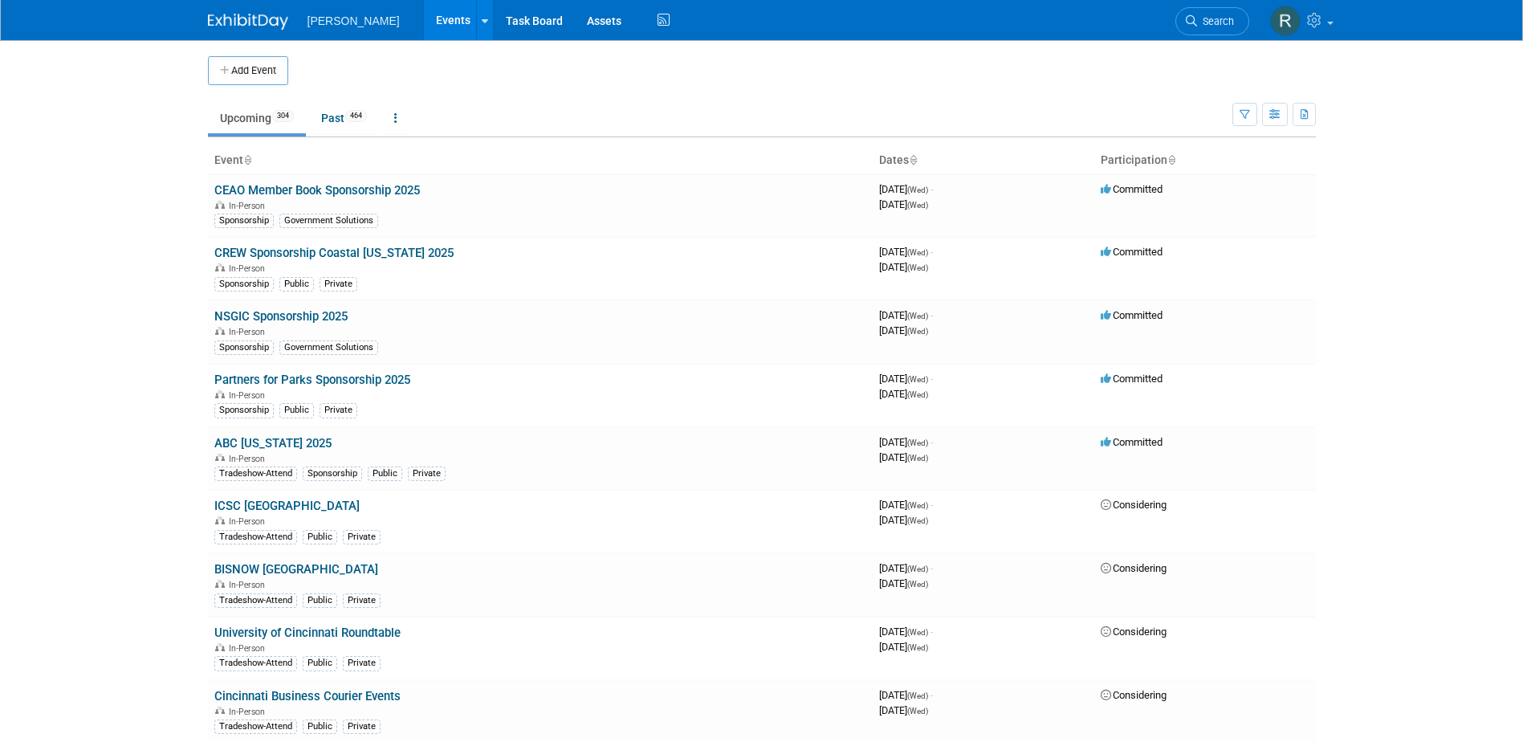
drag, startPoint x: 1200, startPoint y: 22, endPoint x: 1177, endPoint y: 31, distance: 24.5
click at [1200, 22] on span "Search" at bounding box center [1215, 21] width 37 height 12
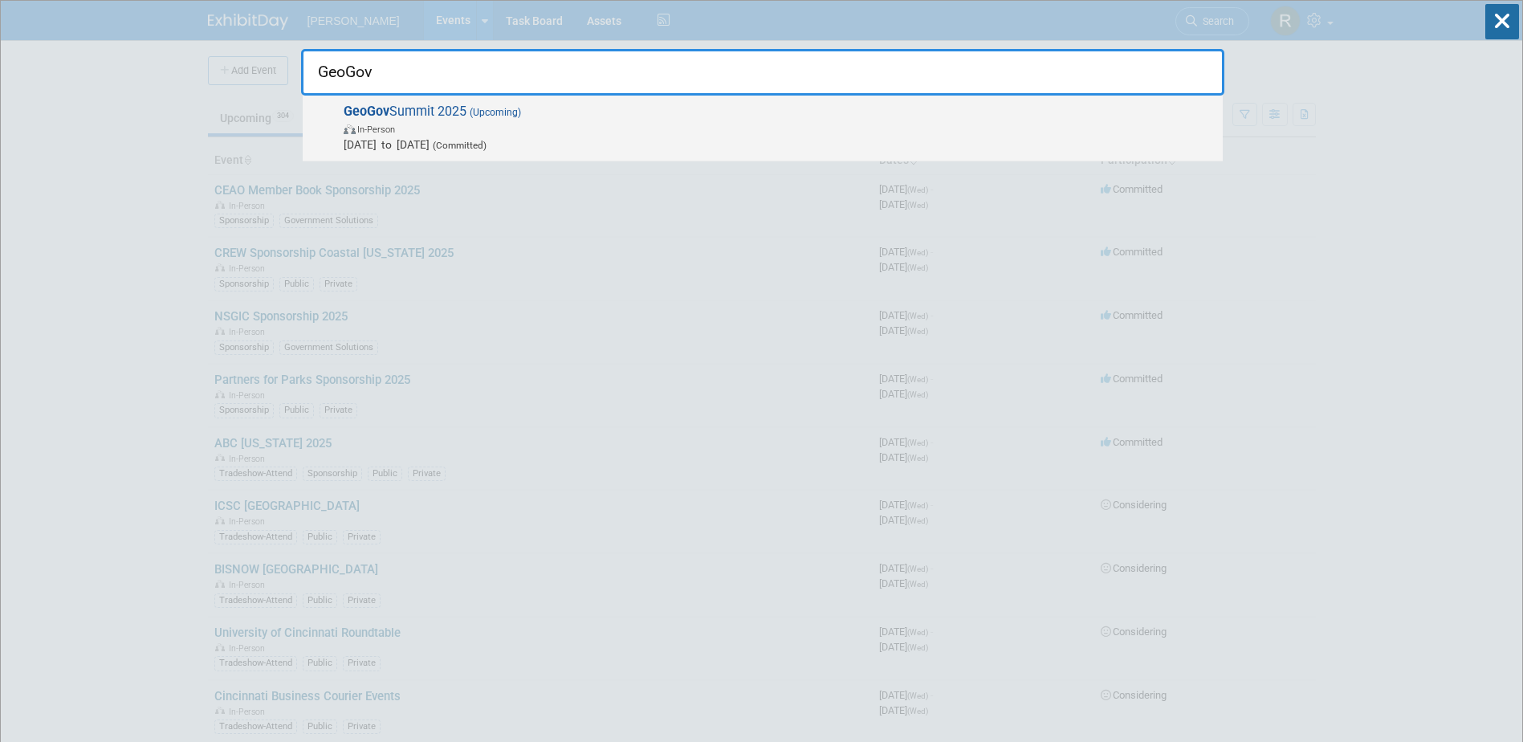
type input "GeoGov"
click at [532, 124] on span "In-Person" at bounding box center [779, 128] width 871 height 16
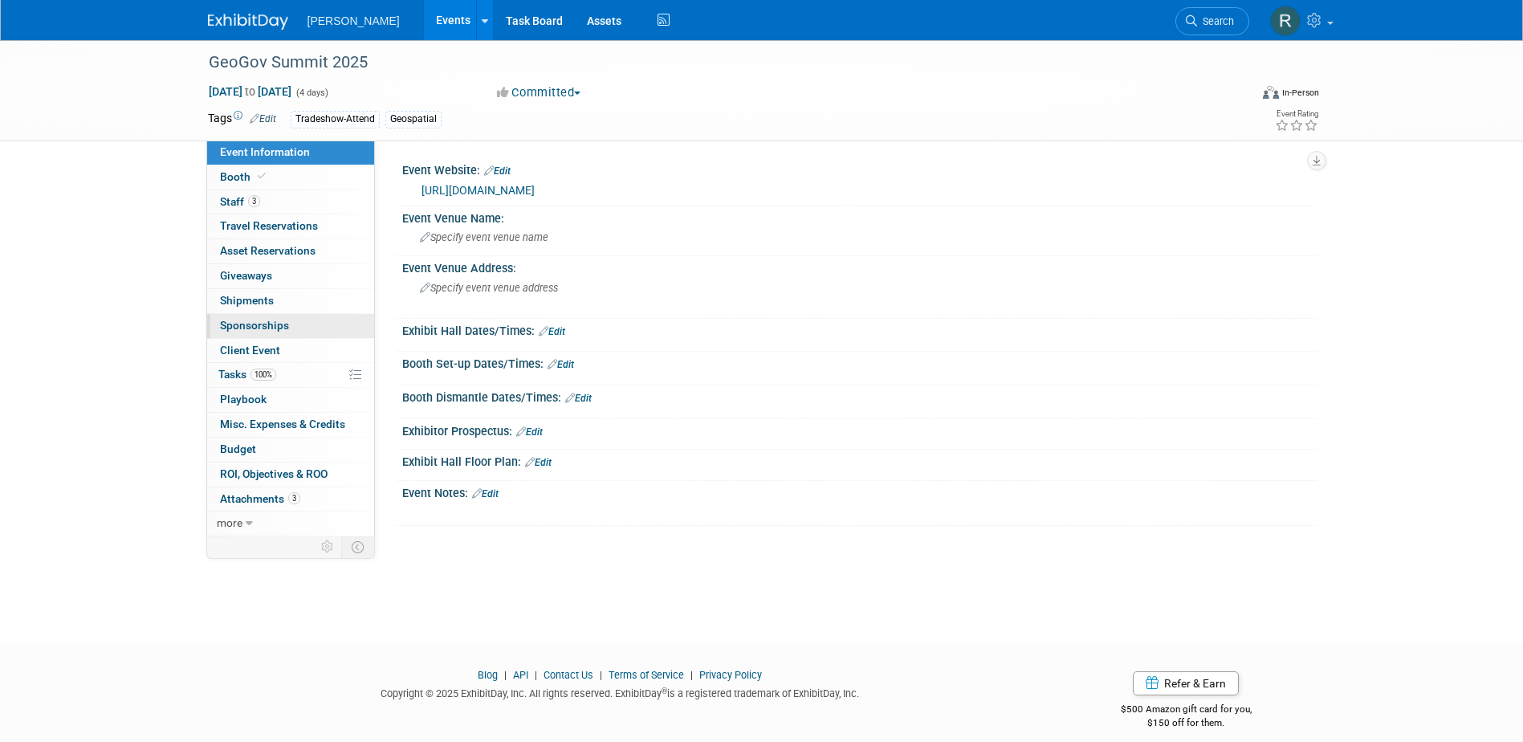
click at [269, 324] on span "Sponsorships 0" at bounding box center [254, 325] width 69 height 13
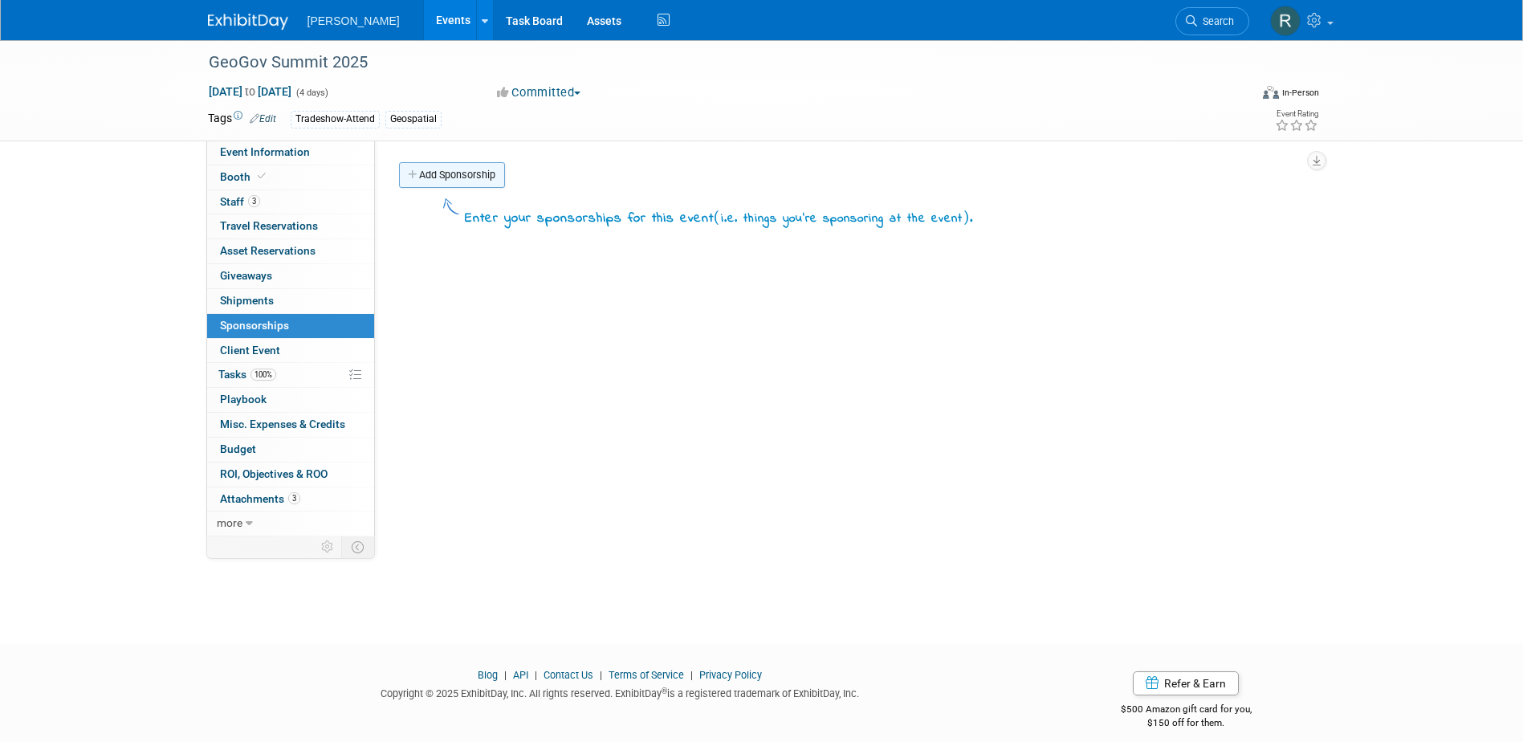
click at [460, 178] on link "Add Sponsorship" at bounding box center [452, 175] width 106 height 26
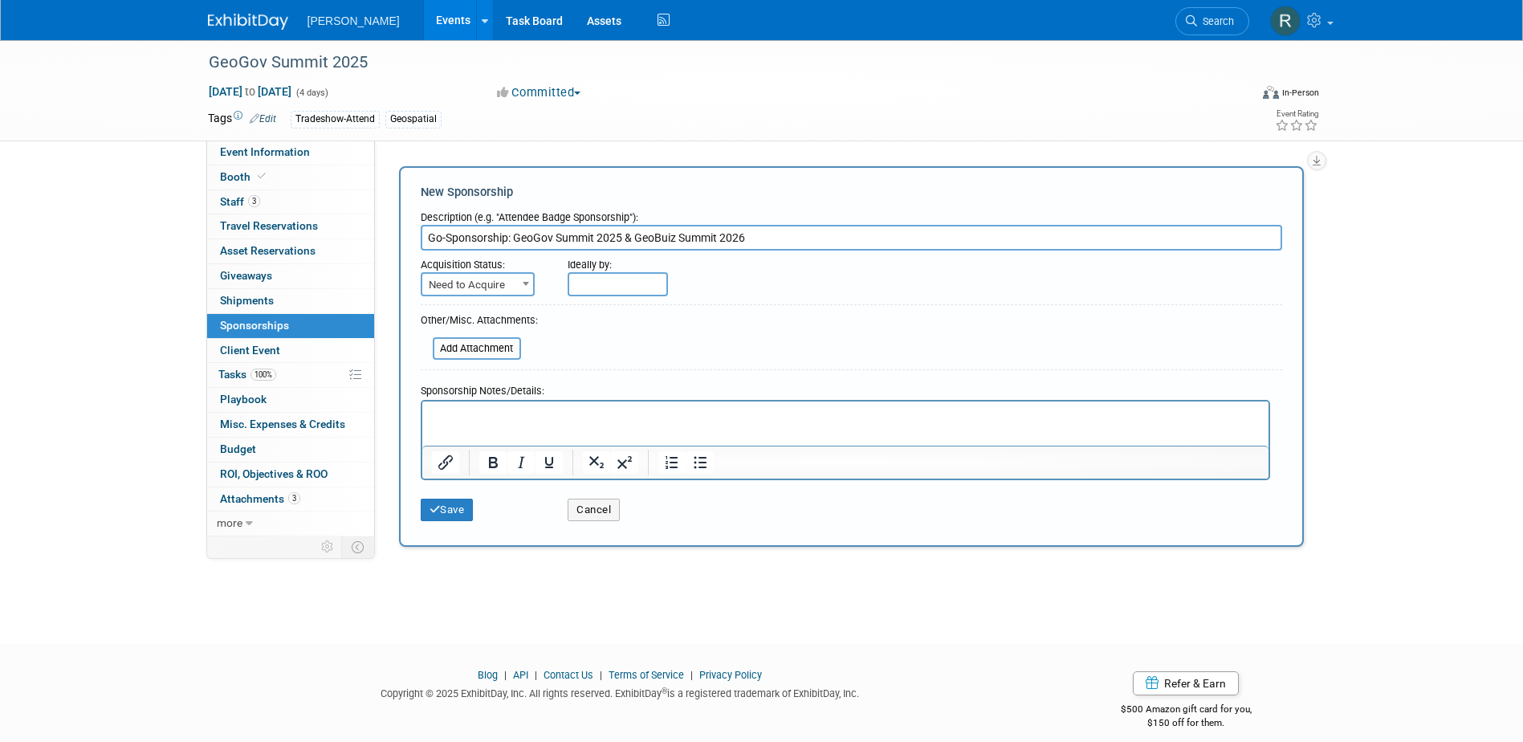
type input "Go-Sponsorship: GeoGov Summit 2025 & GeoBuiz Summit 2026"
click at [485, 285] on span "Need to Acquire" at bounding box center [477, 285] width 111 height 22
select select "2"
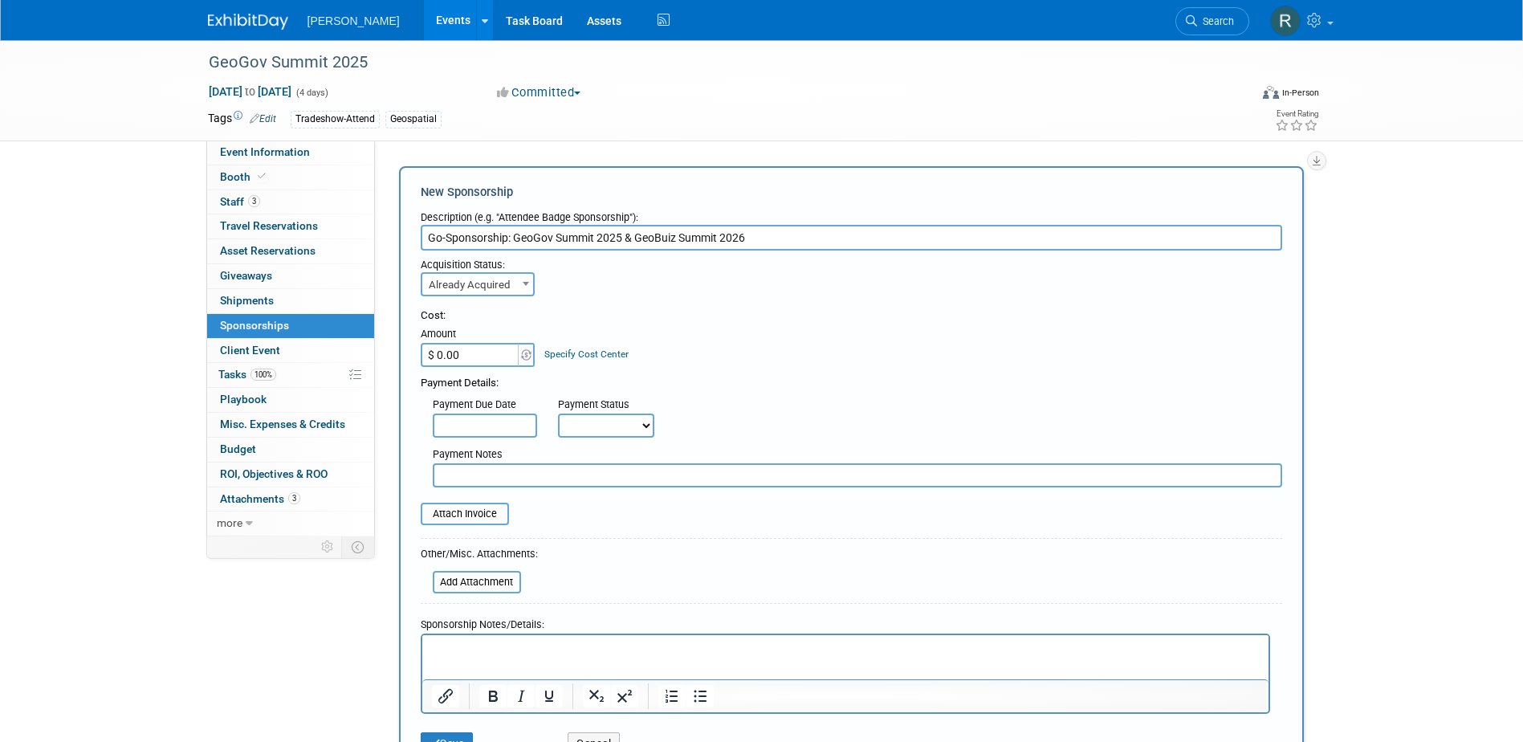
click at [481, 441] on div "Payment Notes" at bounding box center [852, 463] width 886 height 50
click at [482, 430] on input "text" at bounding box center [485, 426] width 104 height 24
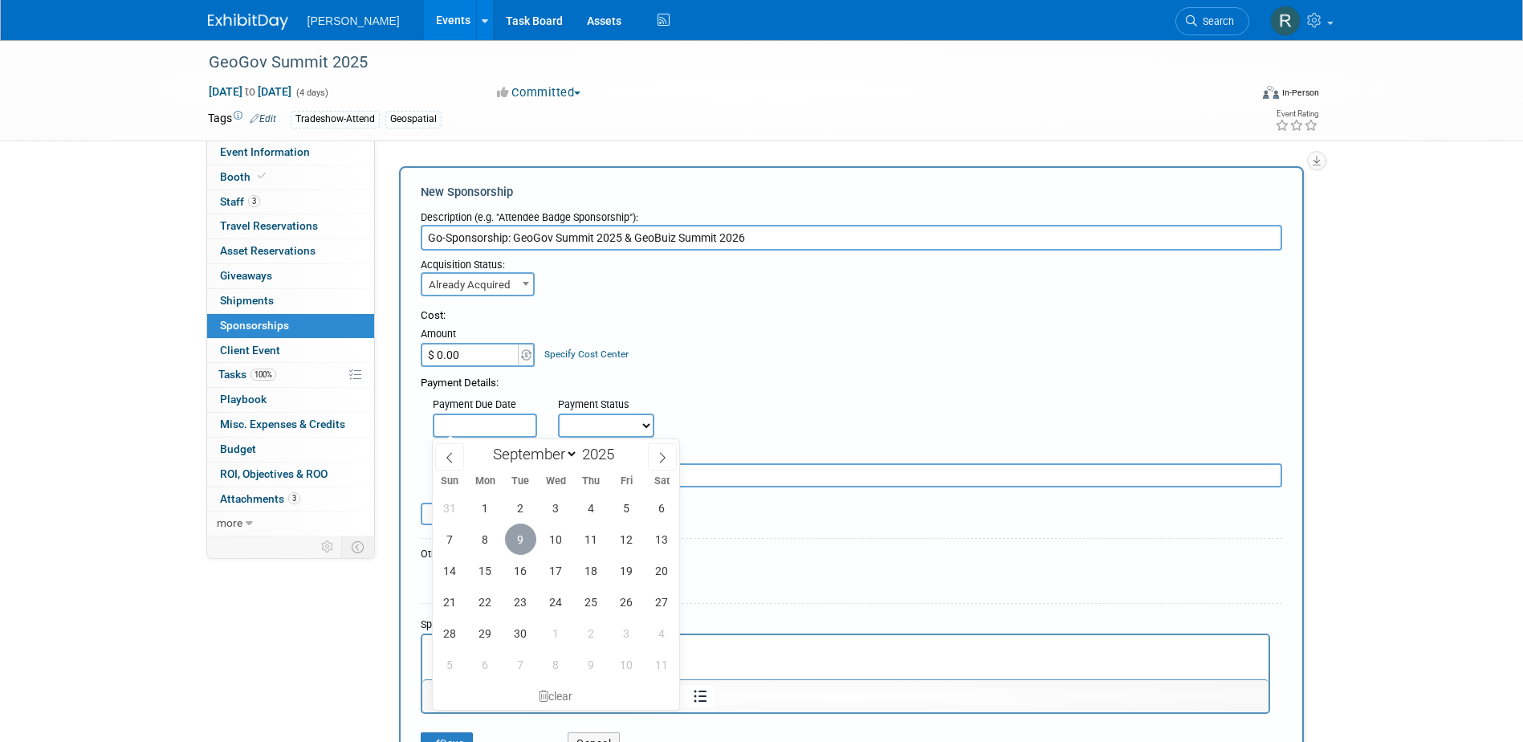
click at [531, 532] on span "9" at bounding box center [520, 539] width 31 height 31
type input "Sep 9, 2025"
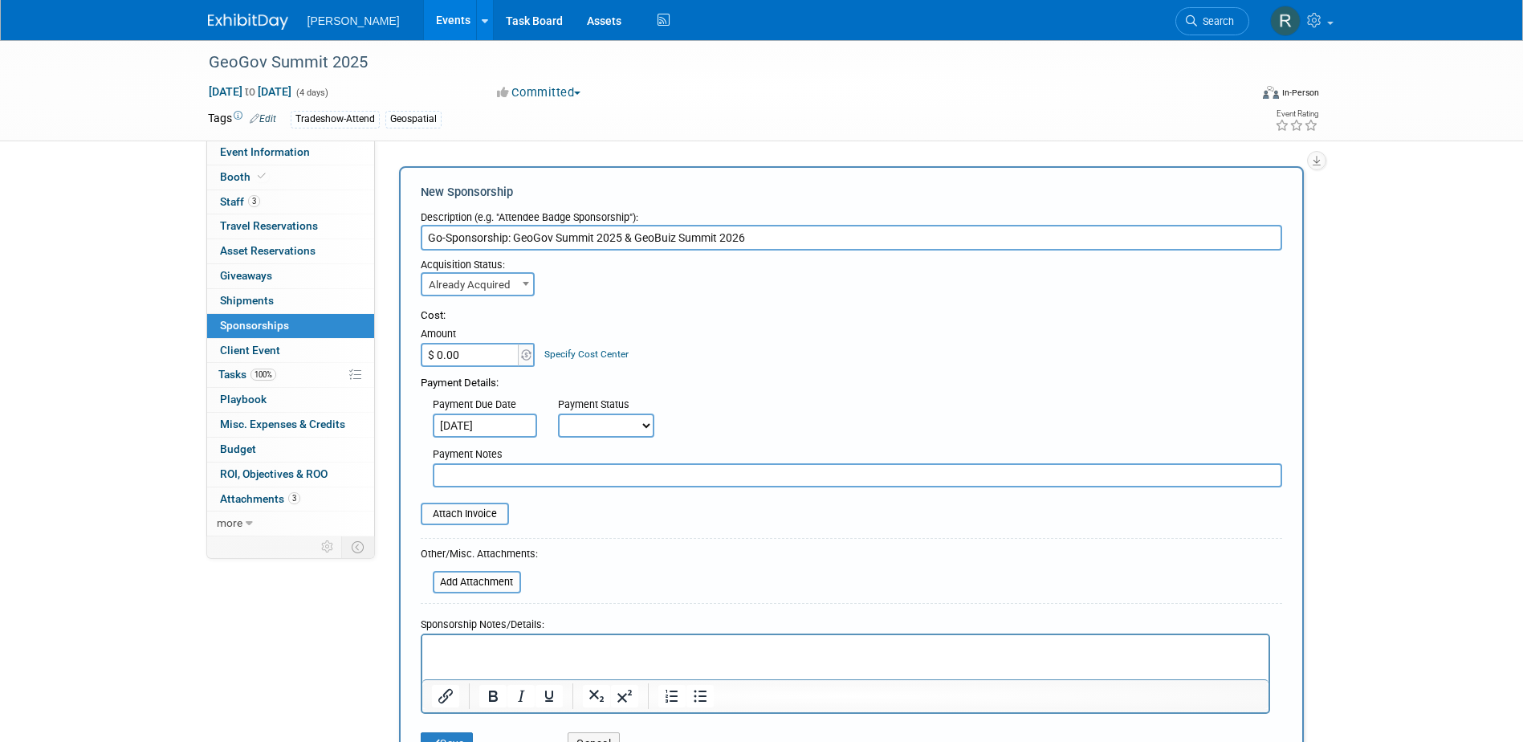
click at [586, 426] on select "Not Paid Yet Partially Paid Paid in Full" at bounding box center [606, 426] width 96 height 24
select select "1"
click at [558, 414] on select "Not Paid Yet Partially Paid Paid in Full" at bounding box center [606, 426] width 96 height 24
click at [585, 477] on input "text" at bounding box center [858, 475] width 850 height 24
type input "P"
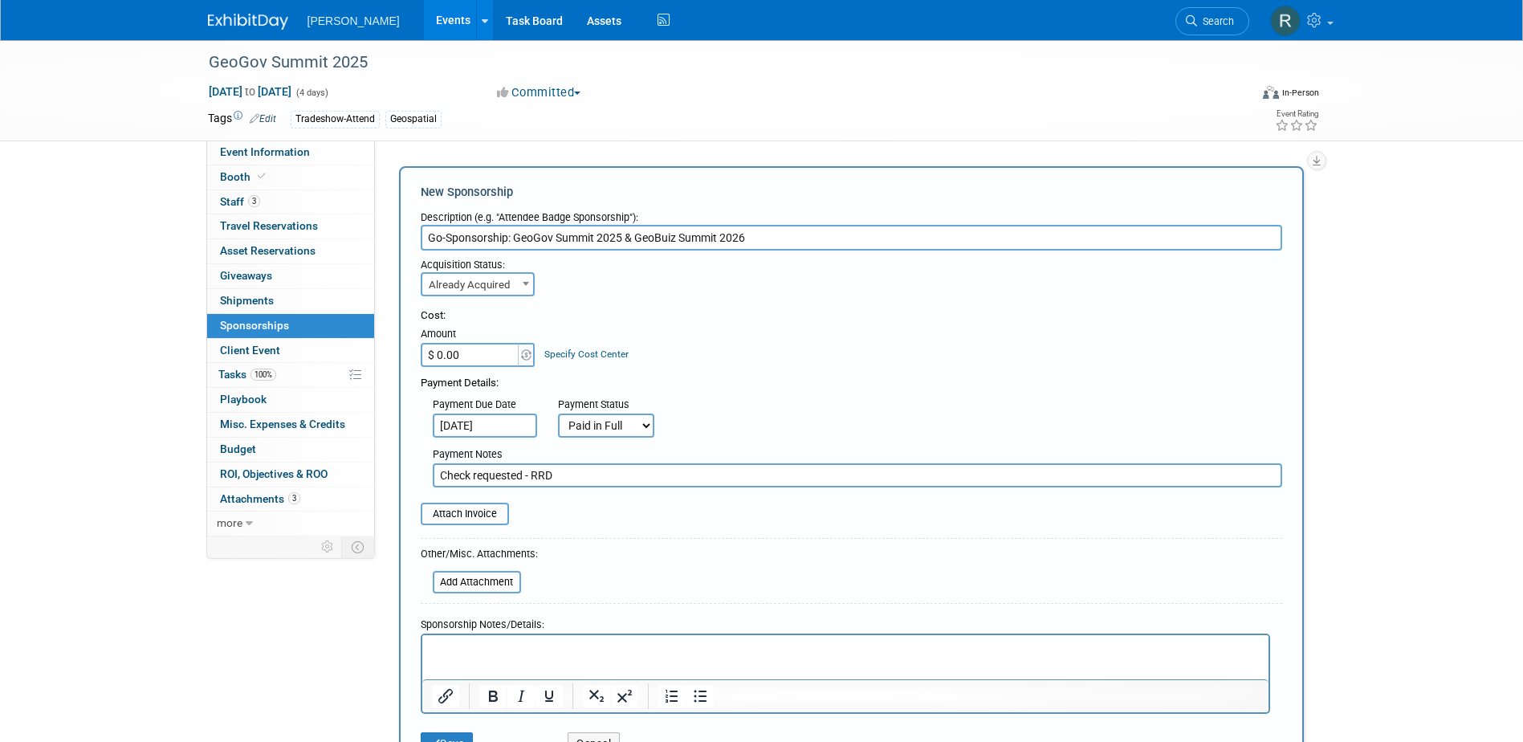
type input "Check requested - RRD"
click at [567, 644] on p "Rich Text Area. Press ALT-0 for help." at bounding box center [845, 649] width 828 height 16
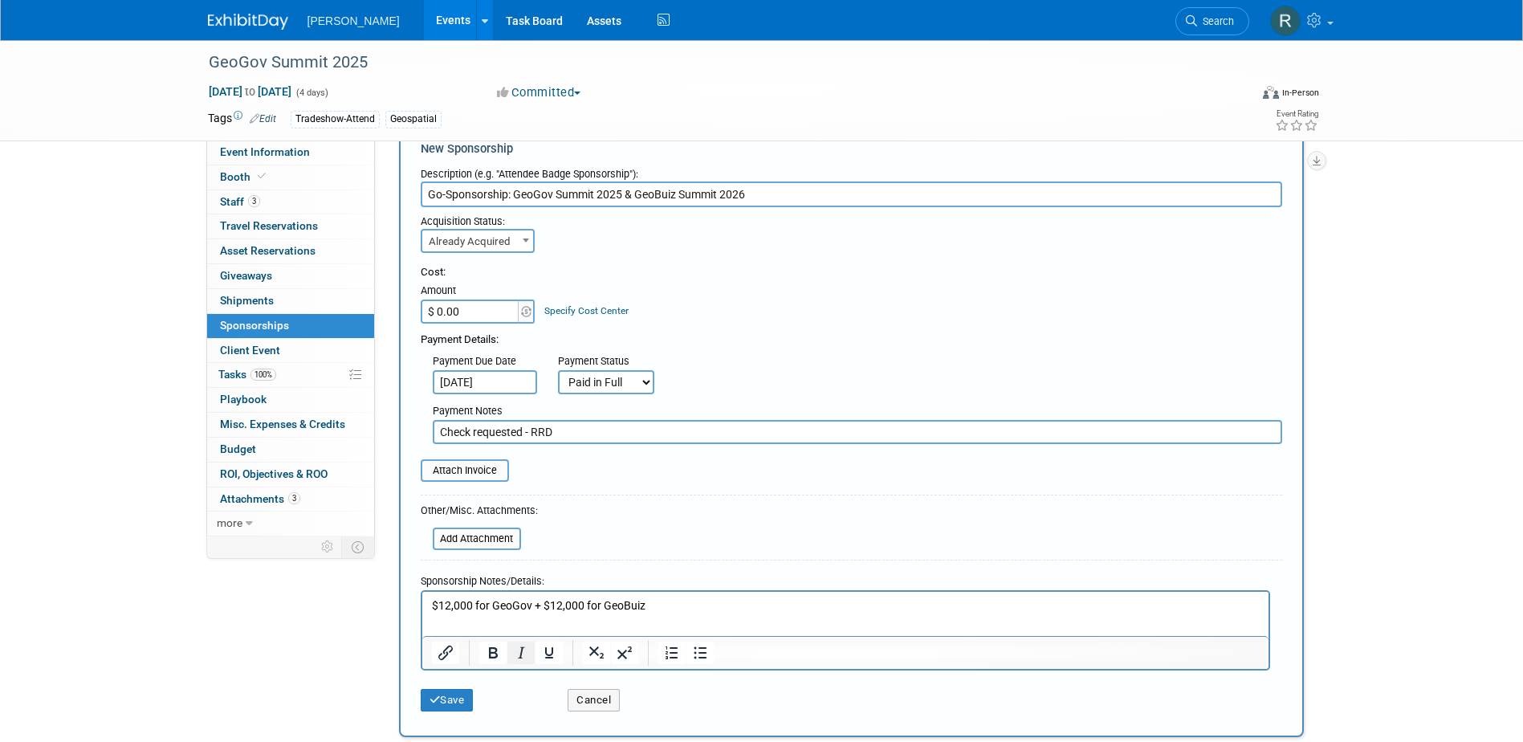
scroll to position [80, 0]
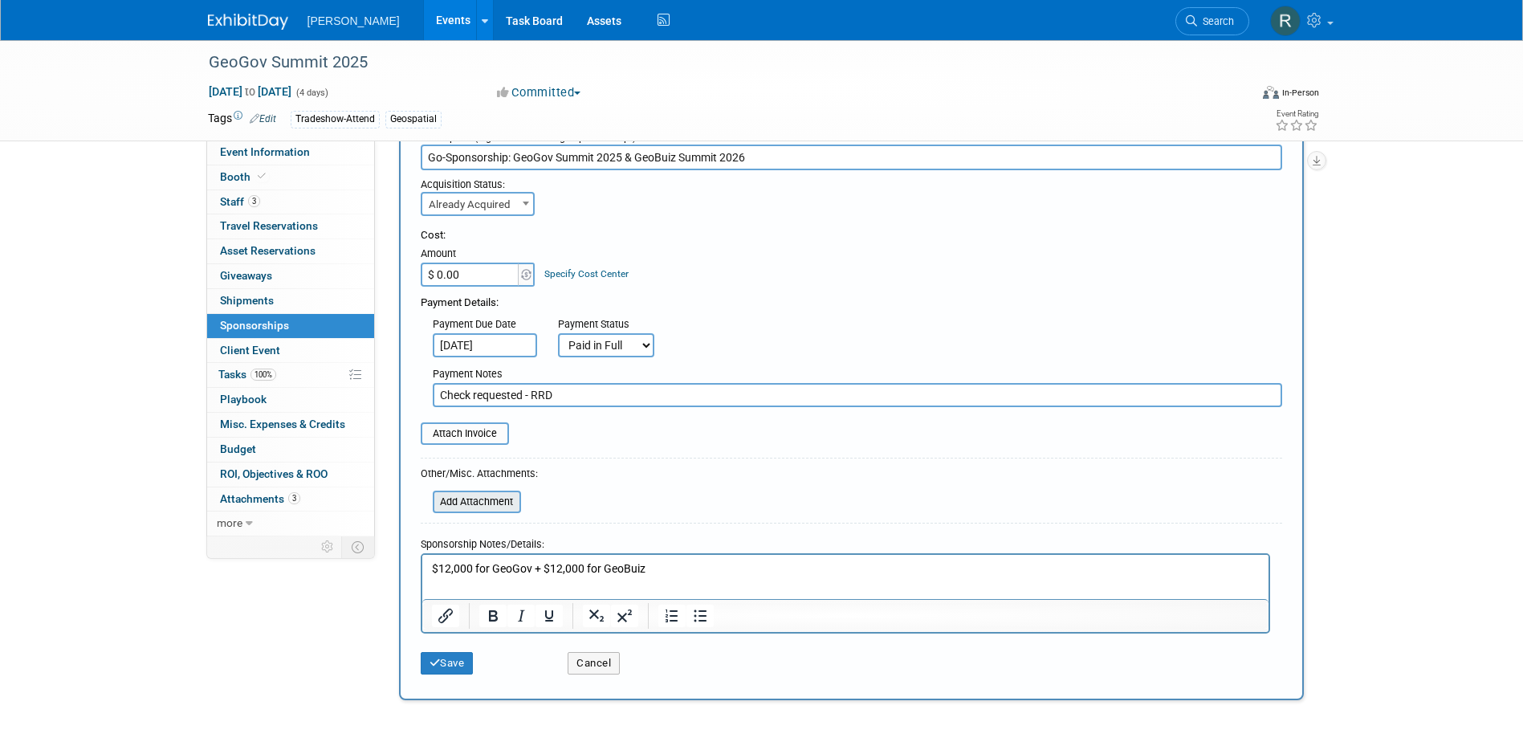
click at [489, 503] on input "file" at bounding box center [423, 501] width 191 height 19
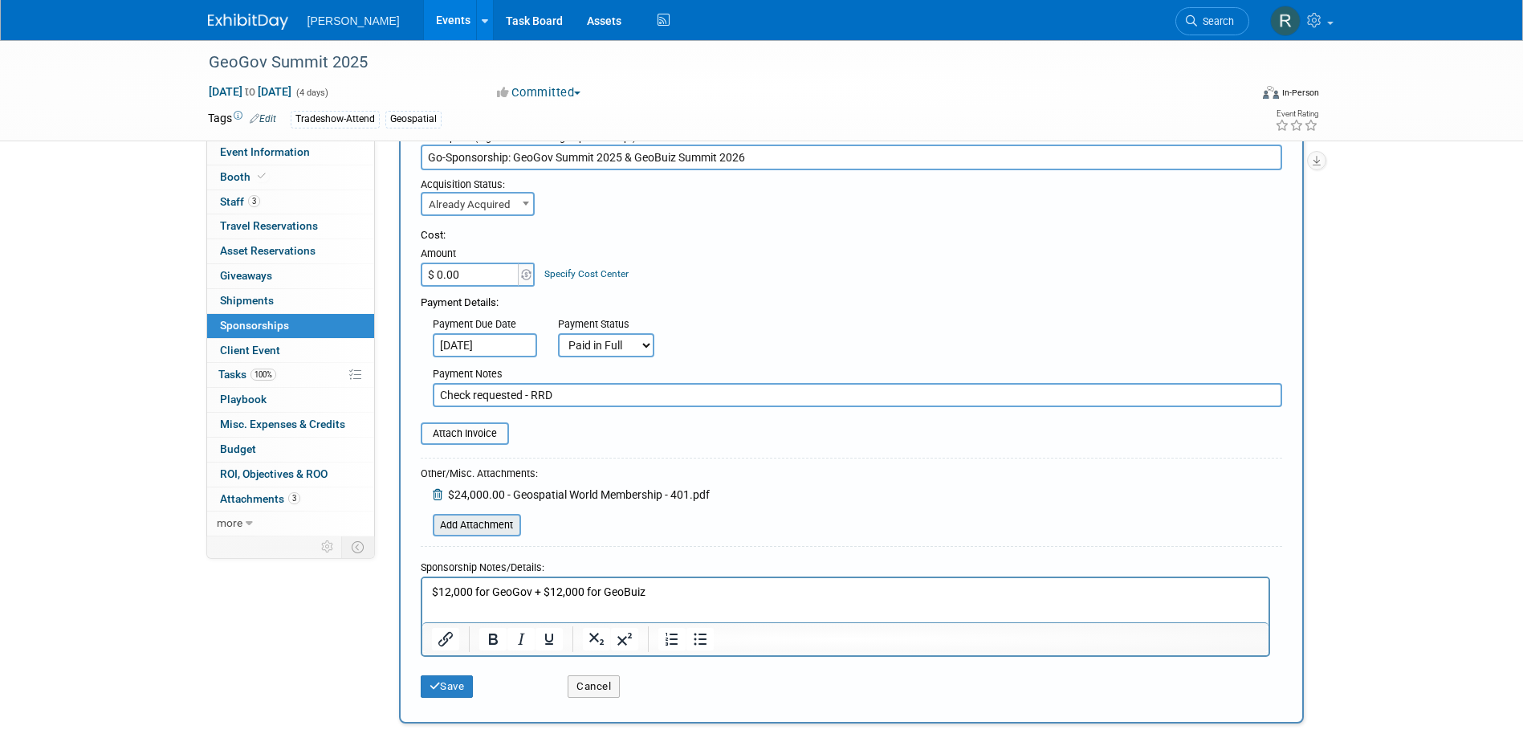
click at [493, 525] on input "file" at bounding box center [423, 525] width 191 height 19
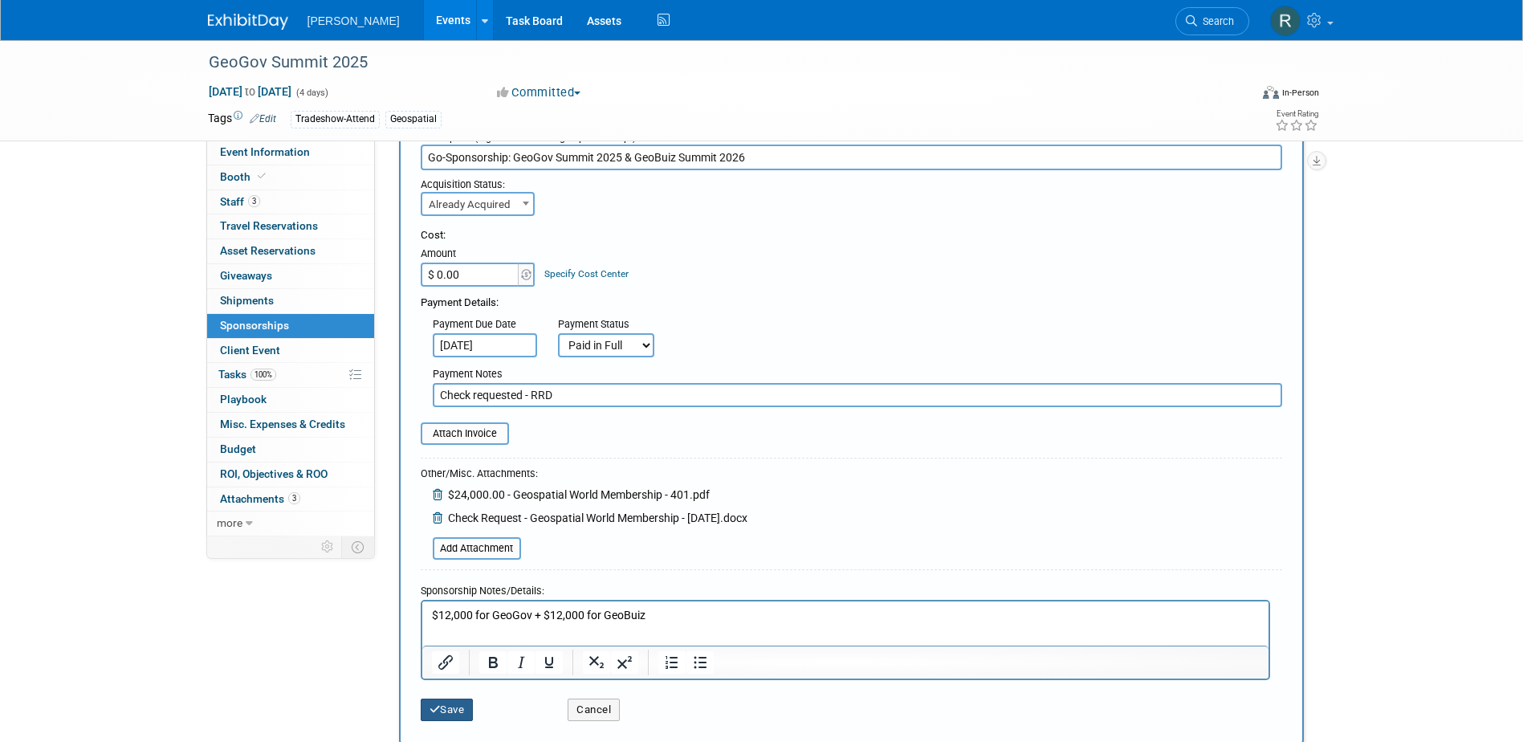
click at [443, 701] on button "Save" at bounding box center [447, 710] width 53 height 22
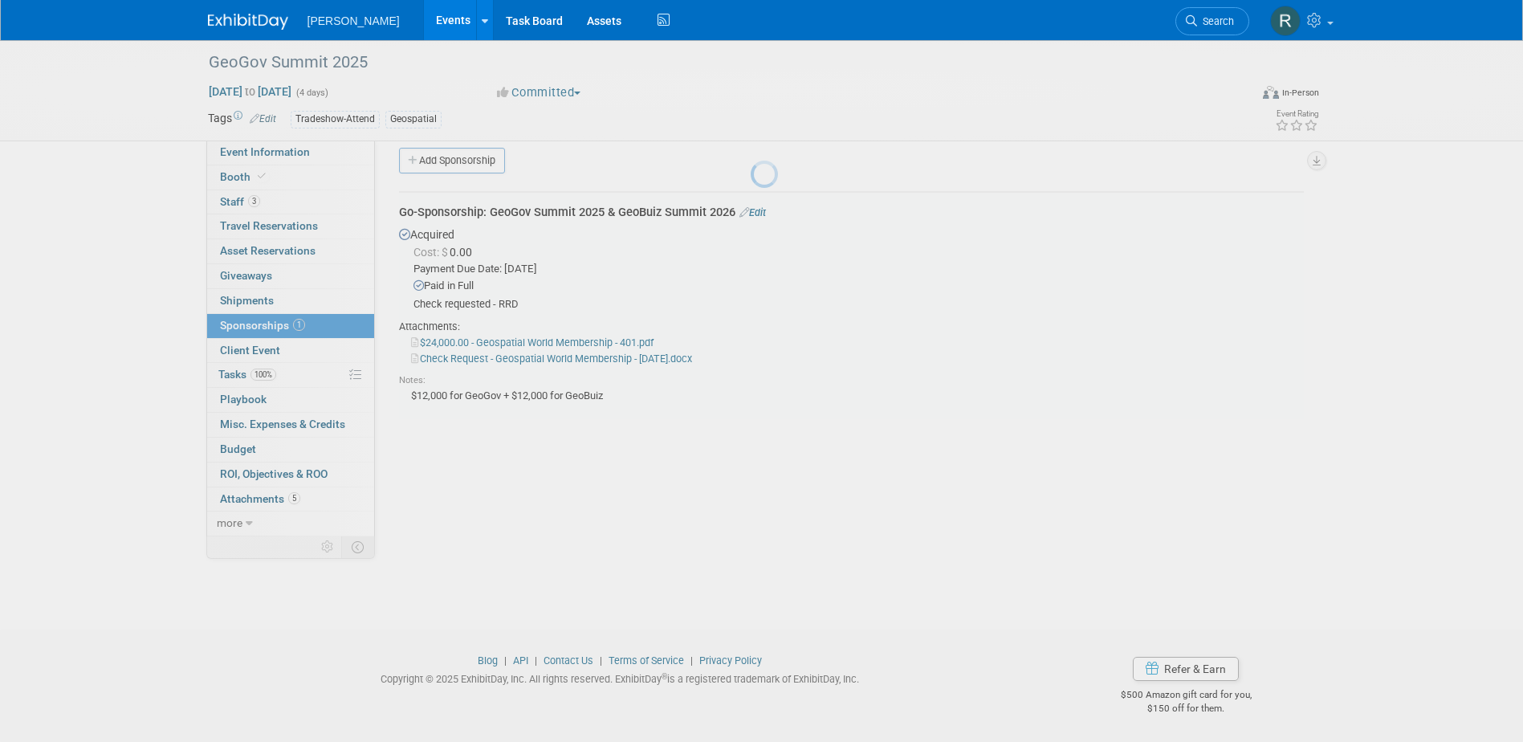
scroll to position [14, 0]
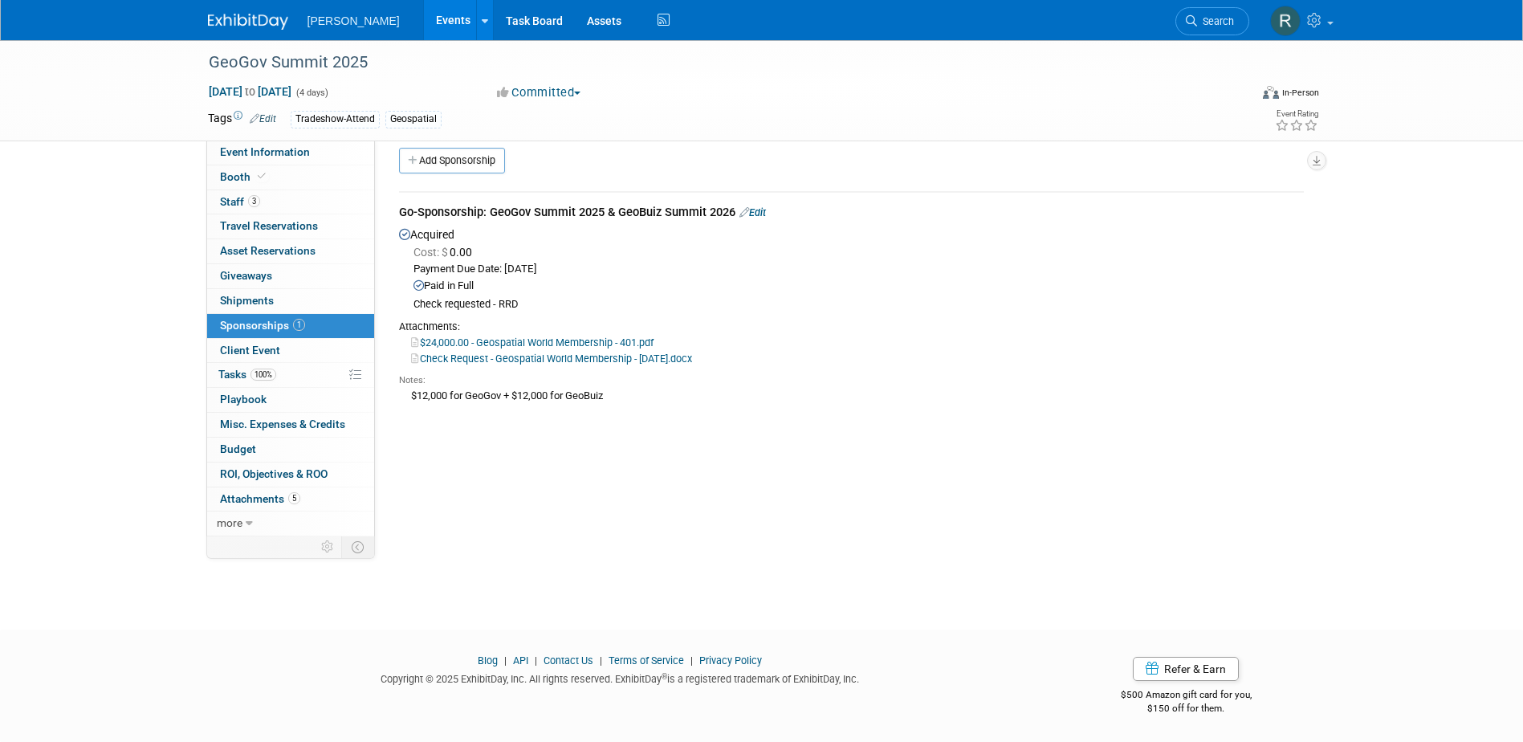
click at [766, 213] on link "Edit" at bounding box center [753, 212] width 27 height 12
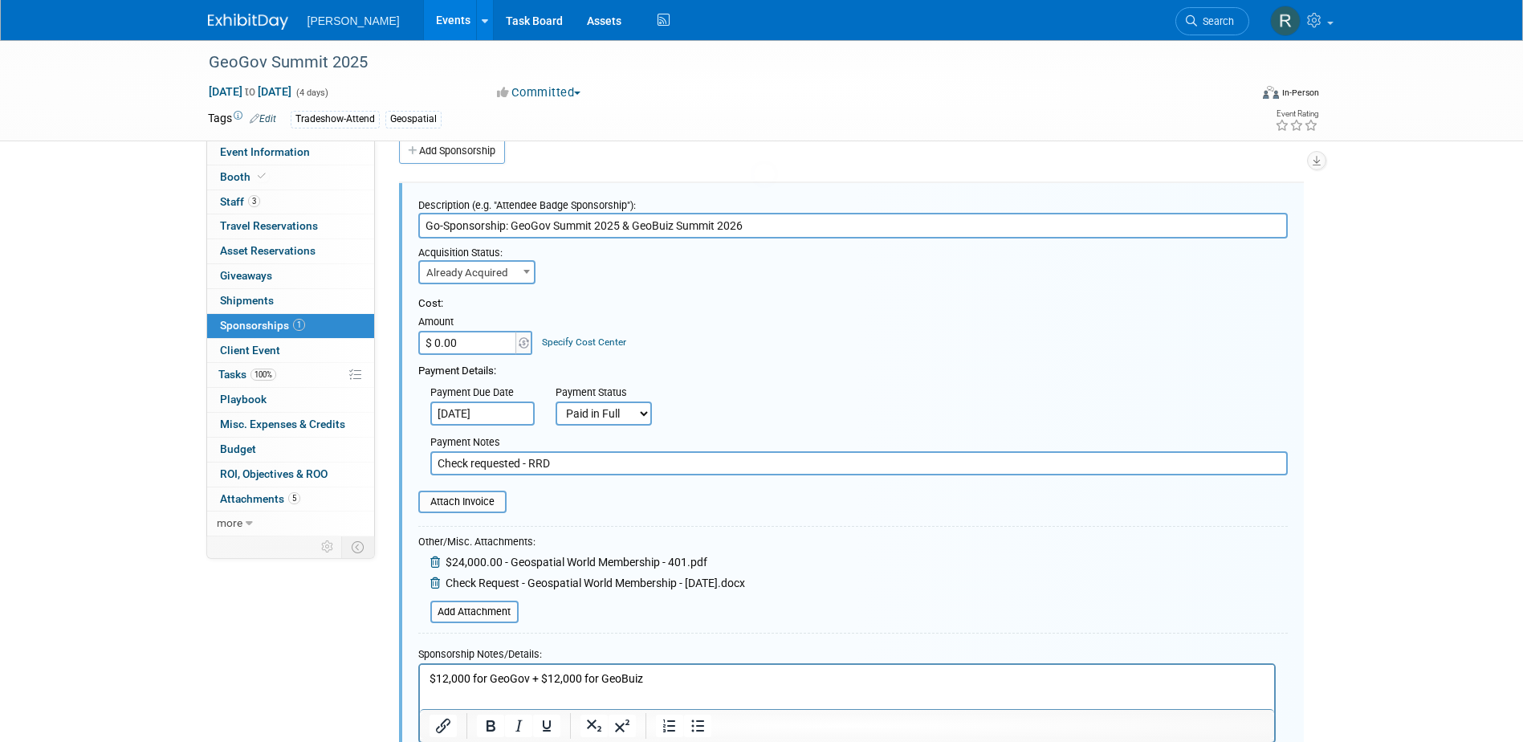
scroll to position [0, 0]
drag, startPoint x: 429, startPoint y: 224, endPoint x: 439, endPoint y: 232, distance: 13.2
click at [429, 225] on input "Go-Sponsorship: GeoGov Summit 2025 & GeoBuiz Summit 2026" at bounding box center [853, 226] width 870 height 26
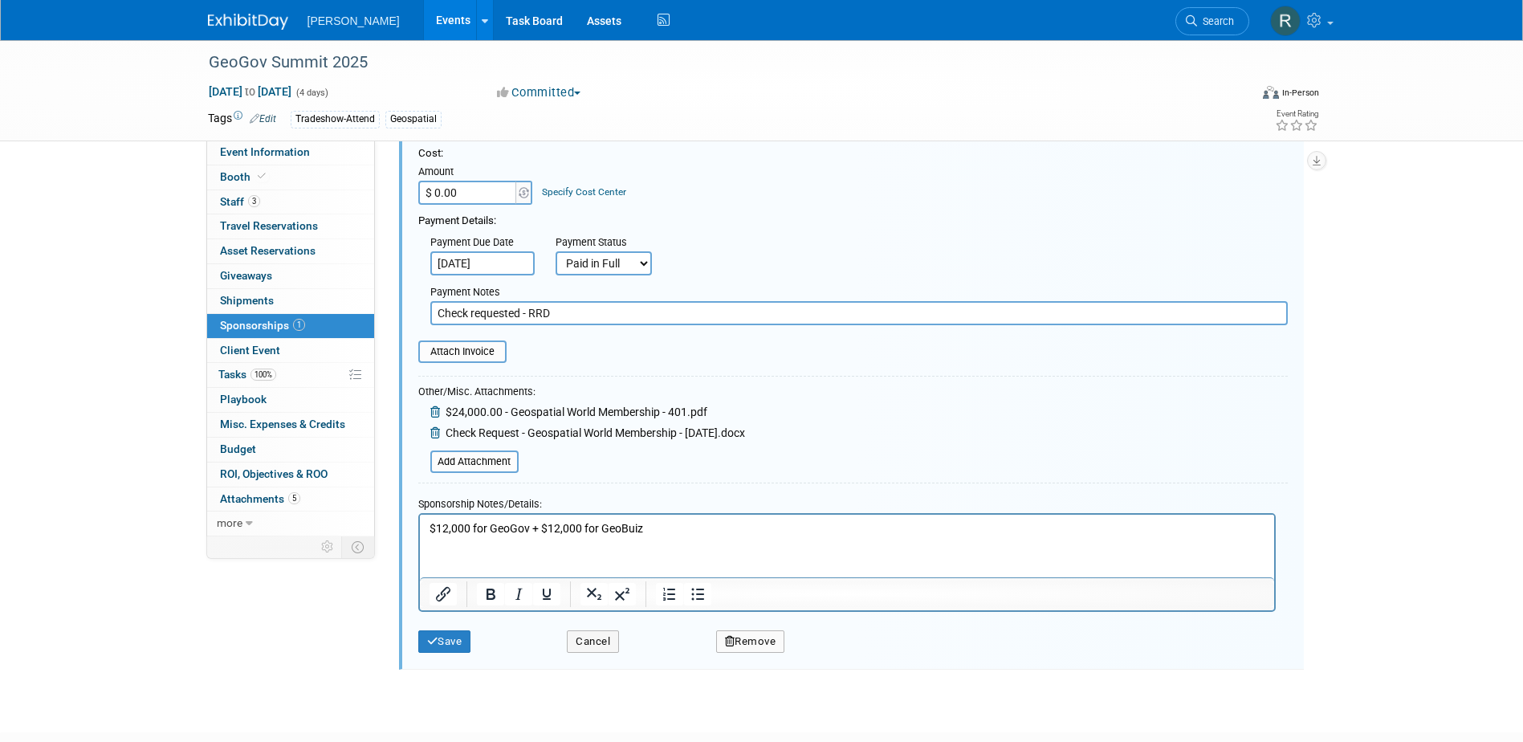
scroll to position [185, 0]
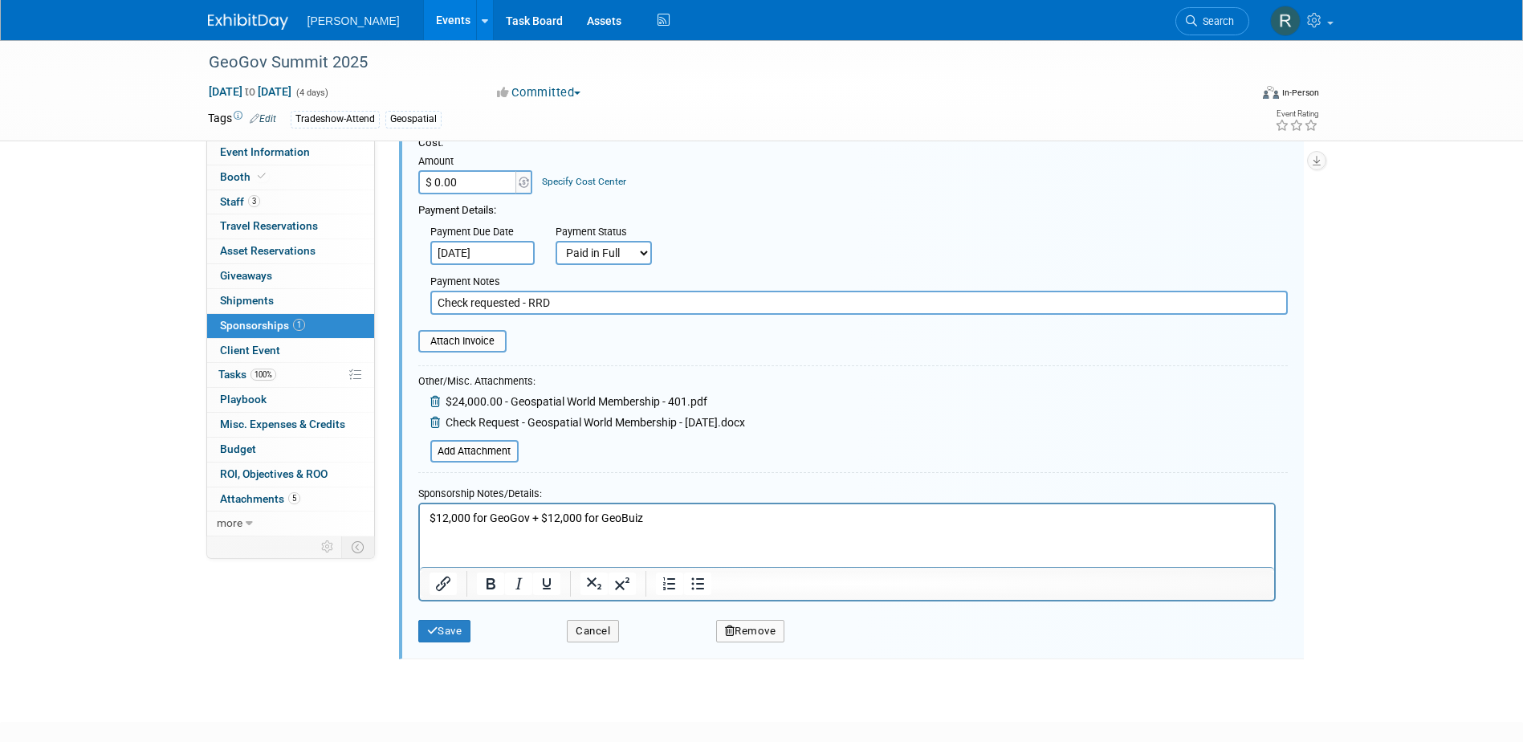
type input "Co-Sponsorship: GeoGov Summit 2025 & GeoBuiz Summit 2026"
click at [661, 514] on p "$12,000 for GeoGov + $12,000 for GeoBuiz" at bounding box center [847, 518] width 836 height 16
click at [447, 633] on button "Save" at bounding box center [444, 631] width 53 height 22
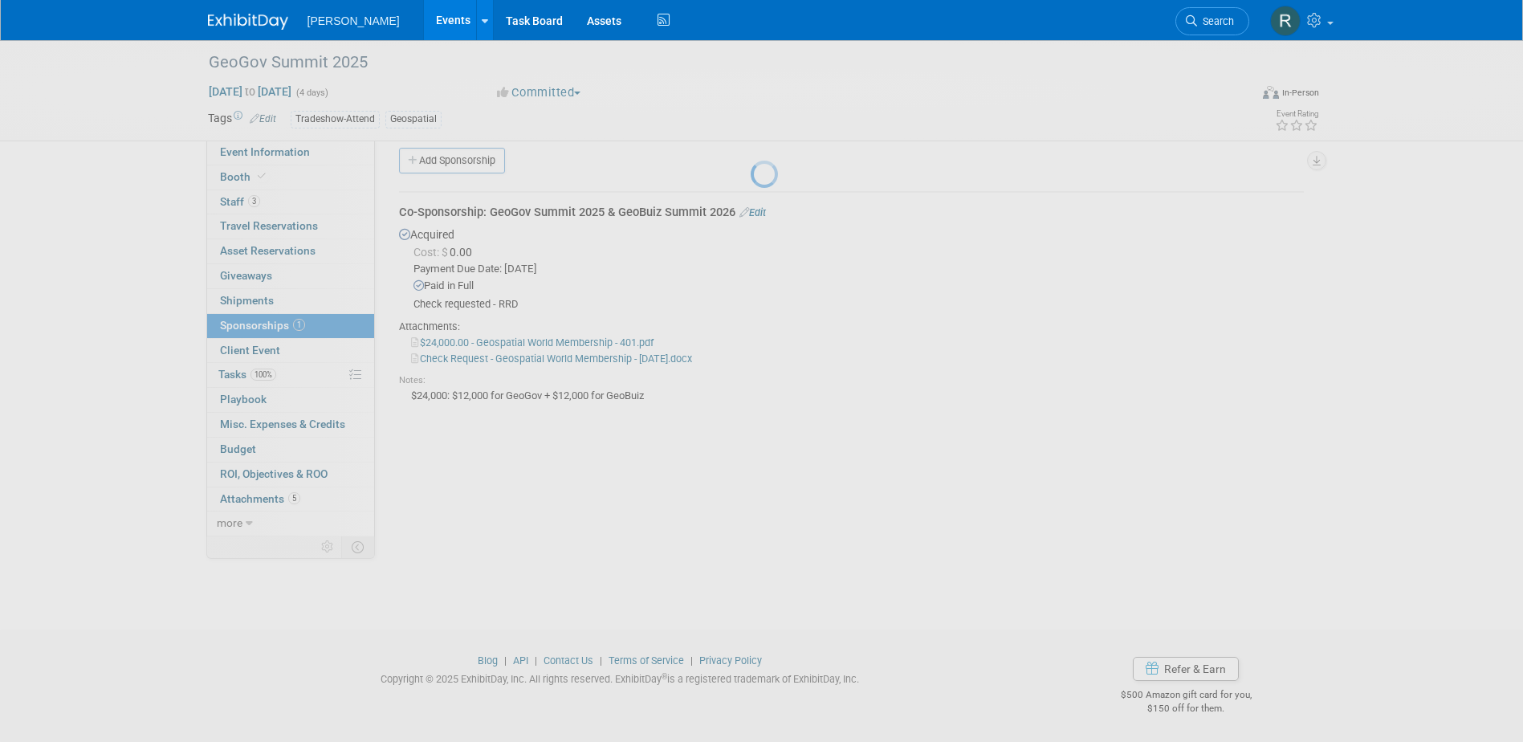
scroll to position [14, 0]
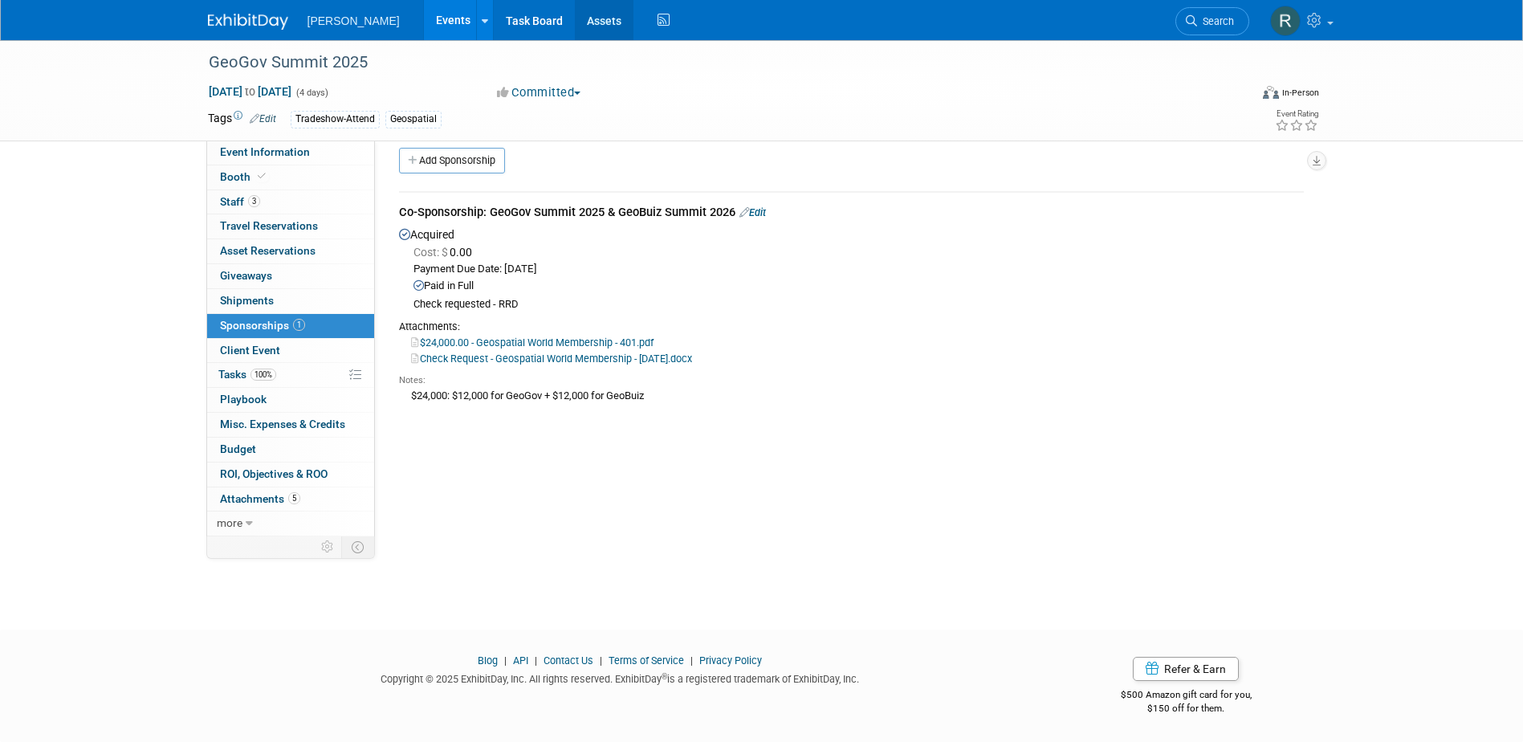
click at [575, 20] on link "Assets" at bounding box center [604, 20] width 59 height 40
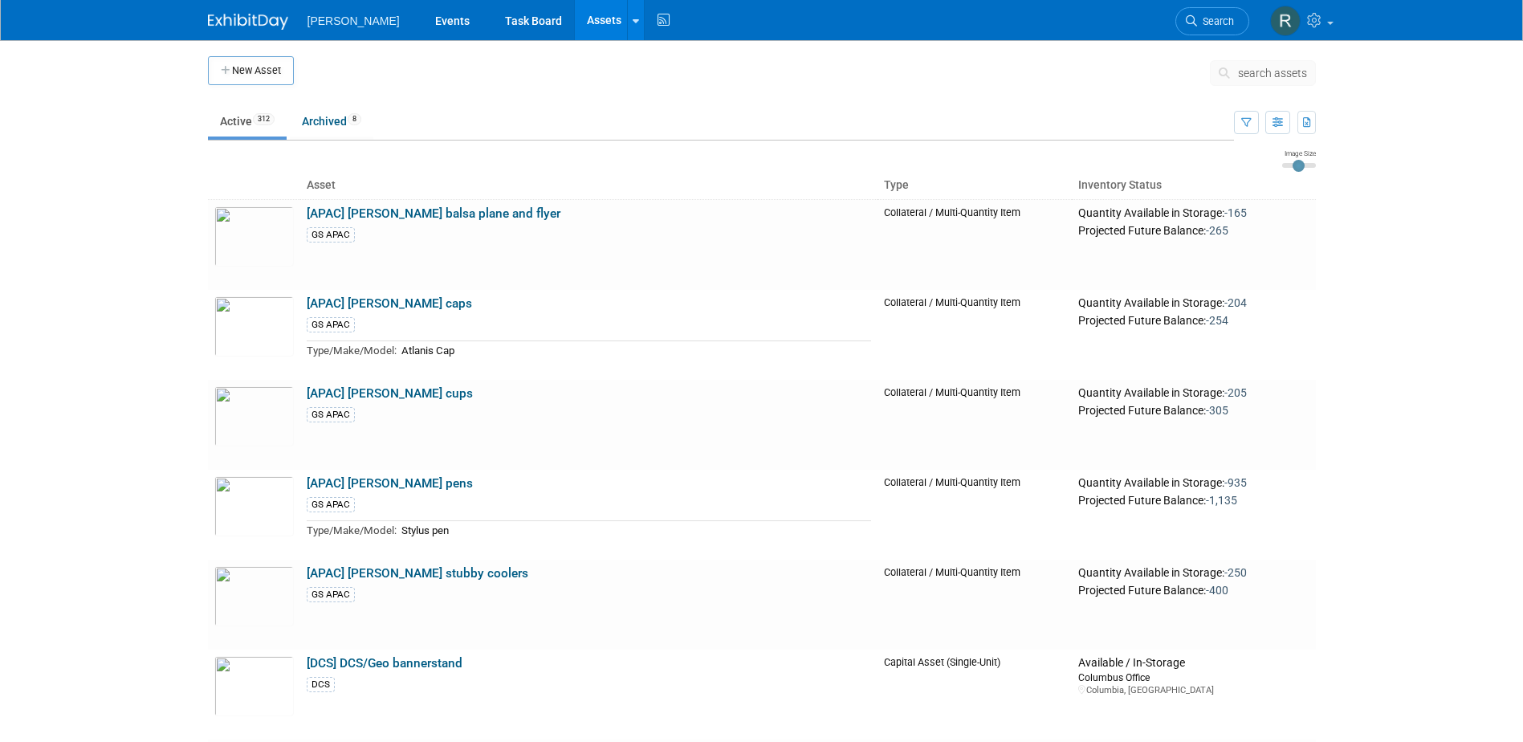
click at [1239, 75] on span "search assets" at bounding box center [1272, 73] width 69 height 13
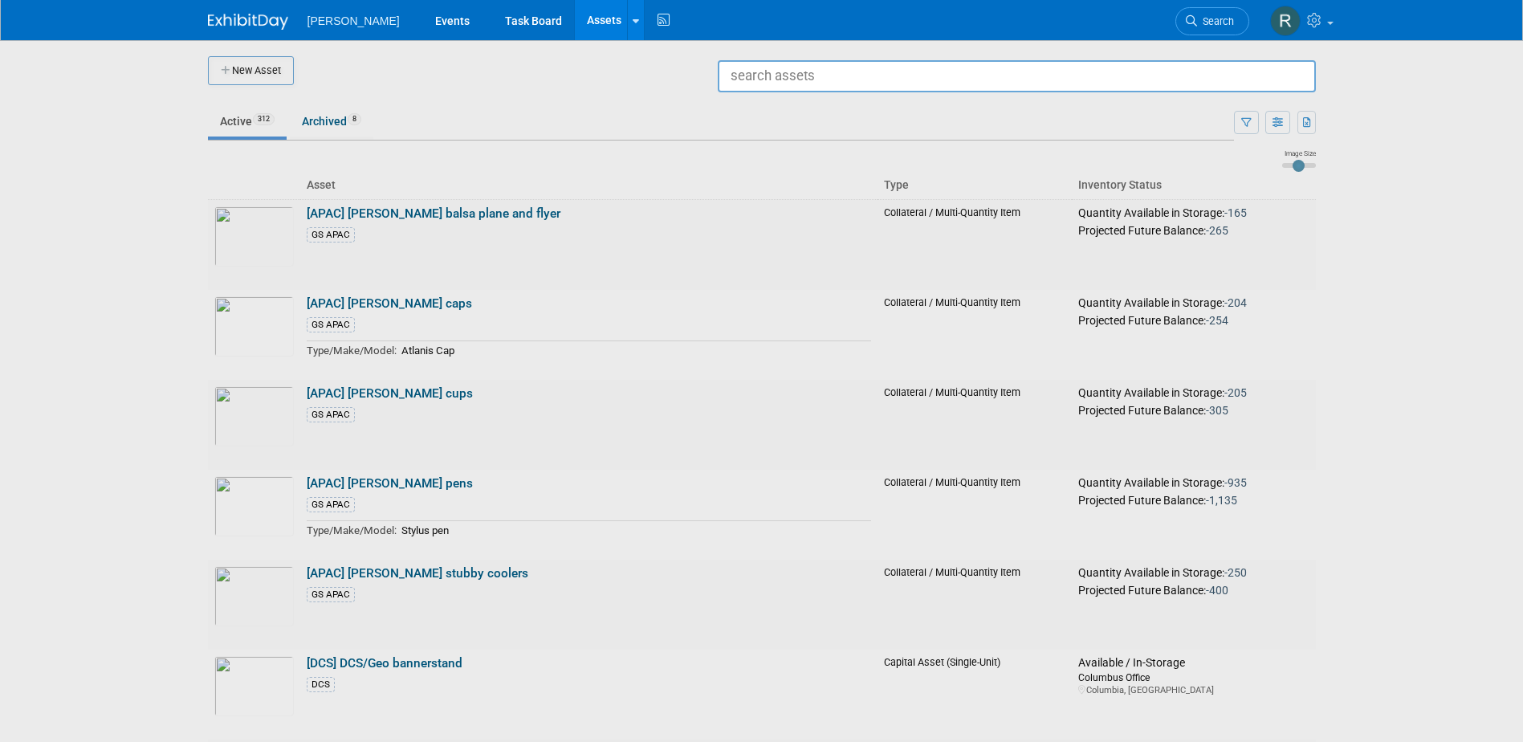
click at [762, 108] on div at bounding box center [762, 371] width 0 height 742
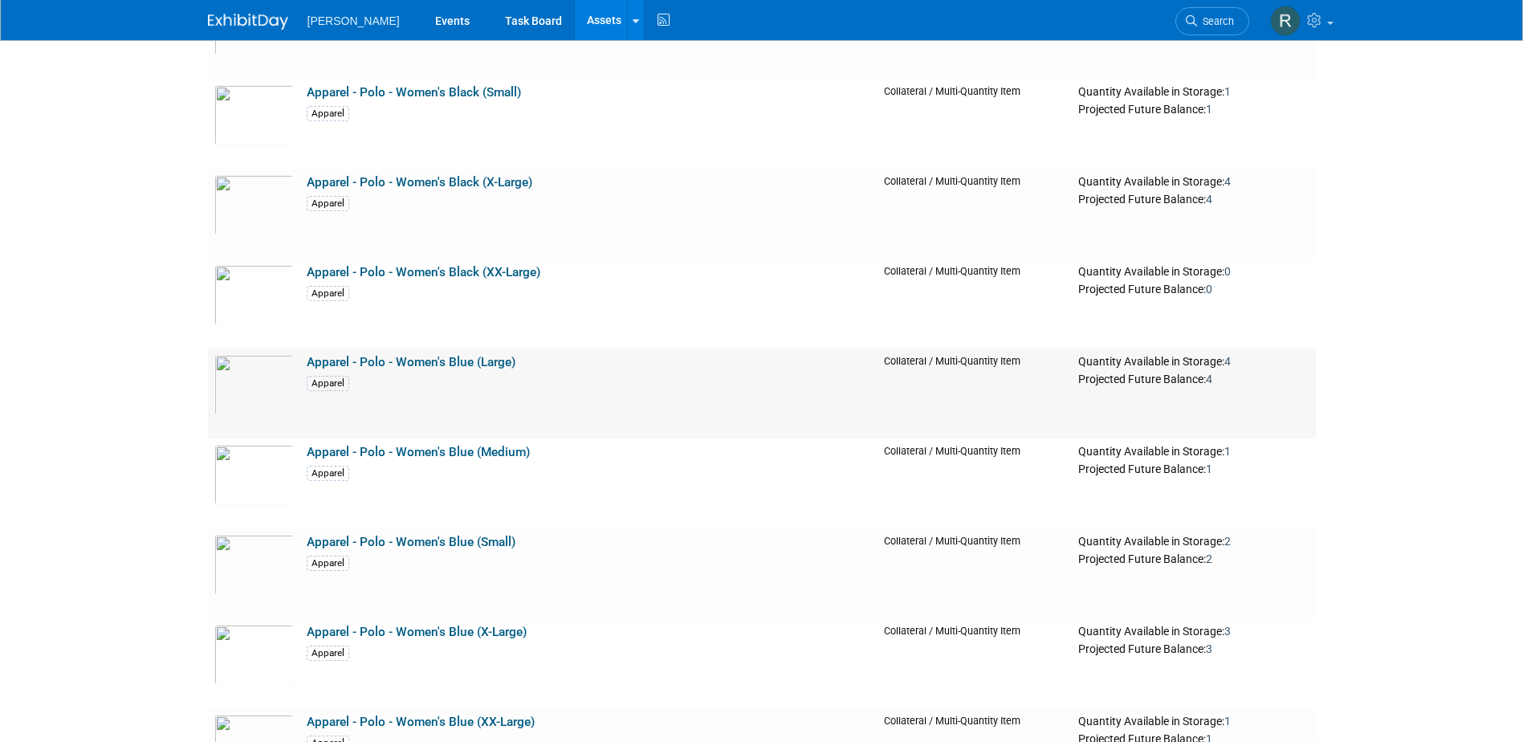
scroll to position [3132, 0]
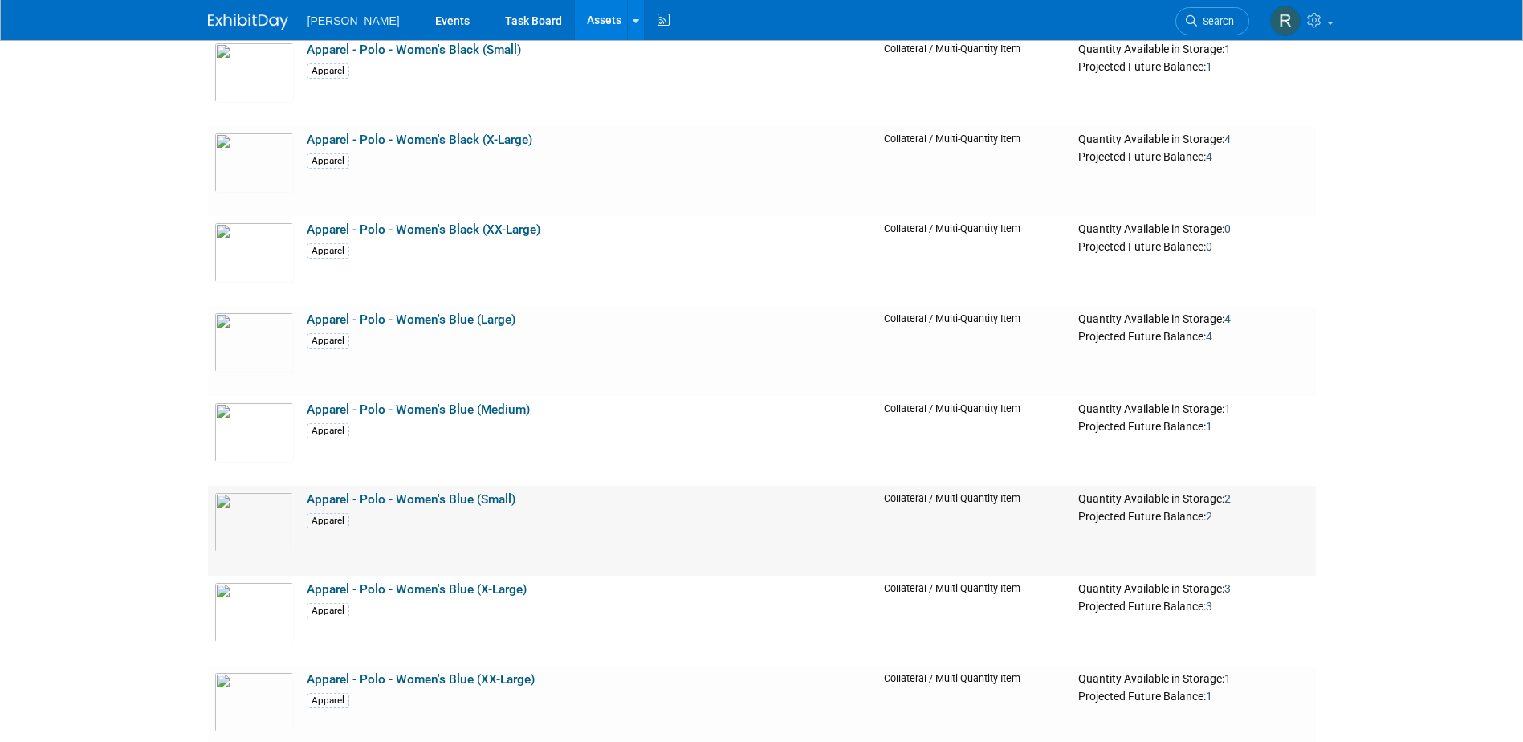
click at [414, 497] on link "Apparel - Polo - Women's Blue (Small)" at bounding box center [411, 499] width 209 height 14
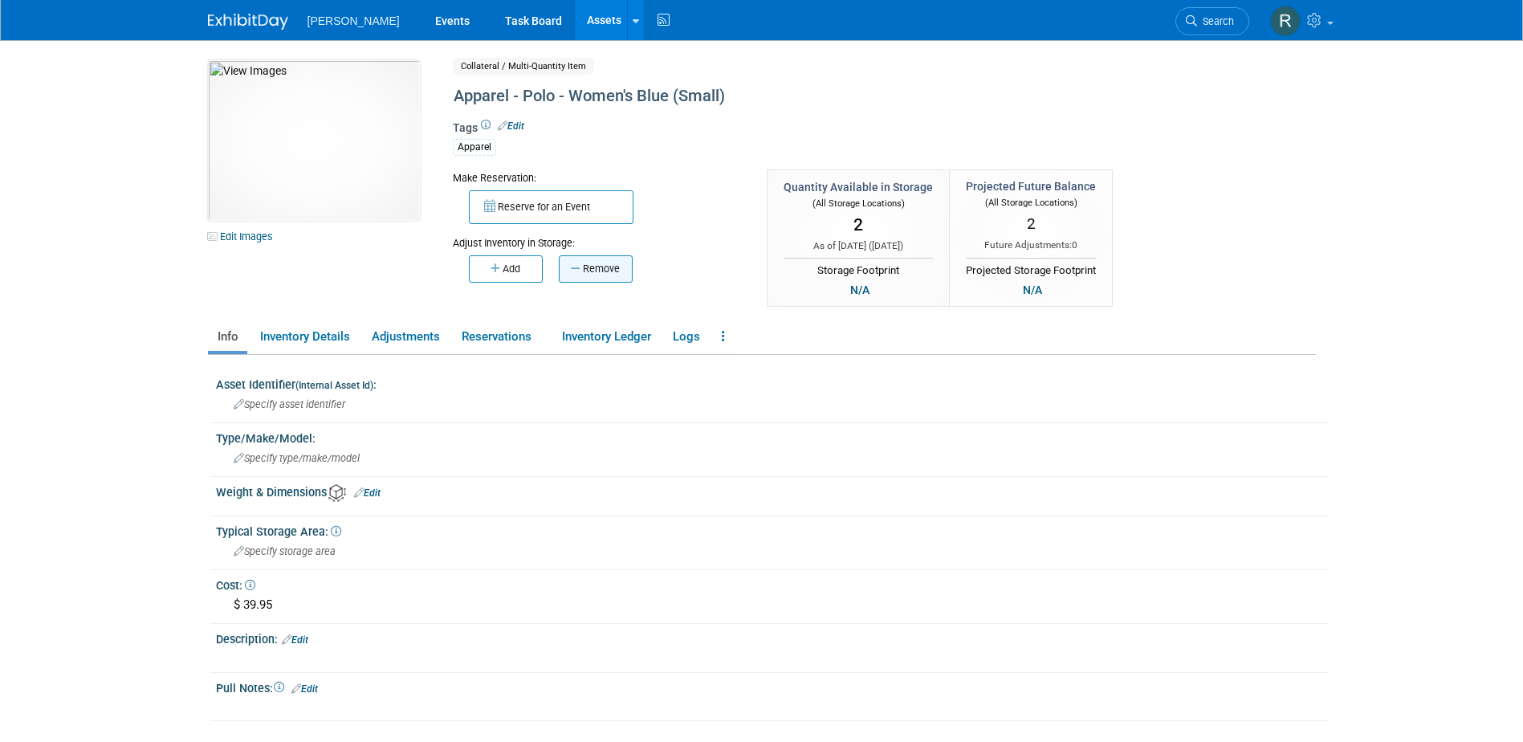
click at [599, 268] on button "Remove" at bounding box center [596, 268] width 74 height 27
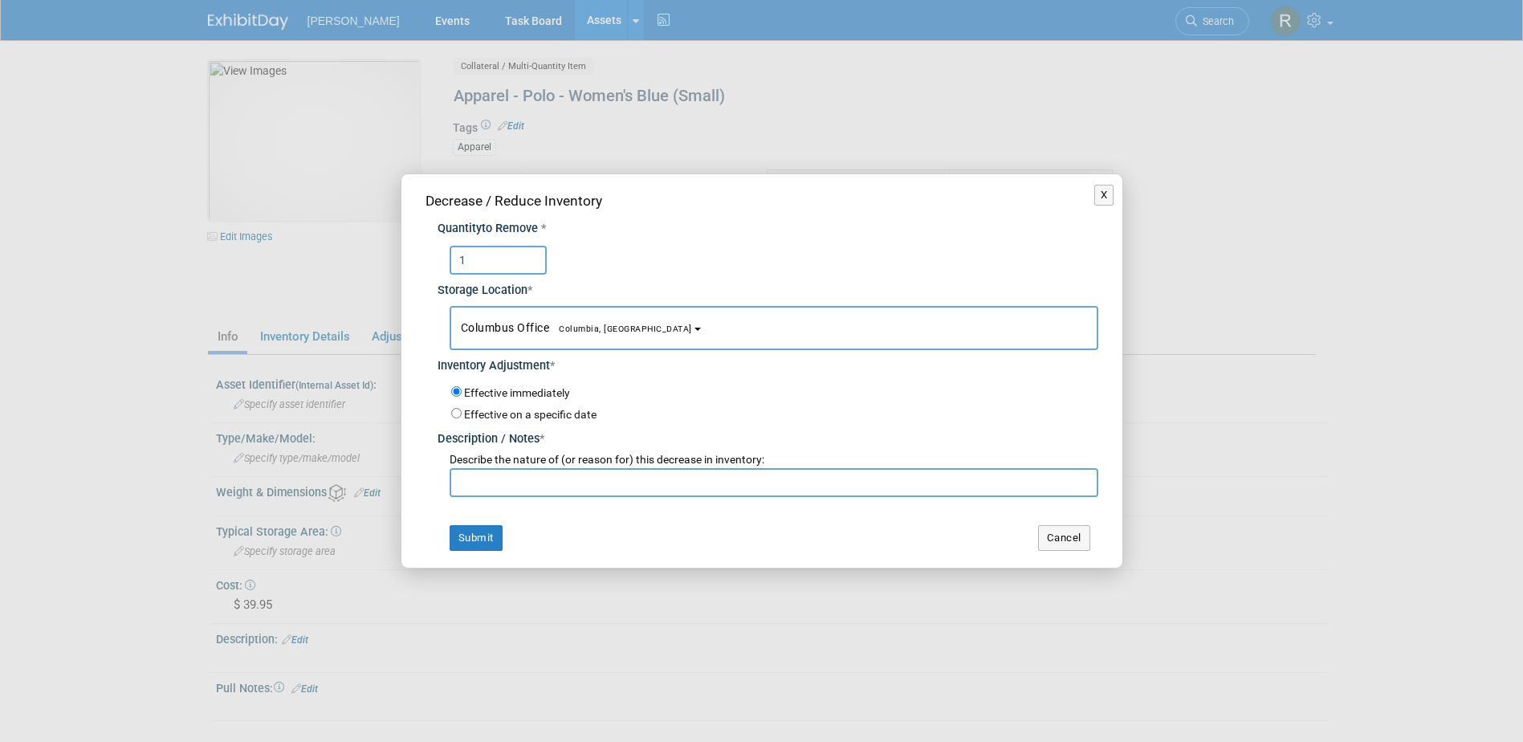
type input "1"
click at [519, 316] on button "Columbus Office [GEOGRAPHIC_DATA], [GEOGRAPHIC_DATA]" at bounding box center [774, 328] width 649 height 44
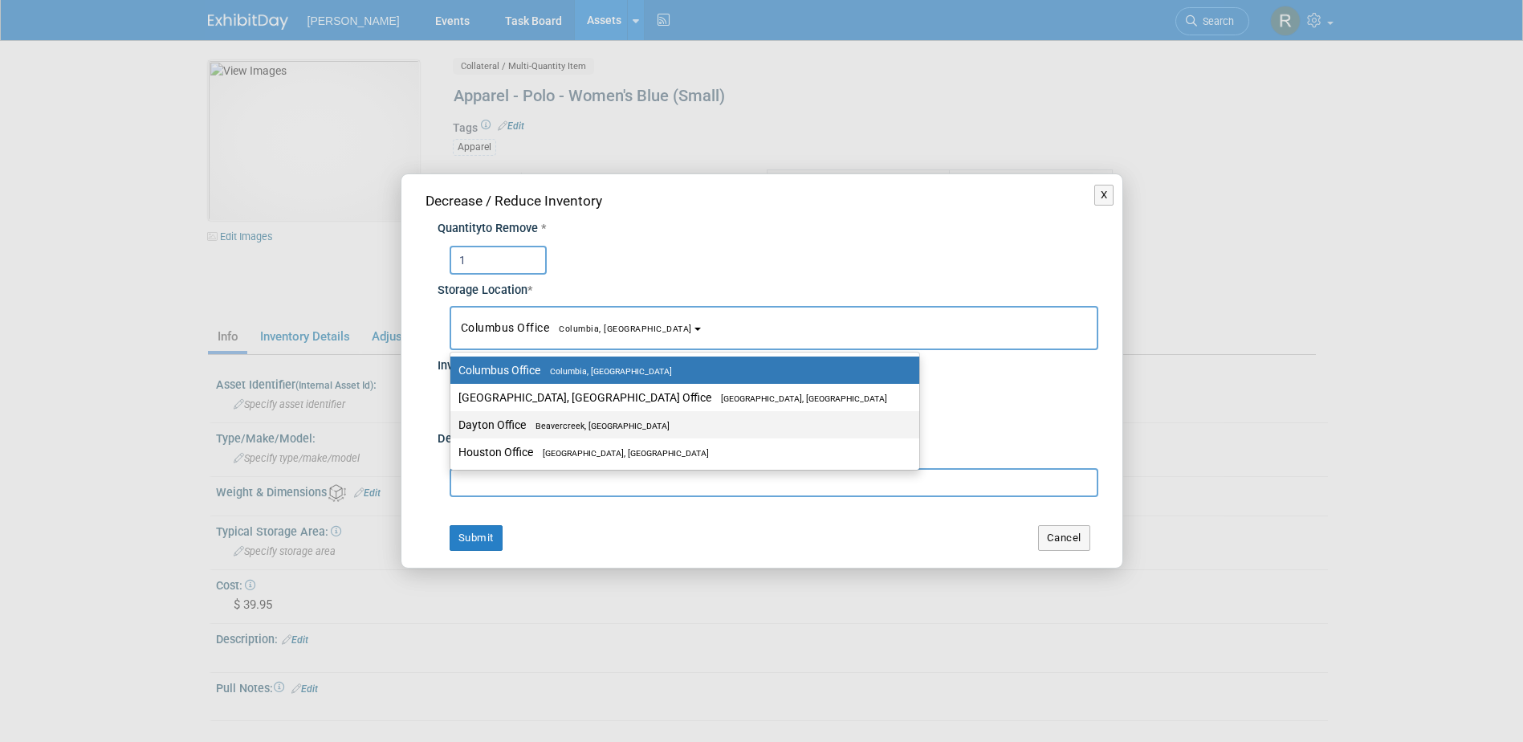
click at [487, 423] on label "Dayton Office Beavercreek, OH" at bounding box center [681, 424] width 445 height 21
click at [453, 423] on input "Dayton Office Beavercreek, OH" at bounding box center [447, 425] width 10 height 10
select select "11223930"
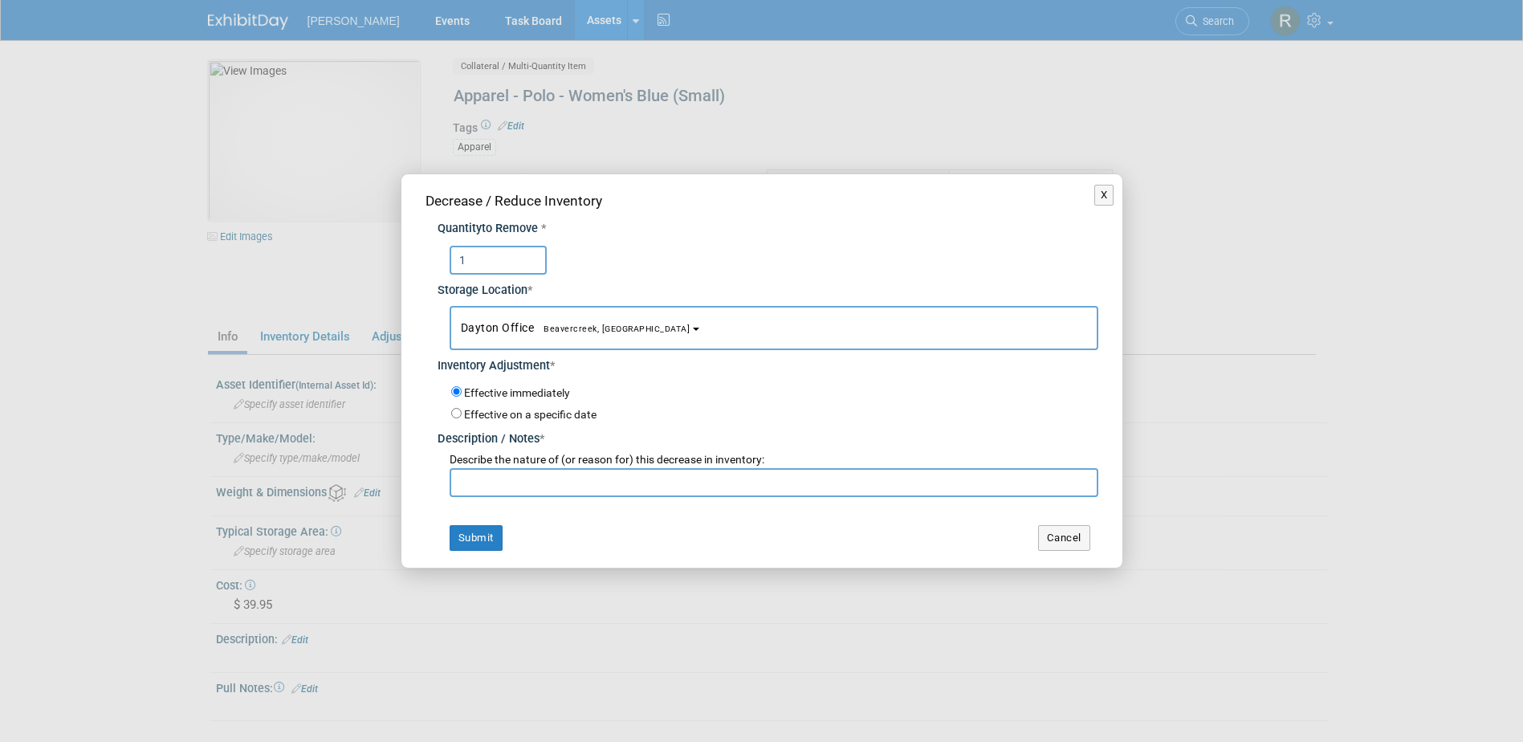
drag, startPoint x: 512, startPoint y: 484, endPoint x: 514, endPoint y: 496, distance: 12.3
click at [514, 489] on input "text" at bounding box center [774, 482] width 649 height 29
type input "New Hire for Lindsey"
click at [473, 528] on button "Submit" at bounding box center [476, 538] width 53 height 26
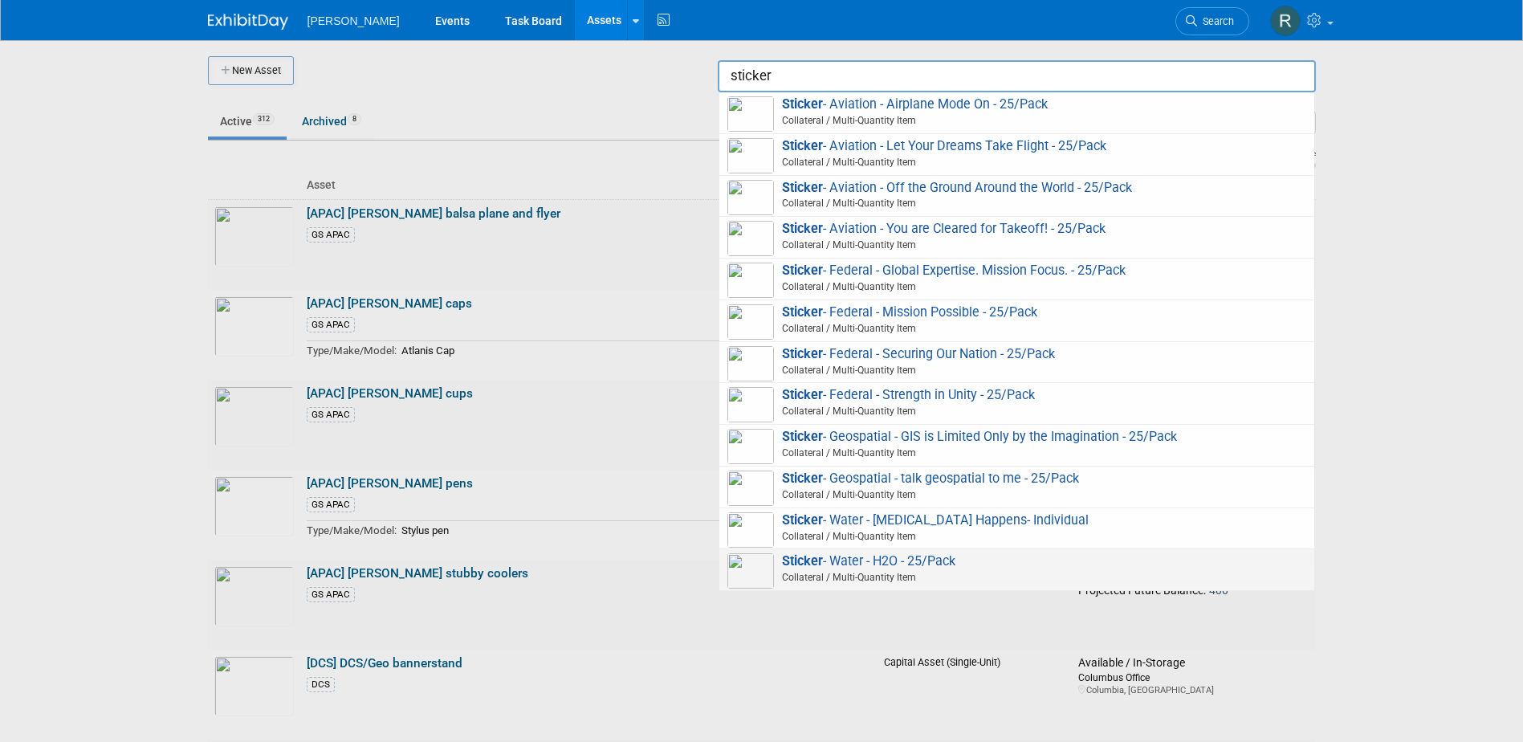
click at [874, 561] on span "Sticker - Water - H2O - 25/Pack Collateral / Multi-Quantity Item" at bounding box center [1017, 569] width 579 height 33
type input "Sticker - Water - H2O - 25/Pack"
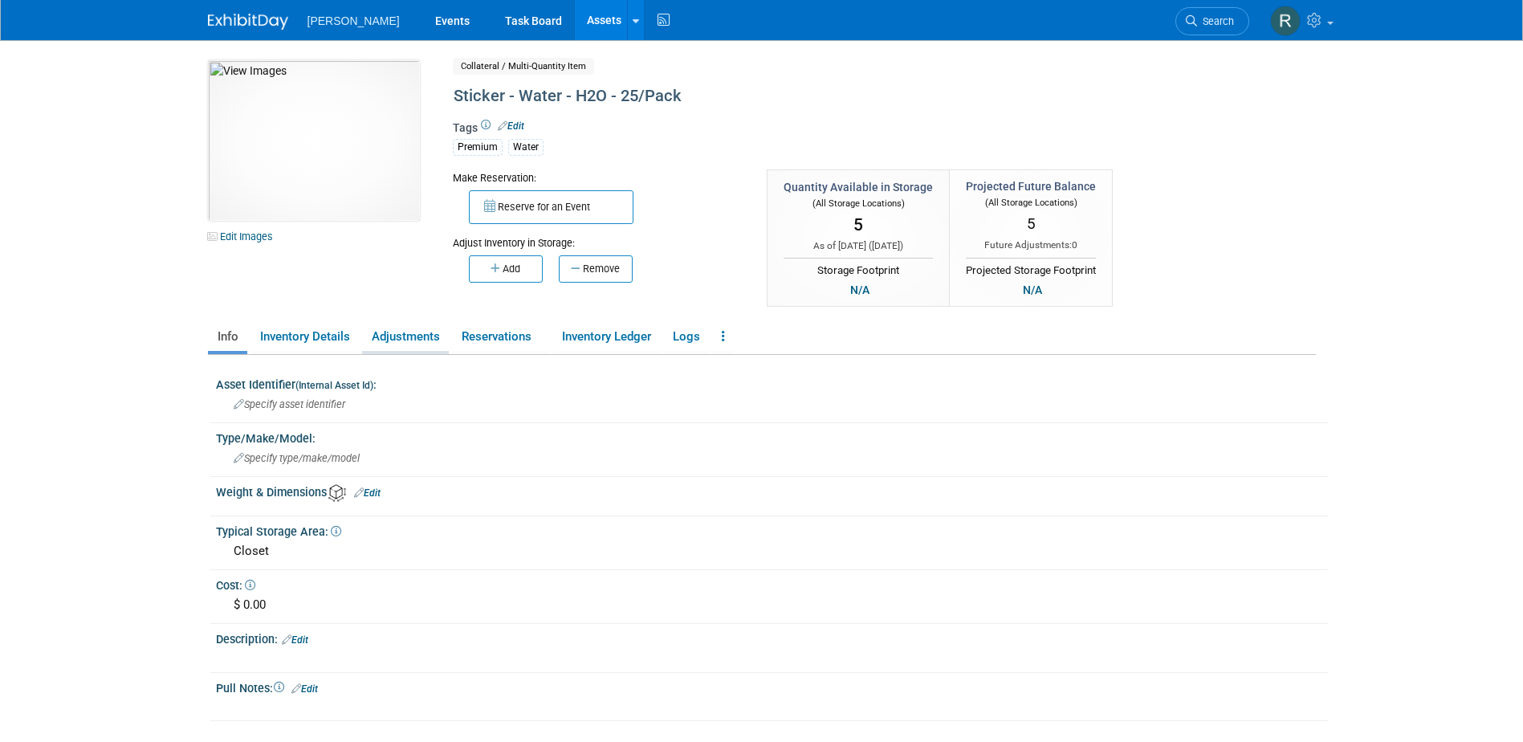
click at [419, 340] on link "Adjustments" at bounding box center [405, 337] width 87 height 28
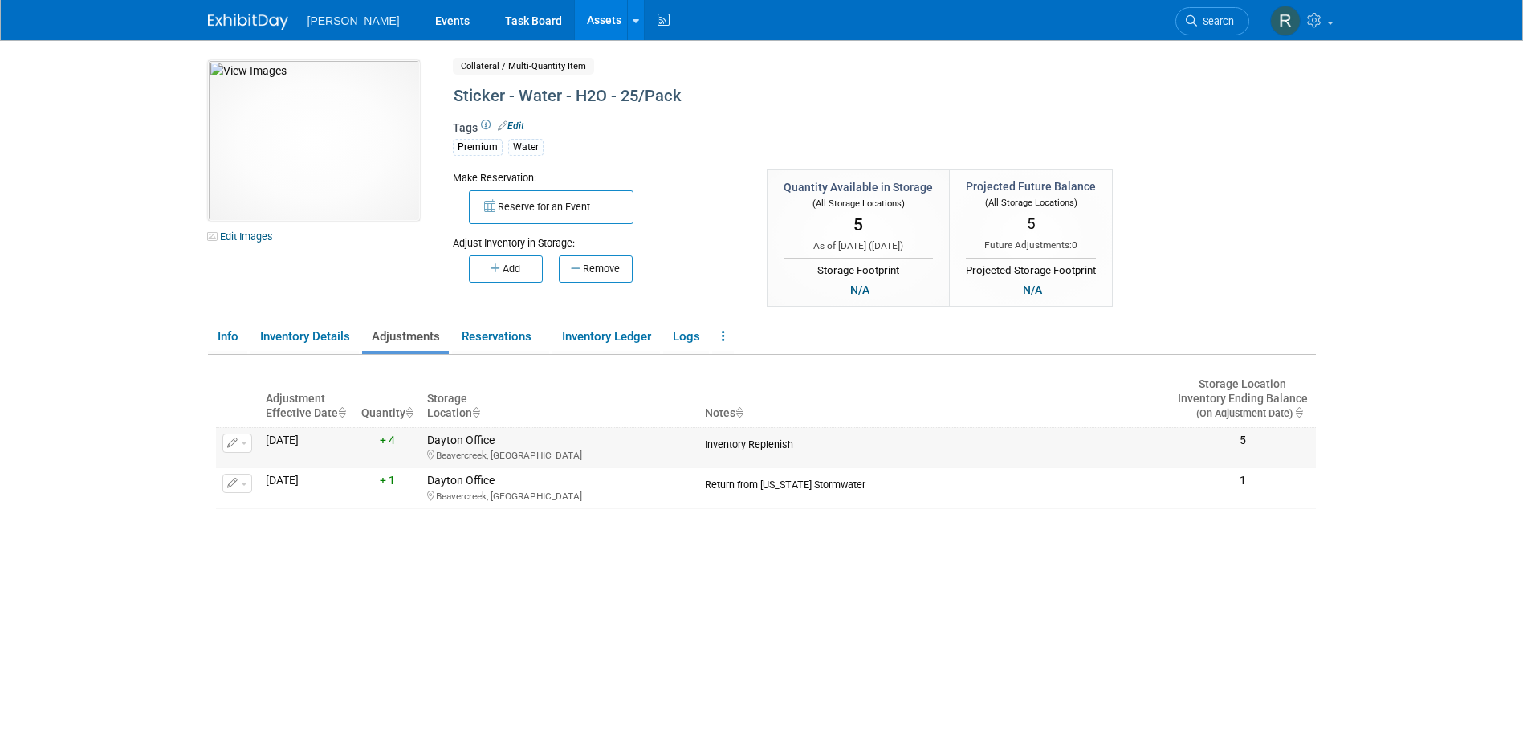
click at [238, 448] on button "button" at bounding box center [237, 443] width 30 height 19
click at [261, 465] on button "Change Adjustment" at bounding box center [297, 470] width 133 height 22
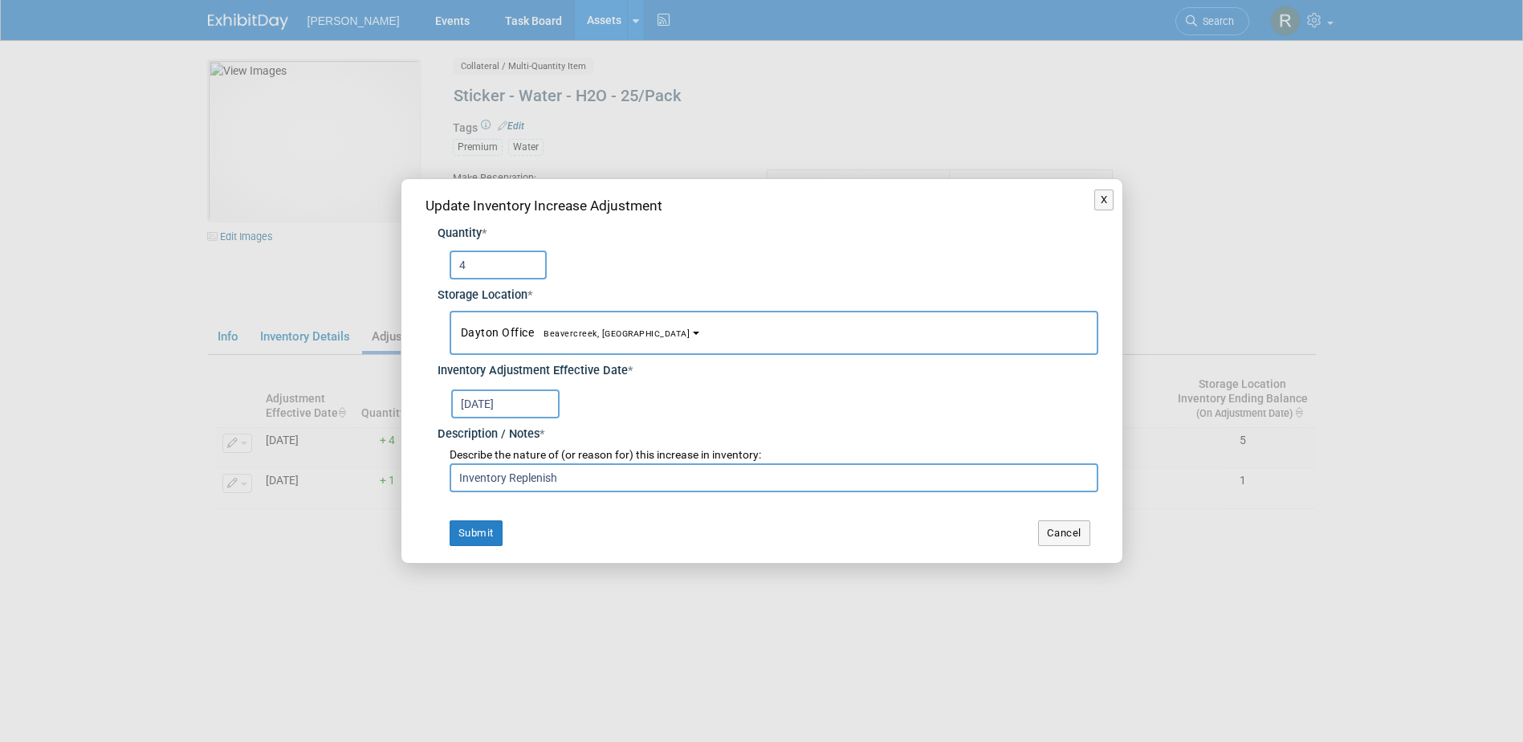
click at [508, 267] on input "4" at bounding box center [498, 265] width 97 height 29
type input "5"
click at [472, 529] on button "Submit" at bounding box center [476, 533] width 53 height 26
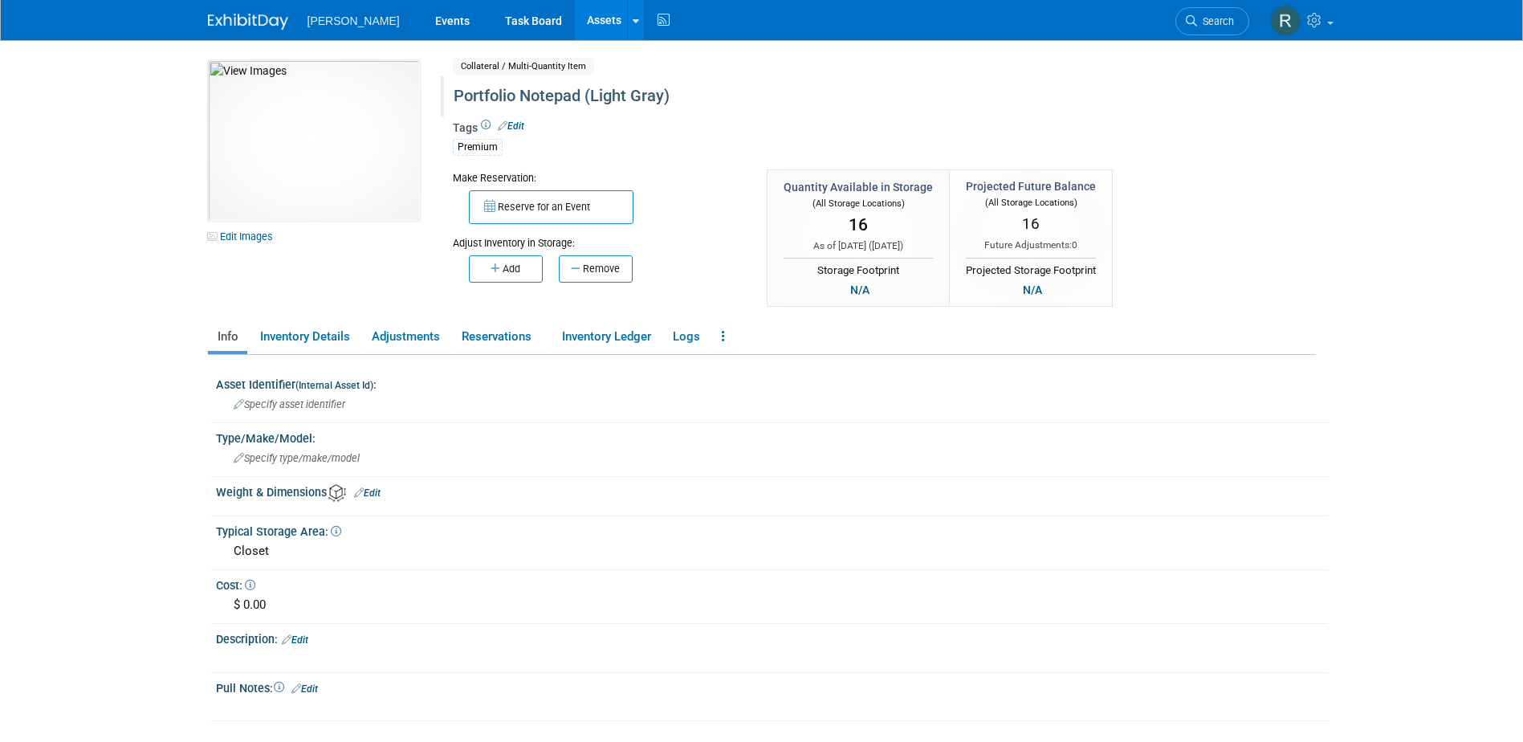
click at [716, 104] on div "Portfolio Notepad (Light Gray)" at bounding box center [816, 96] width 736 height 29
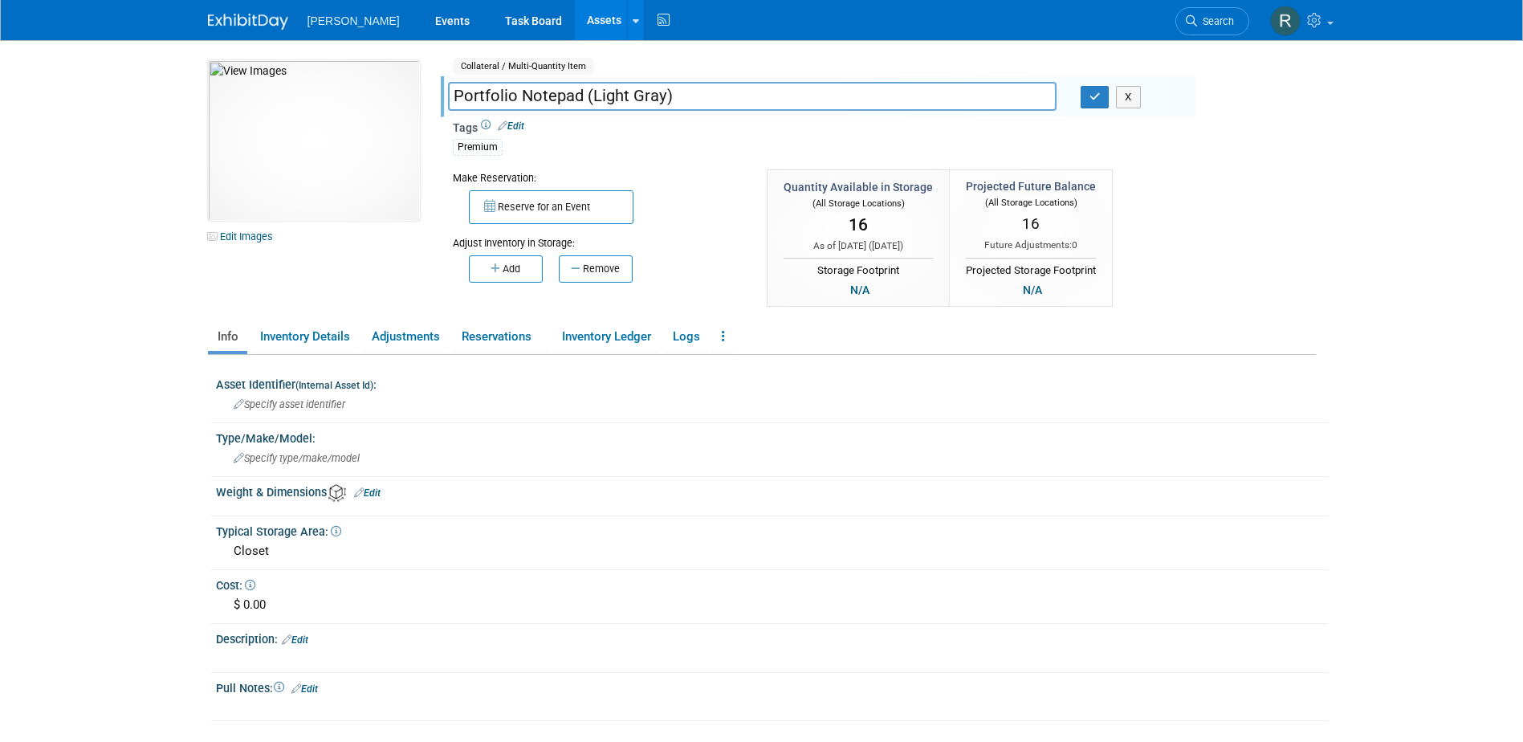
click at [450, 96] on input "Portfolio Notepad (Light Gray)" at bounding box center [752, 96] width 609 height 28
type input "Lighthouse Portfolio Notepad (Light Gray)"
click at [1092, 94] on icon "button" at bounding box center [1095, 97] width 11 height 10
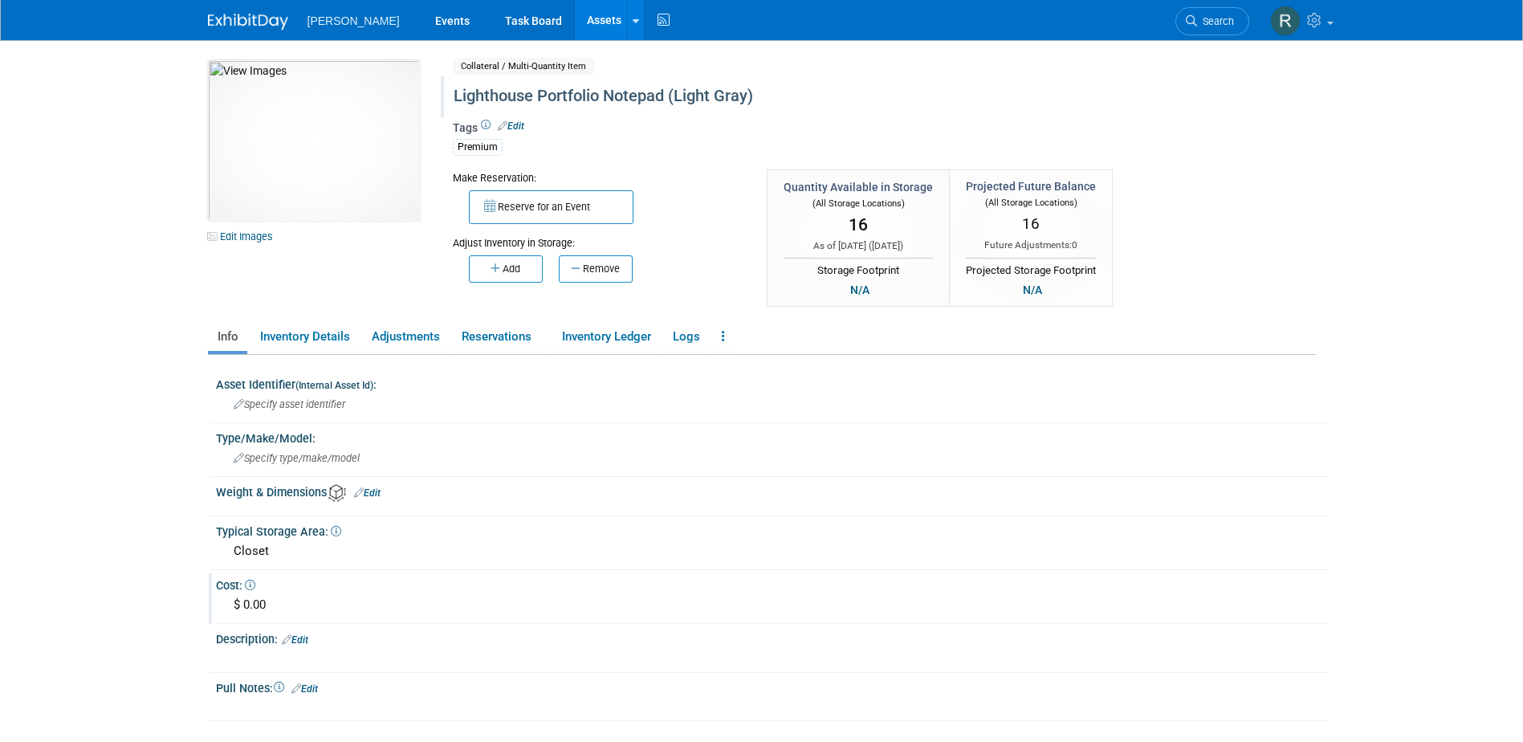
click at [277, 614] on div "$ 0.00" at bounding box center [772, 605] width 1088 height 25
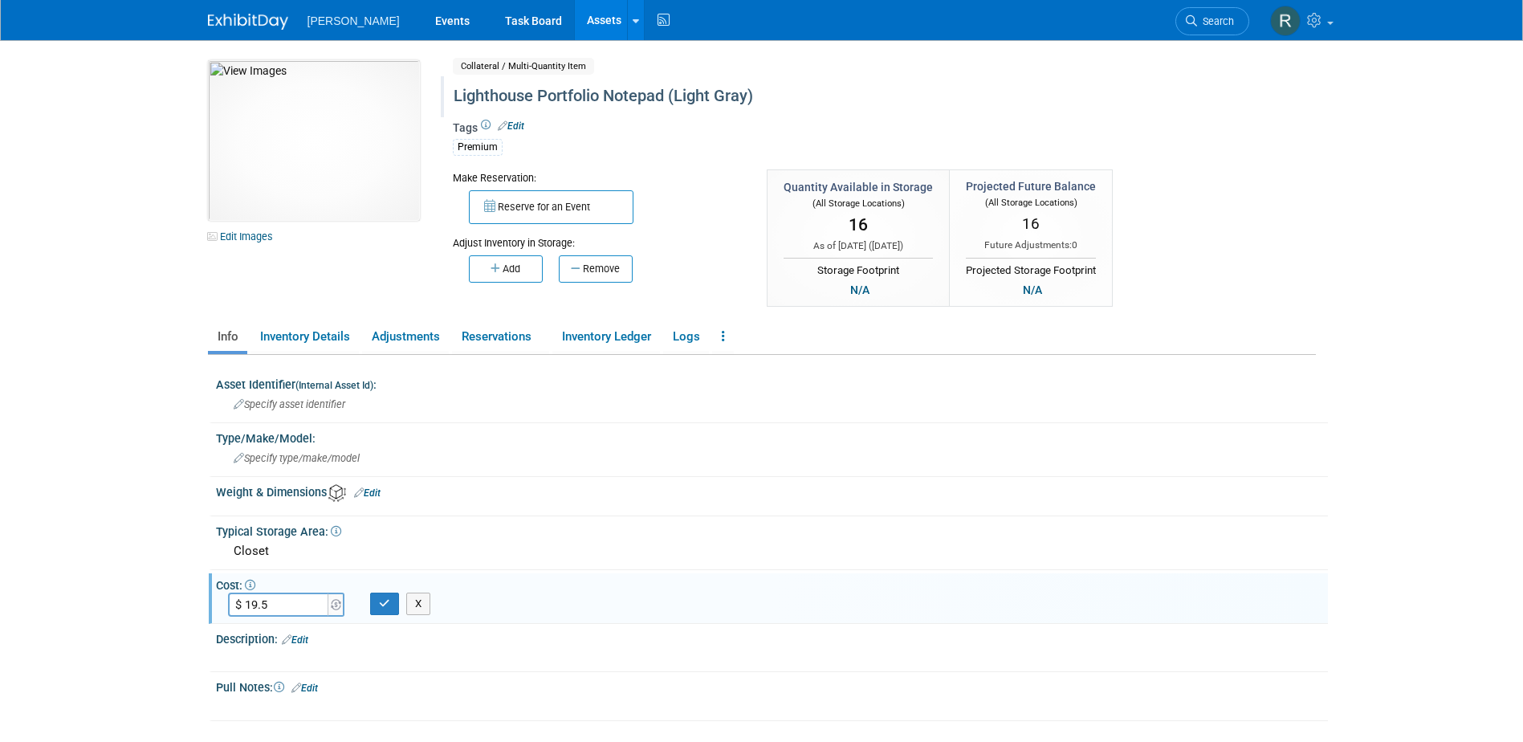
type input "$ 19.50"
click at [378, 606] on button "button" at bounding box center [384, 604] width 29 height 22
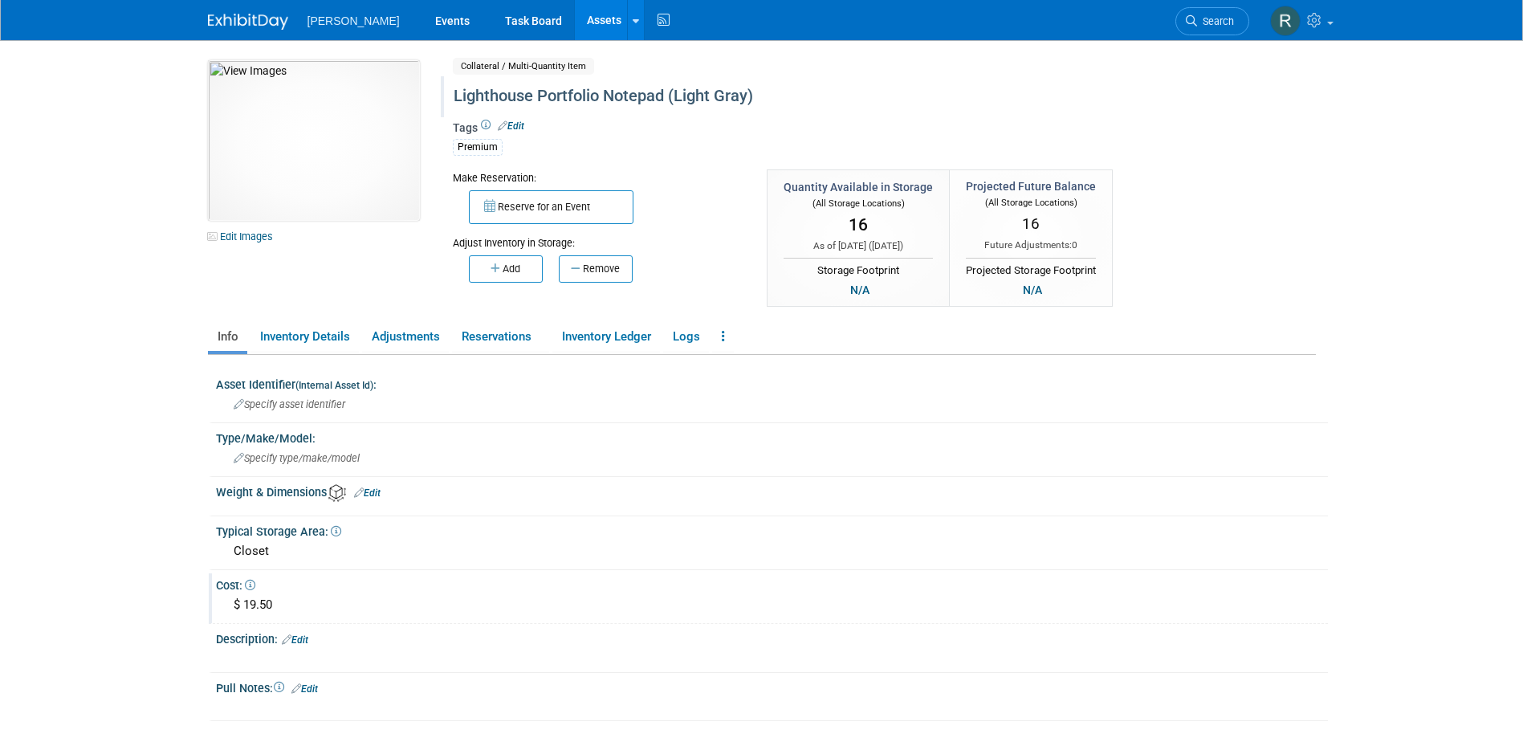
click at [374, 489] on link "Edit" at bounding box center [367, 492] width 27 height 11
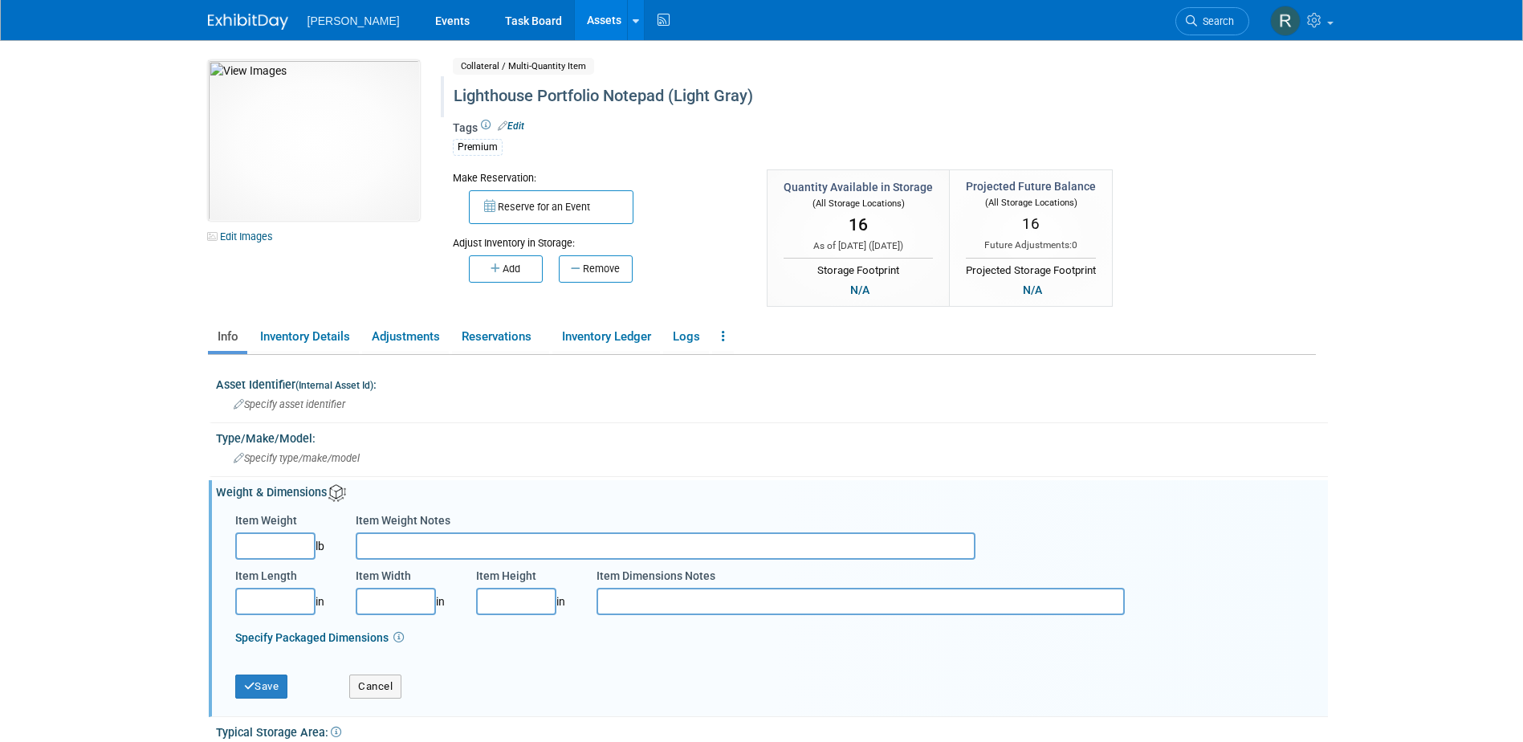
drag, startPoint x: 279, startPoint y: 602, endPoint x: 288, endPoint y: 618, distance: 18.0
click at [280, 602] on input "Item Length" at bounding box center [275, 601] width 80 height 27
type input "8.27"
type input "1.25"
type input "5.71"
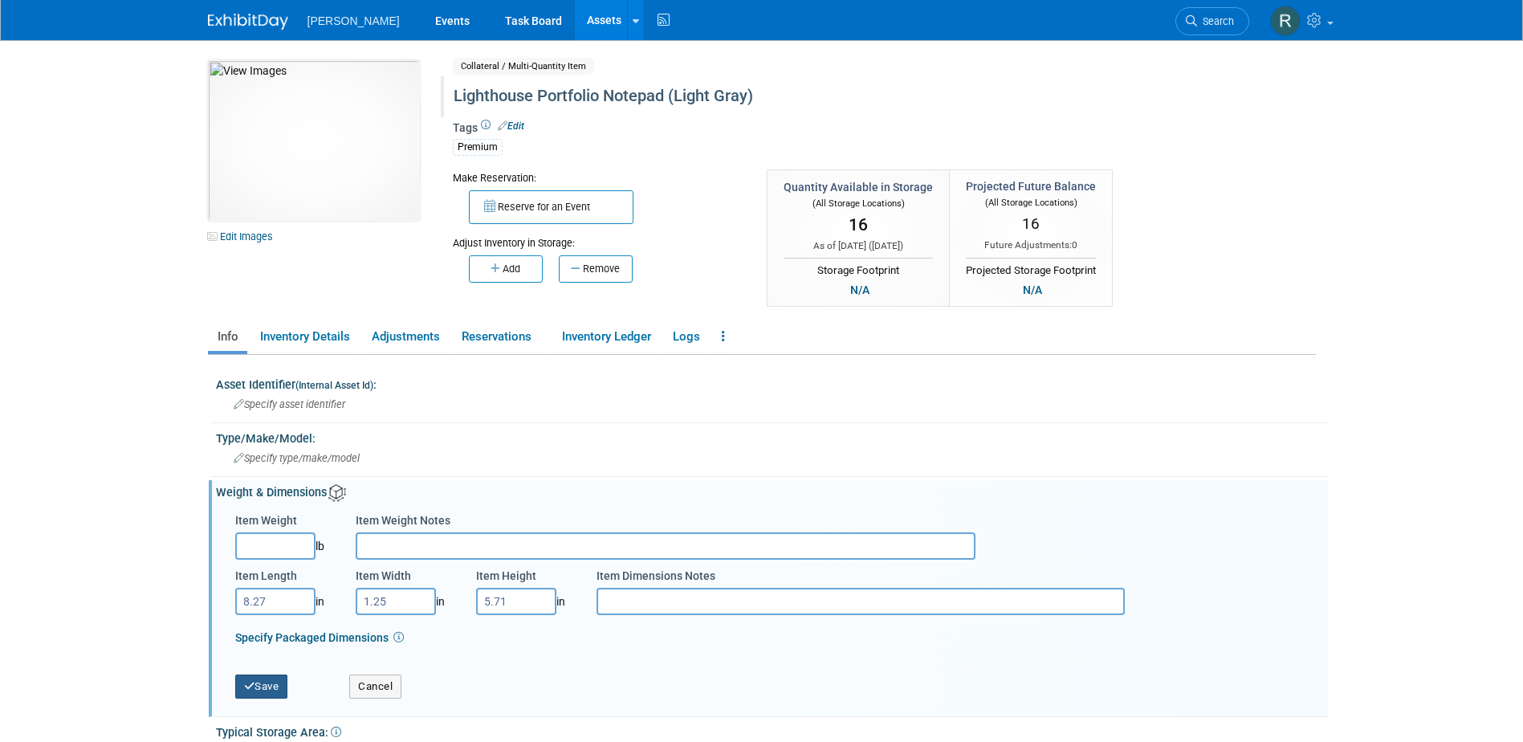
click at [283, 679] on button "Save" at bounding box center [261, 687] width 53 height 24
